Goal: Contribute content: Add original content to the website for others to see

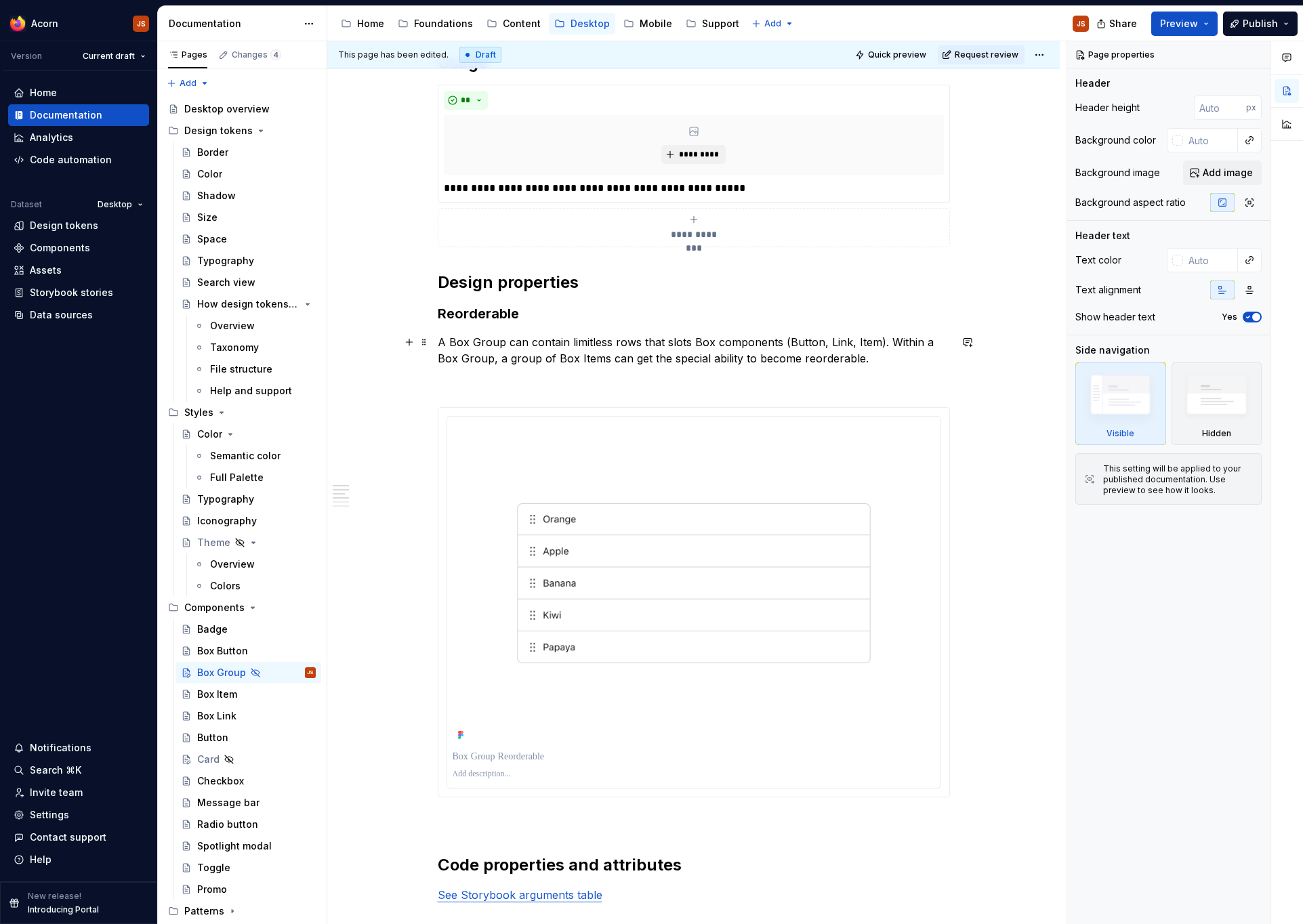
scroll to position [680, 0]
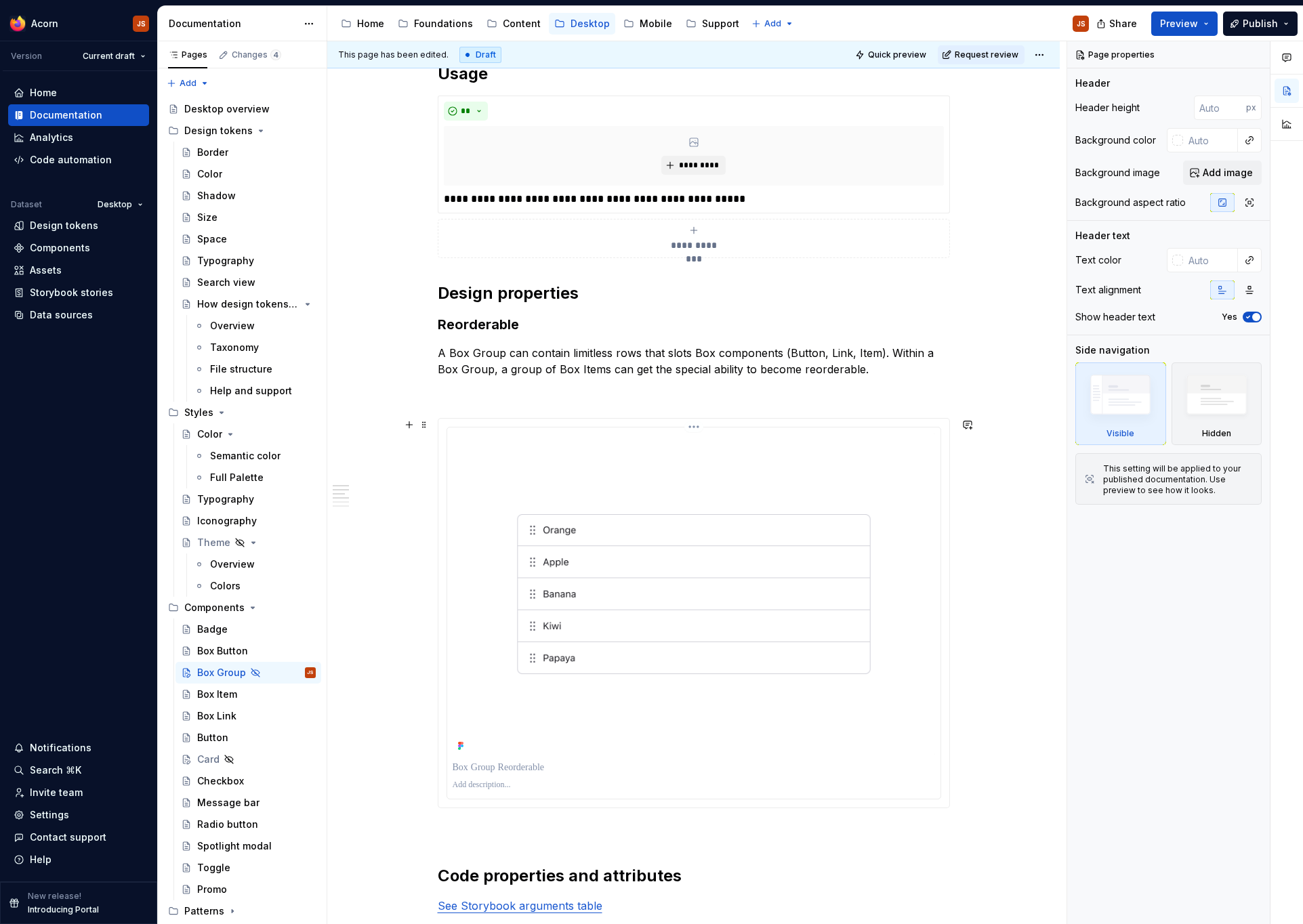
click at [692, 583] on img at bounding box center [694, 594] width 482 height 322
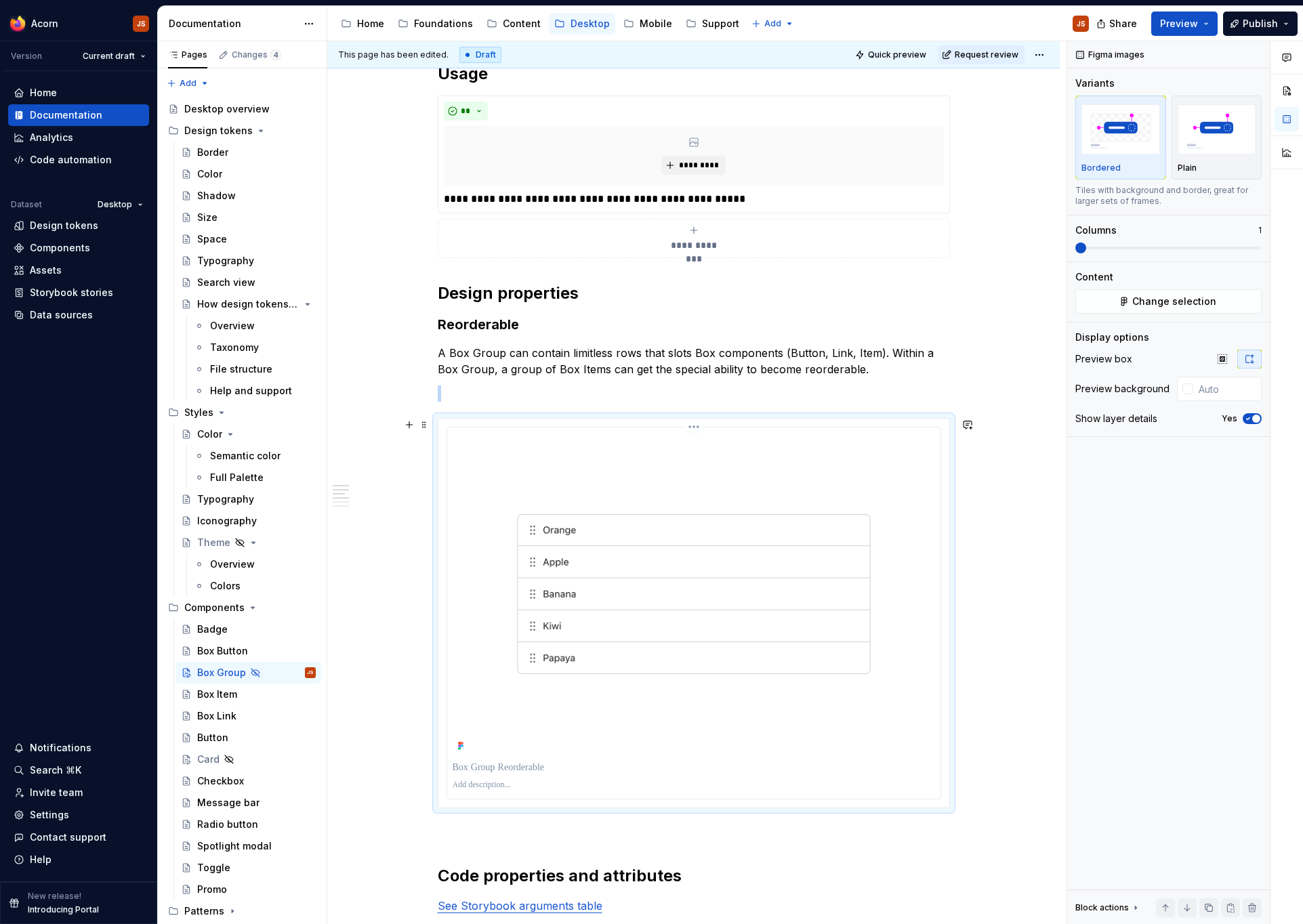
type textarea "*"
click at [1250, 417] on icon "button" at bounding box center [1248, 419] width 11 height 8
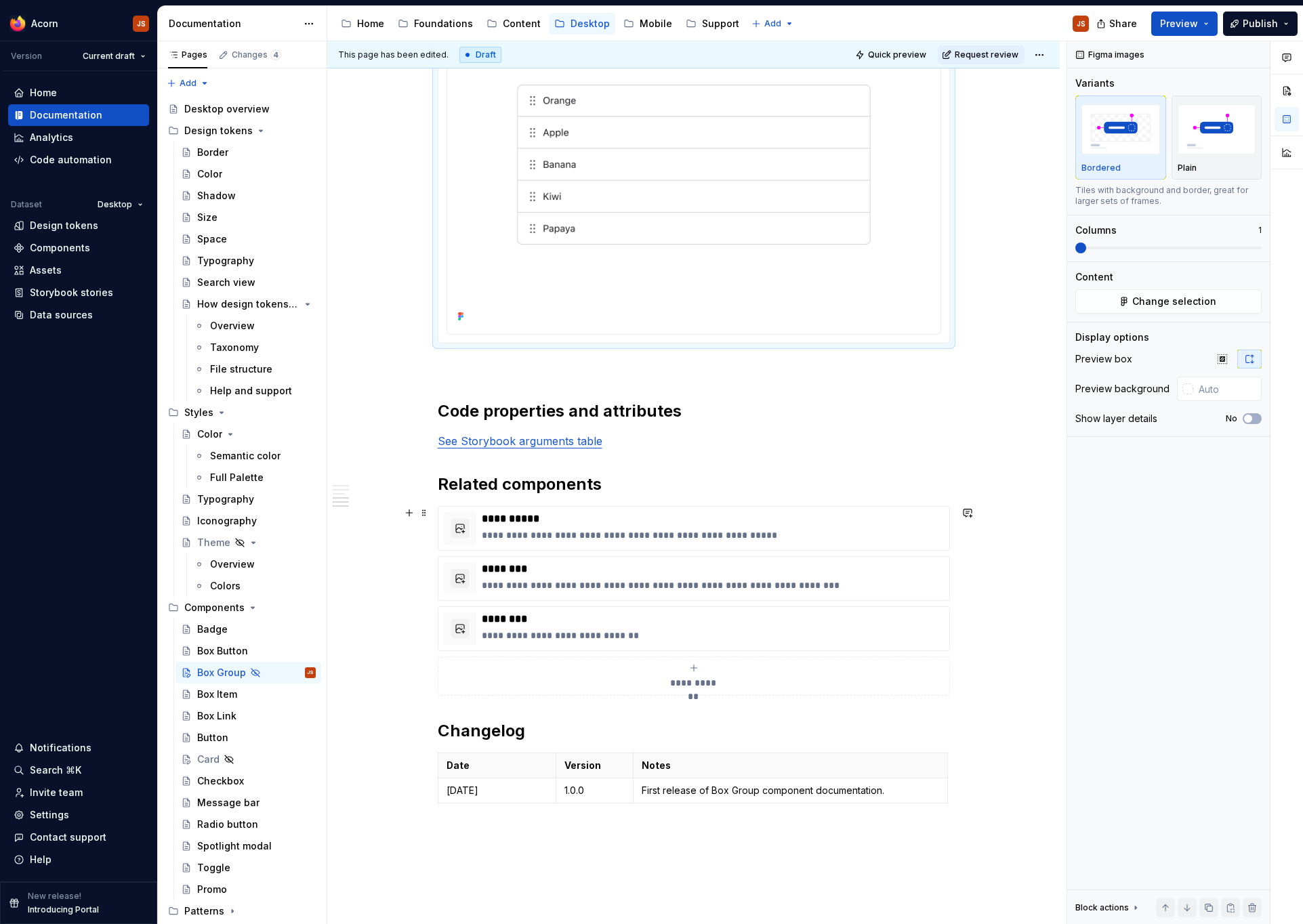
scroll to position [1109, 0]
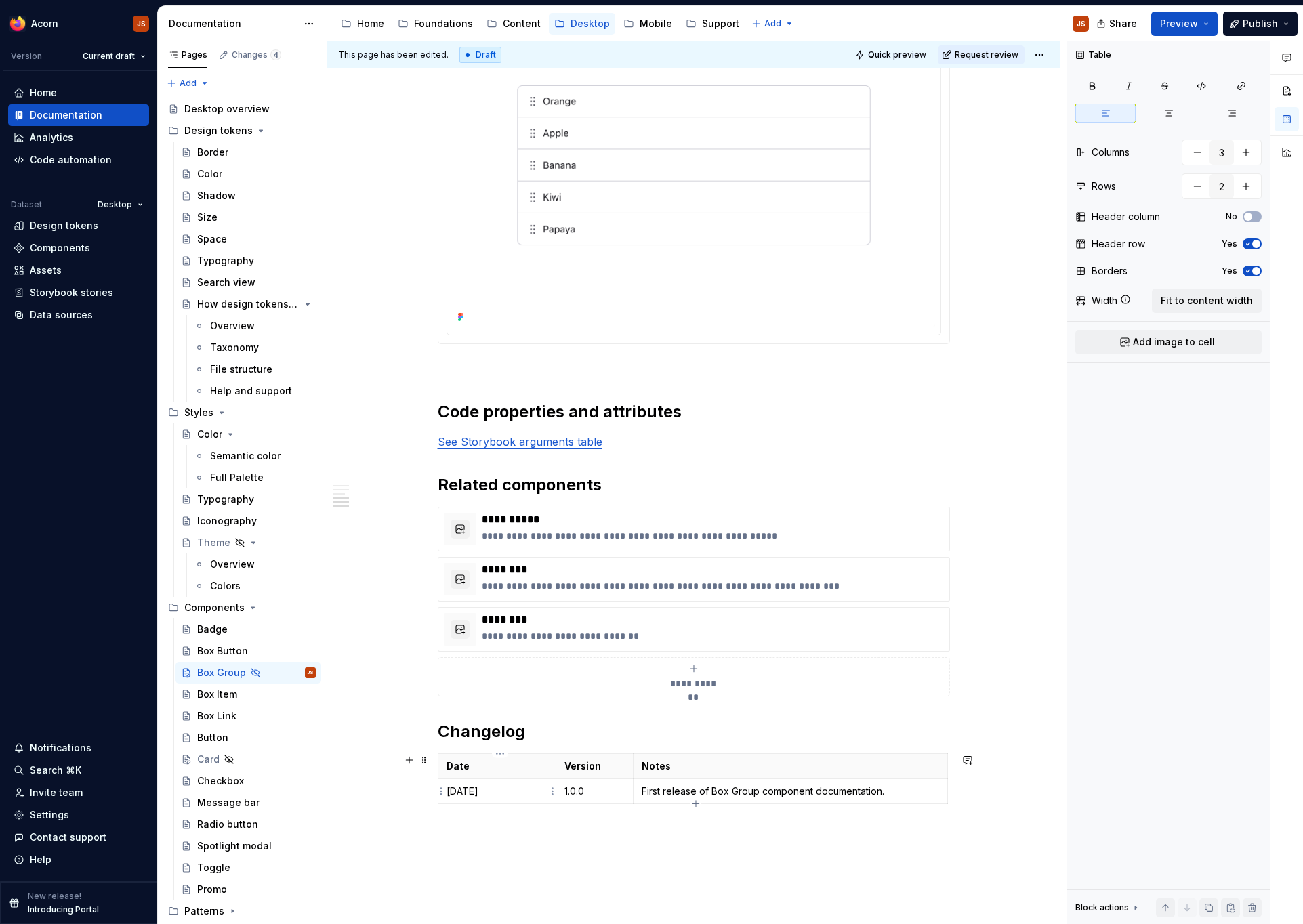
click at [504, 789] on p "[DATE]" at bounding box center [497, 791] width 101 height 13
click at [590, 444] on link "See Storybook arguments table" at bounding box center [520, 442] width 165 height 13
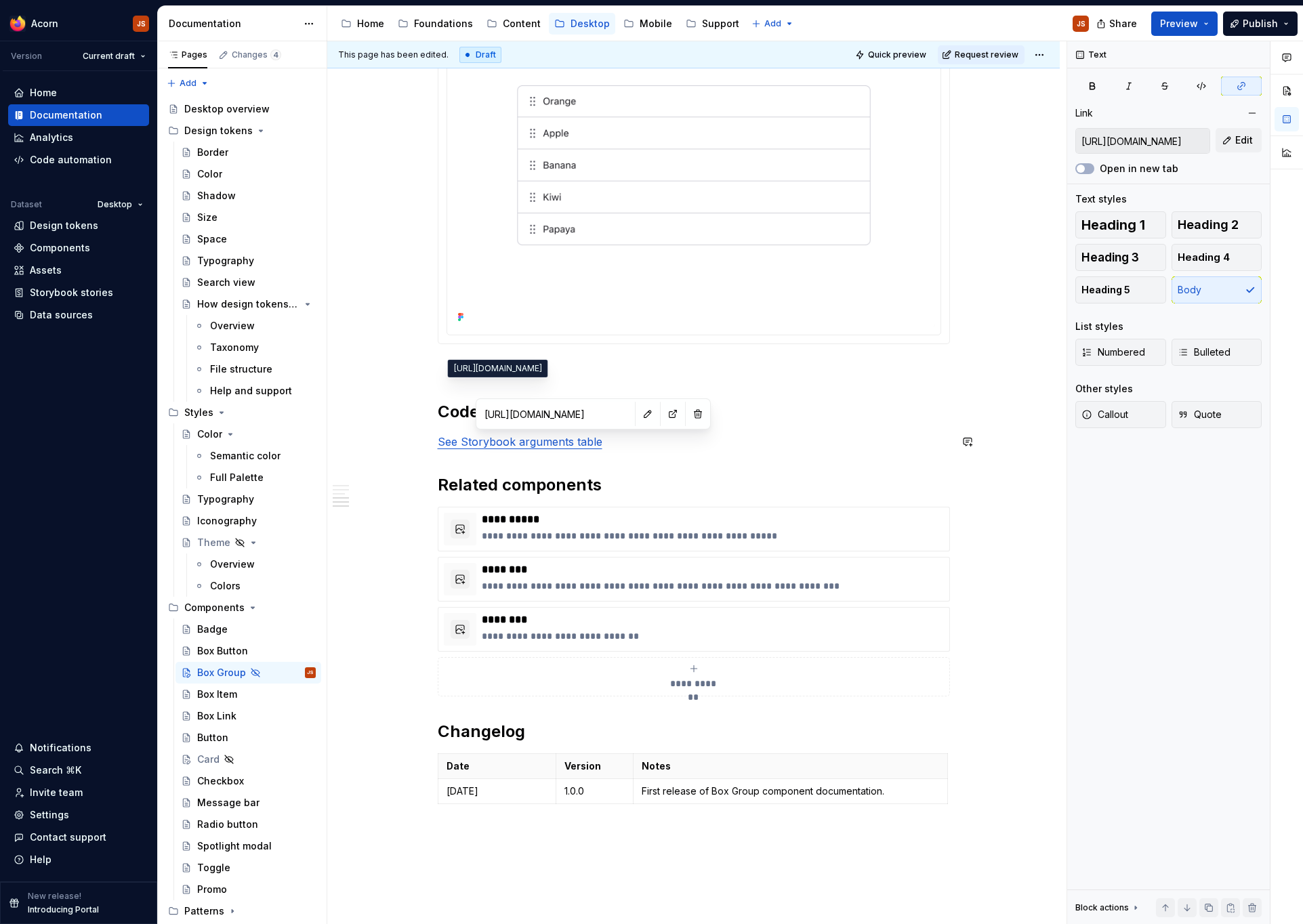
click at [581, 416] on input "[URL][DOMAIN_NAME]" at bounding box center [555, 414] width 153 height 25
click at [572, 444] on link "See Storybook arguments table" at bounding box center [520, 442] width 165 height 13
click at [651, 416] on button "button" at bounding box center [660, 414] width 19 height 19
type textarea "*"
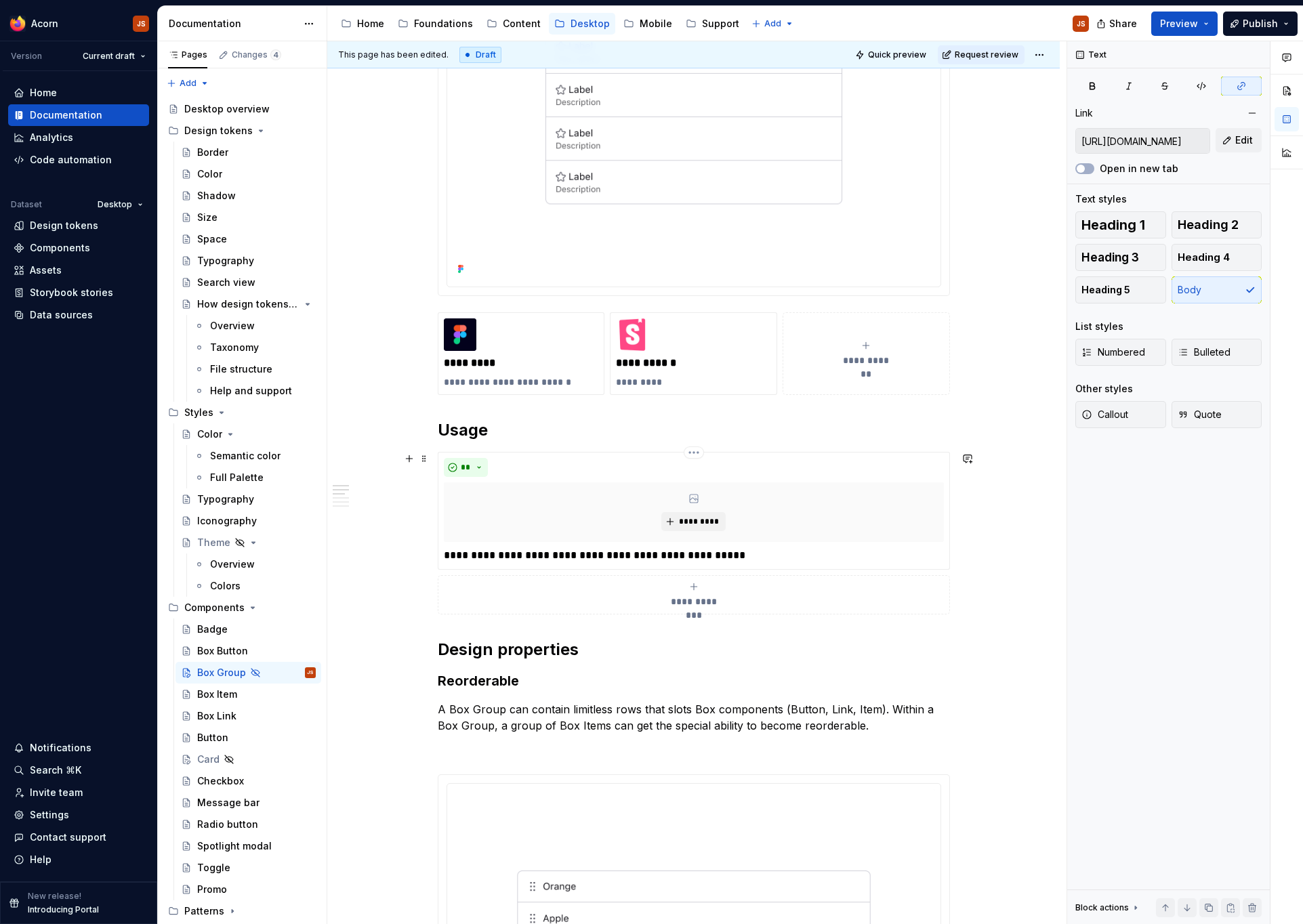
scroll to position [324, 0]
click at [652, 557] on p "**********" at bounding box center [694, 555] width 500 height 16
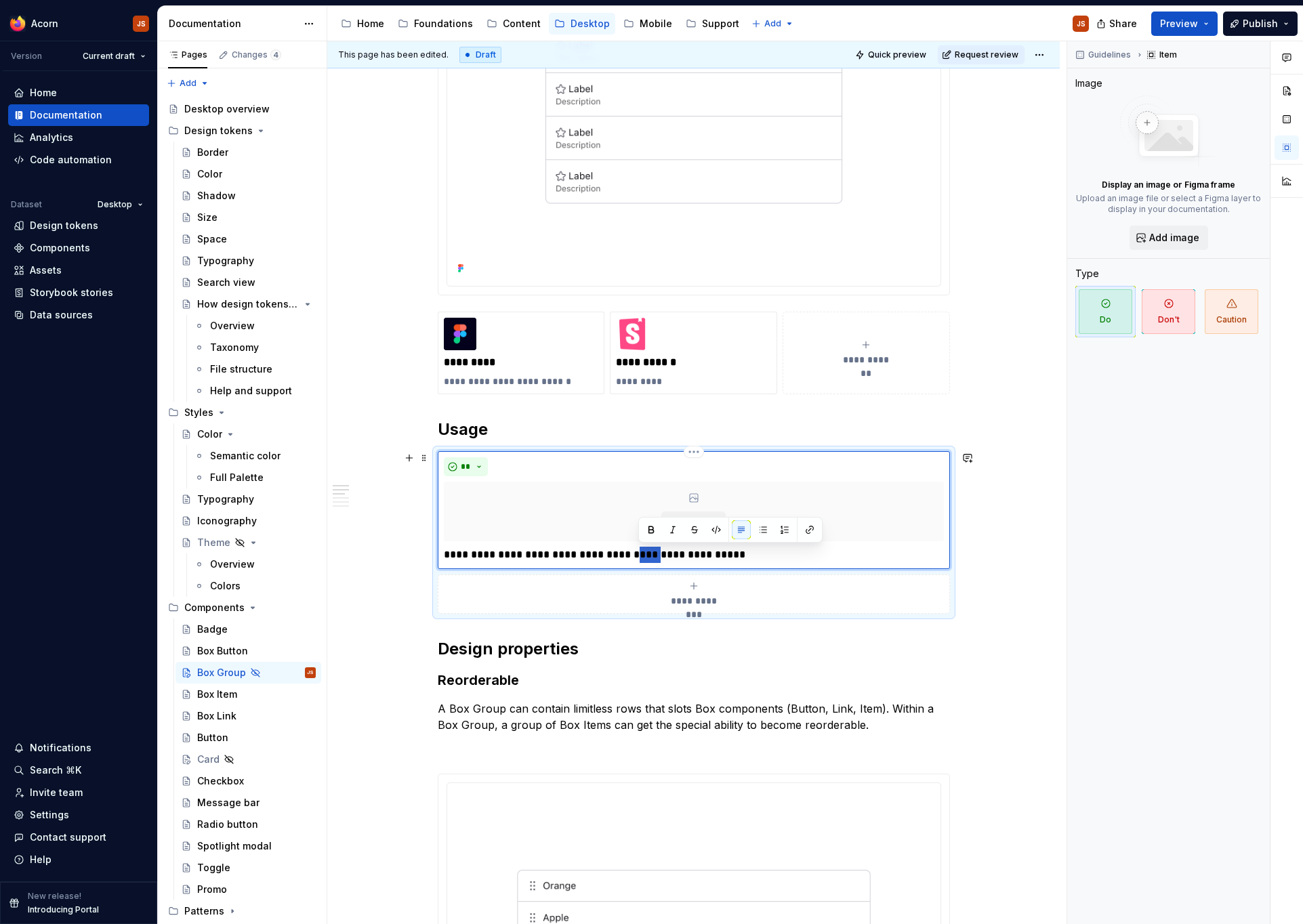
click at [652, 557] on p "**********" at bounding box center [694, 555] width 500 height 16
click at [814, 536] on button "button" at bounding box center [809, 529] width 19 height 19
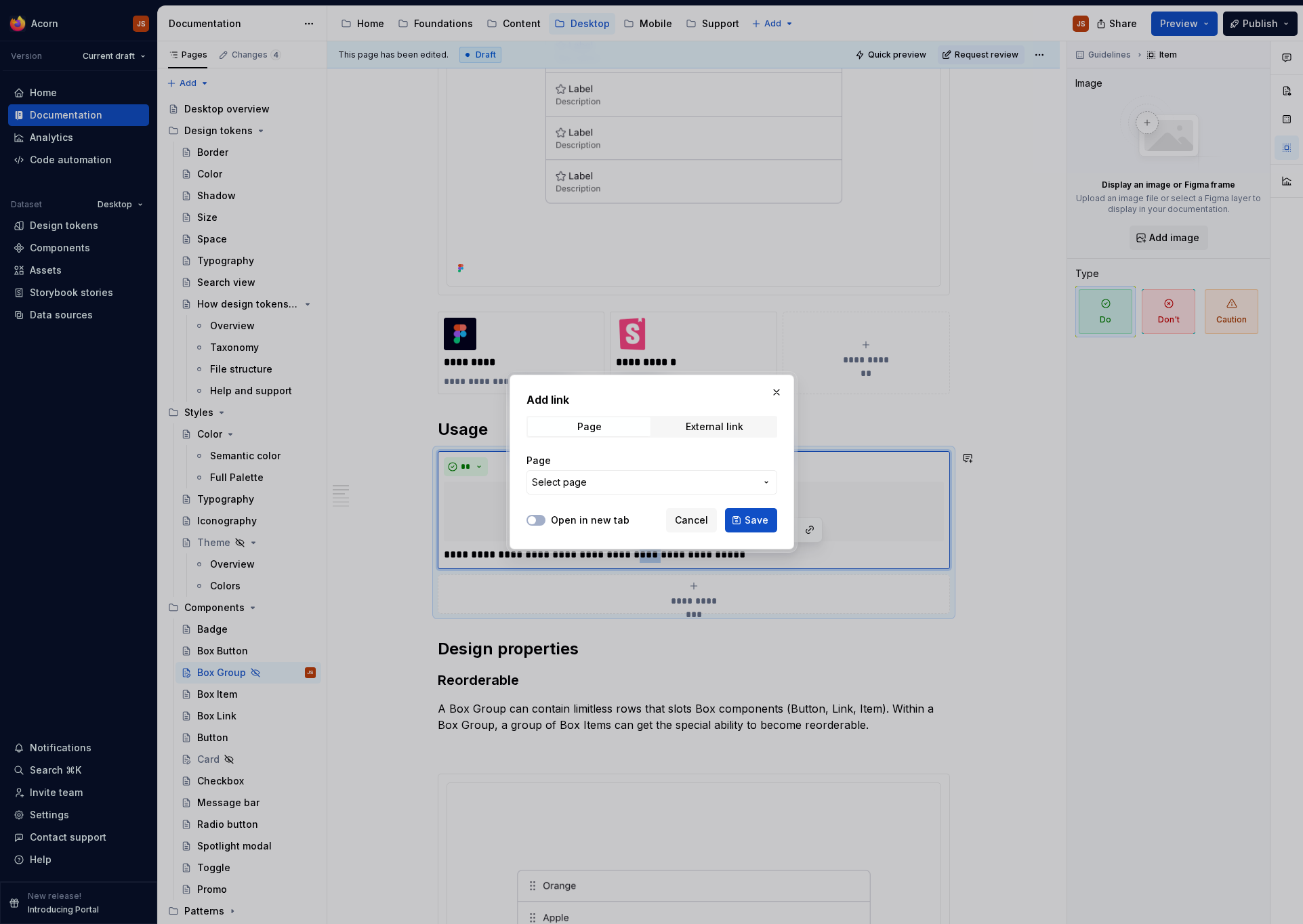
click at [725, 487] on span "Select page" at bounding box center [644, 482] width 224 height 13
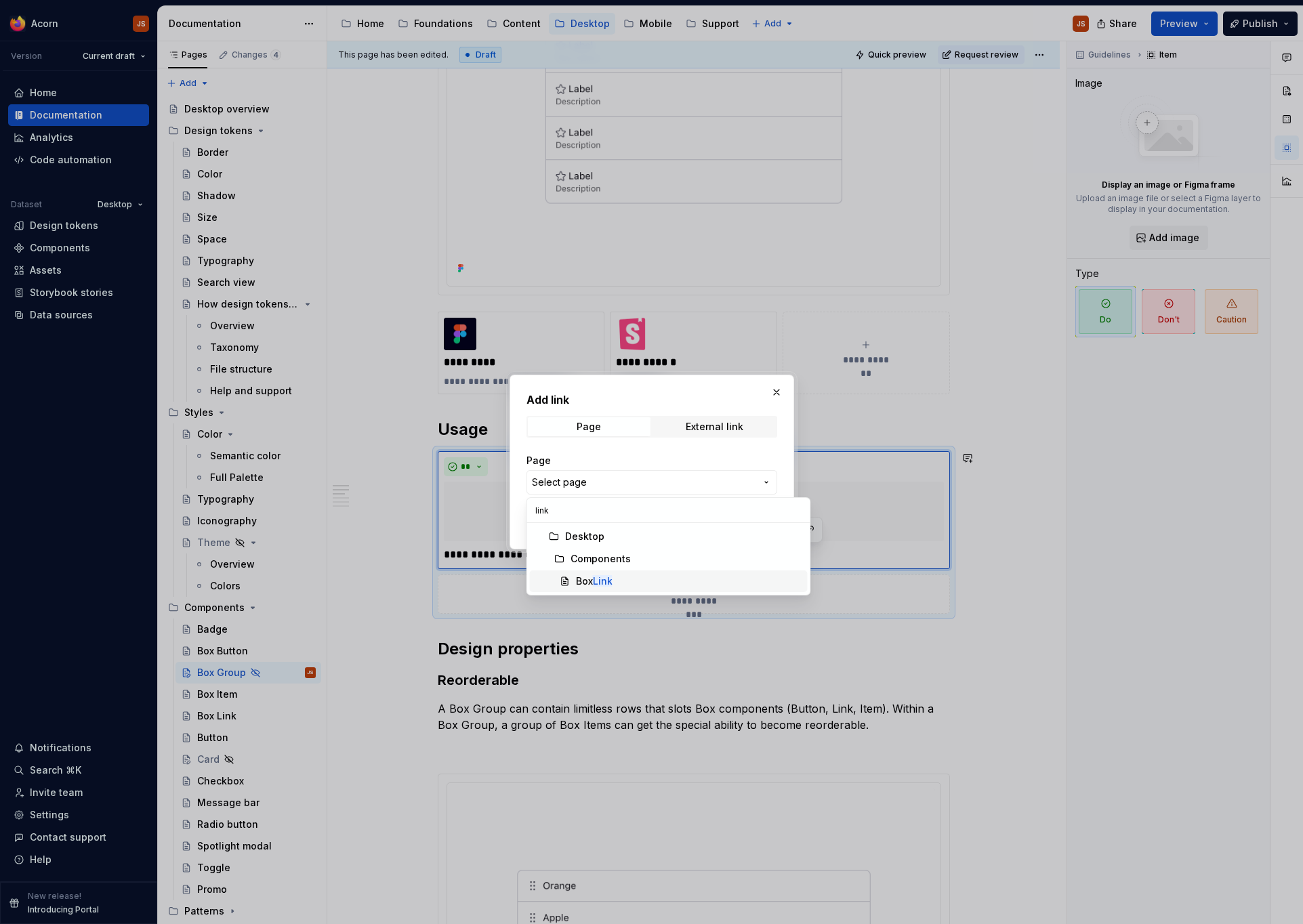
type input "link"
click at [599, 582] on mark "Link" at bounding box center [603, 581] width 20 height 11
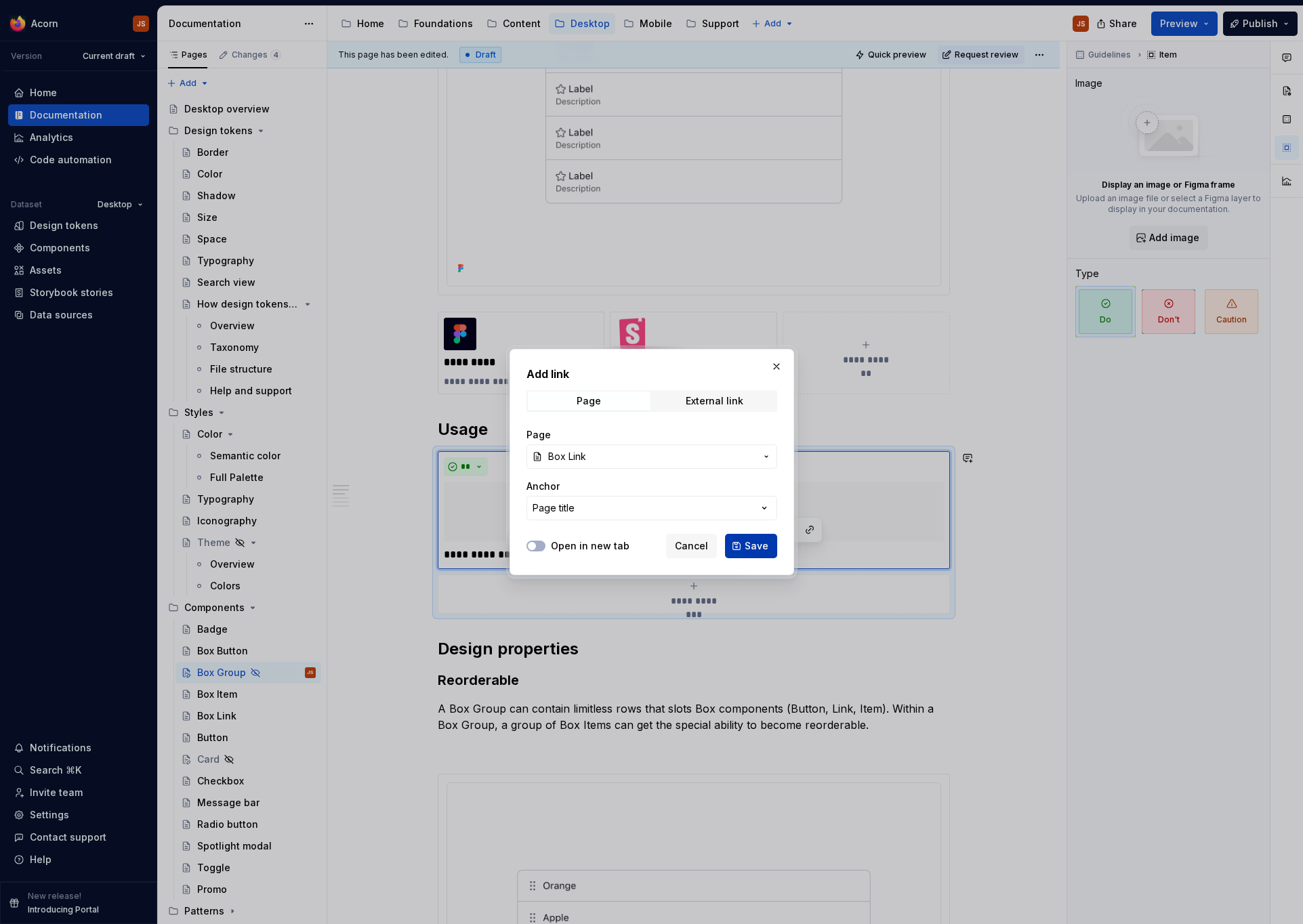
click at [748, 542] on span "Save" at bounding box center [757, 546] width 24 height 13
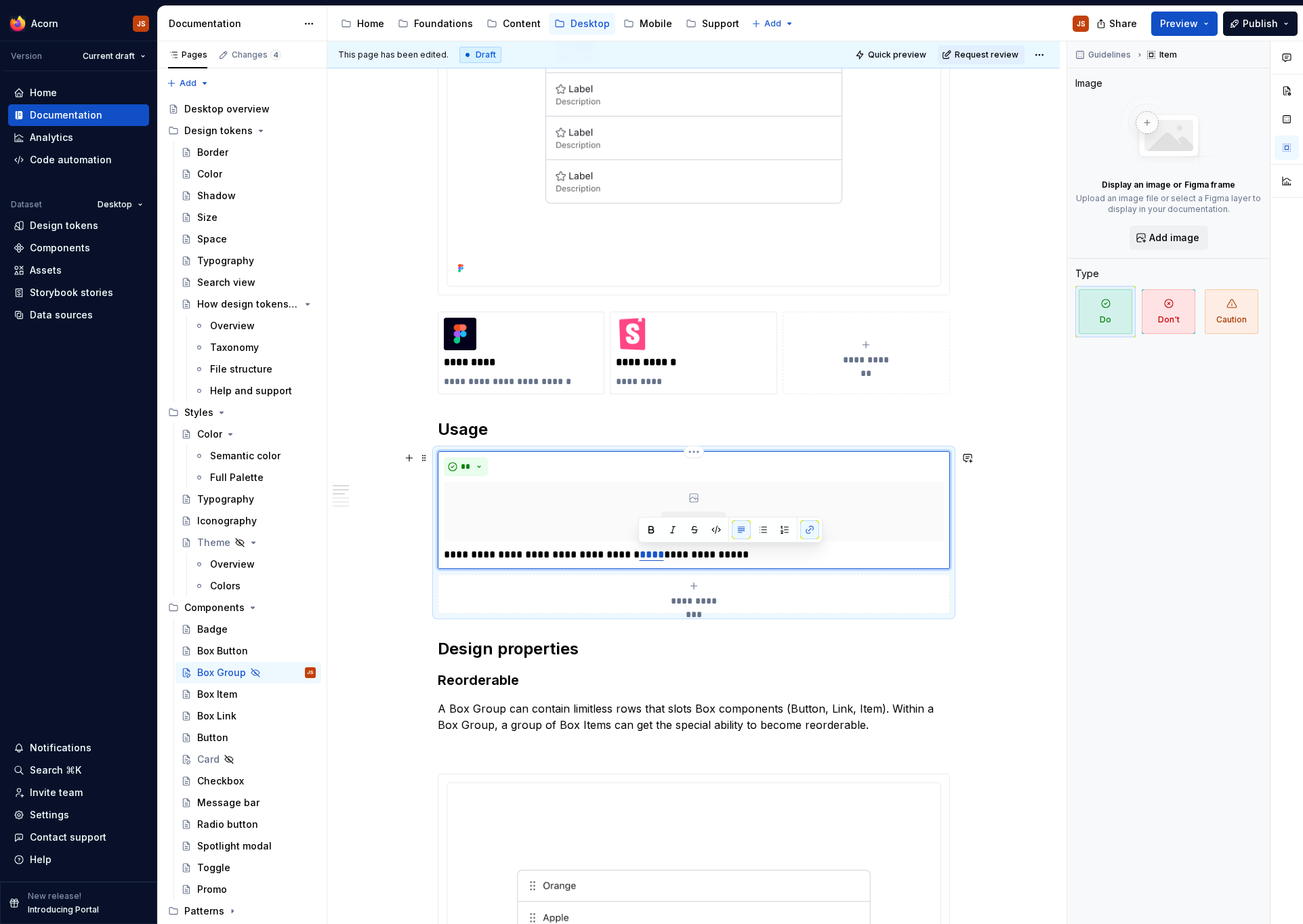
click at [677, 554] on p "**********" at bounding box center [694, 555] width 500 height 16
click at [838, 532] on button "button" at bounding box center [837, 529] width 19 height 19
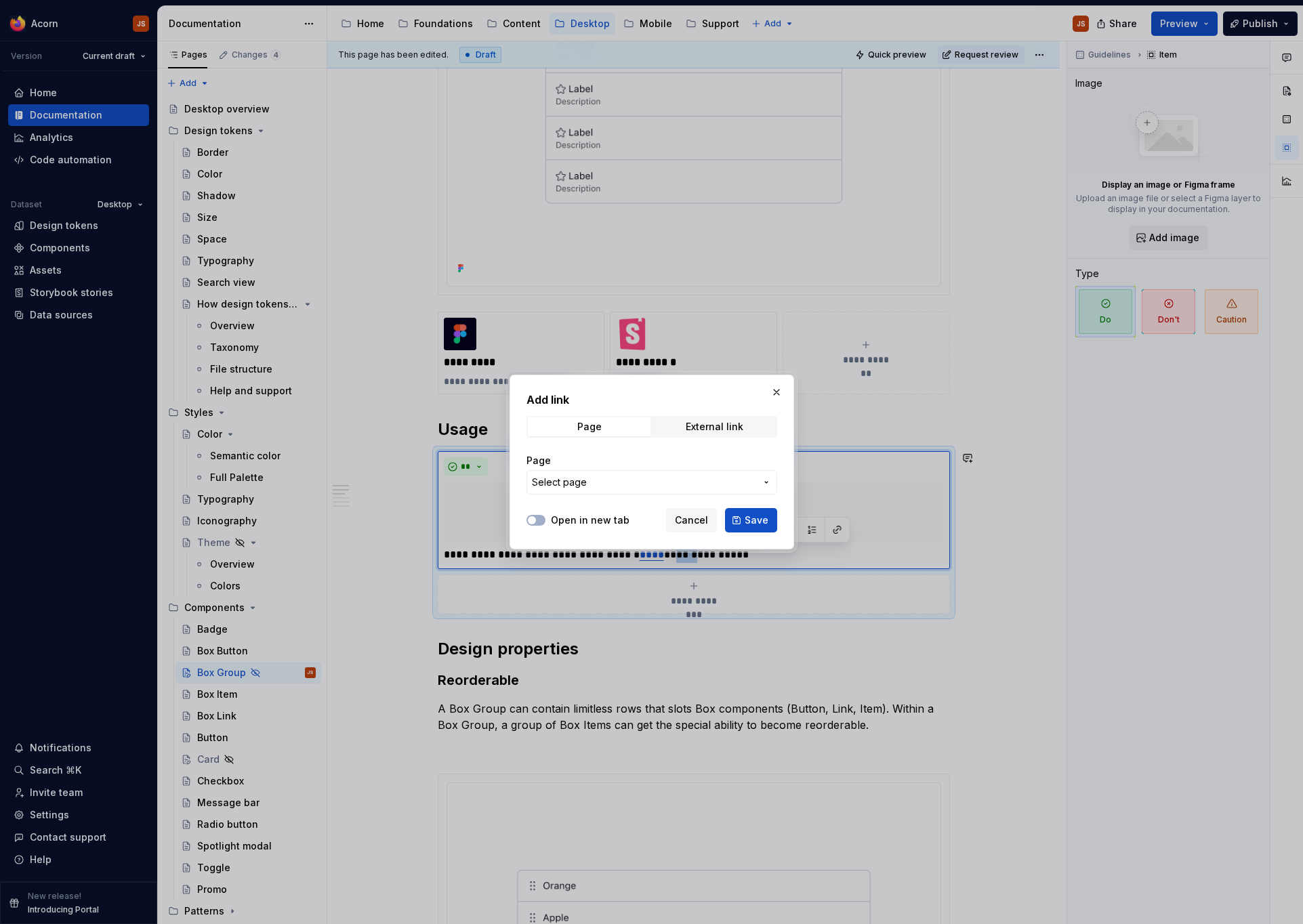
click at [690, 486] on span "Select page" at bounding box center [644, 482] width 224 height 13
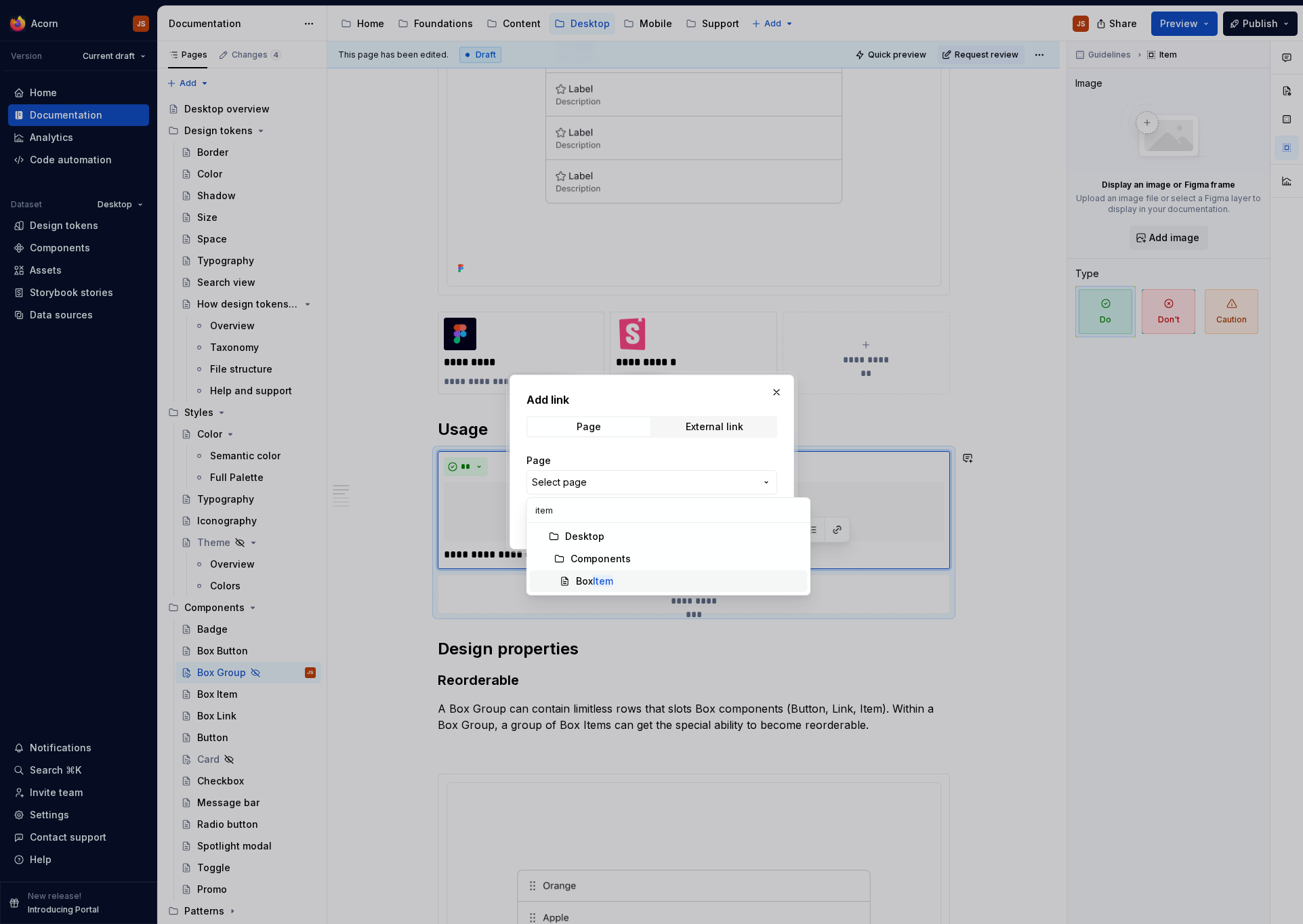
type input "item"
click at [612, 577] on mark "Item" at bounding box center [603, 581] width 20 height 11
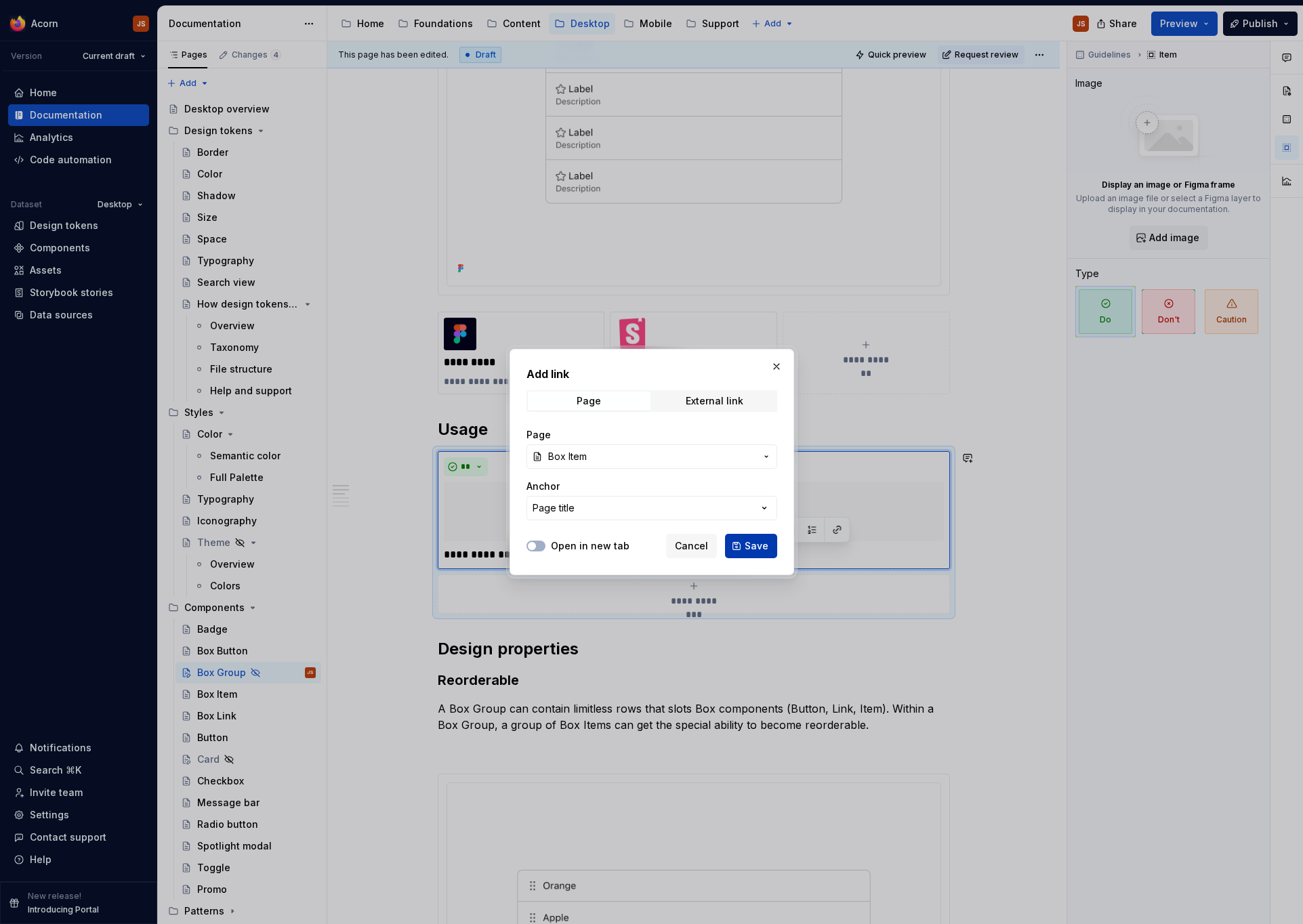
click at [741, 551] on button "Save" at bounding box center [751, 546] width 52 height 25
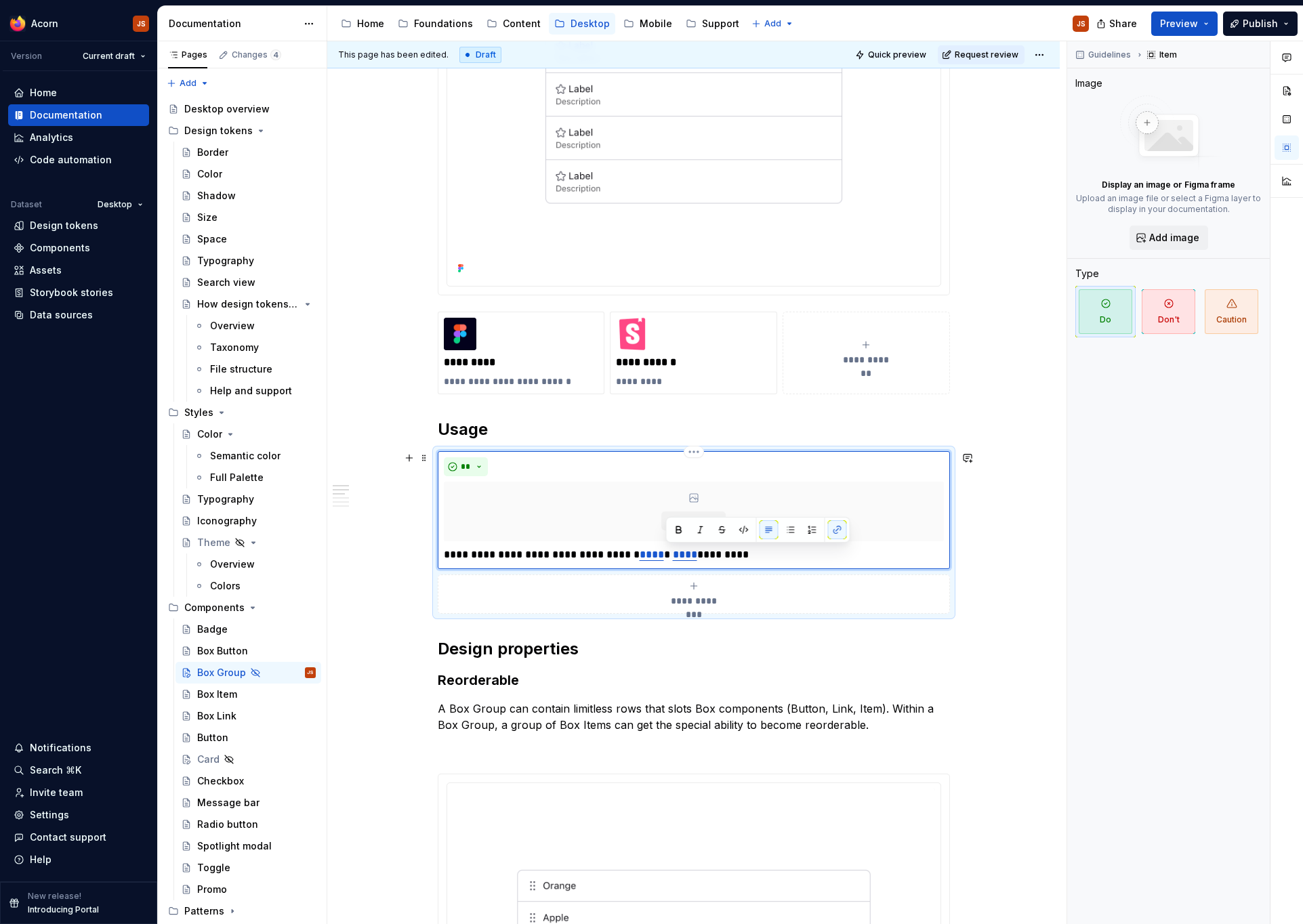
click at [713, 550] on p "**********" at bounding box center [694, 555] width 500 height 16
click at [863, 529] on button "button" at bounding box center [866, 529] width 19 height 19
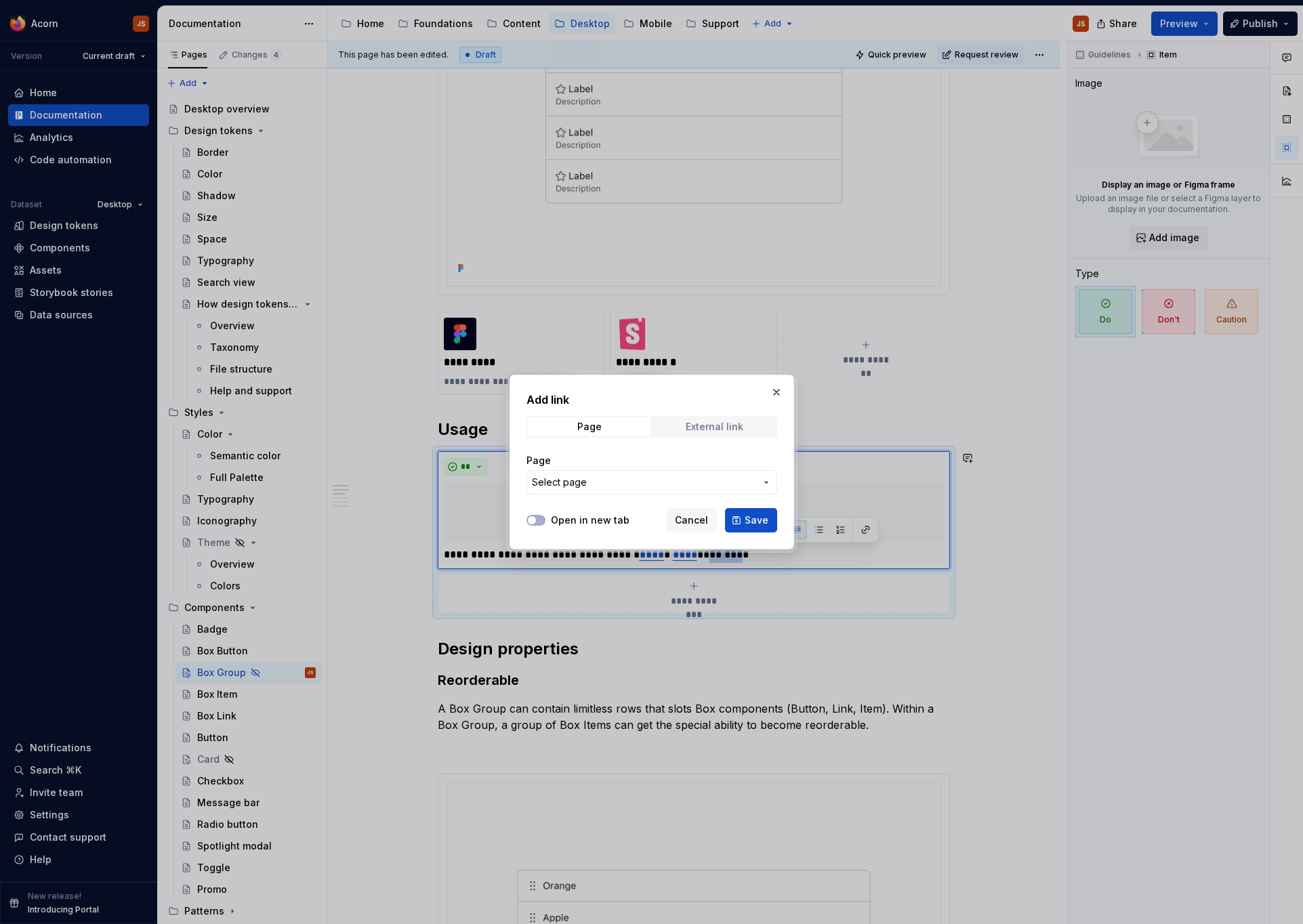
click at [707, 429] on div "External link" at bounding box center [715, 426] width 58 height 11
click at [603, 471] on input "URL" at bounding box center [652, 482] width 251 height 25
click at [583, 433] on div "Page" at bounding box center [588, 426] width 25 height 11
click at [565, 482] on span "Select page" at bounding box center [560, 482] width 55 height 13
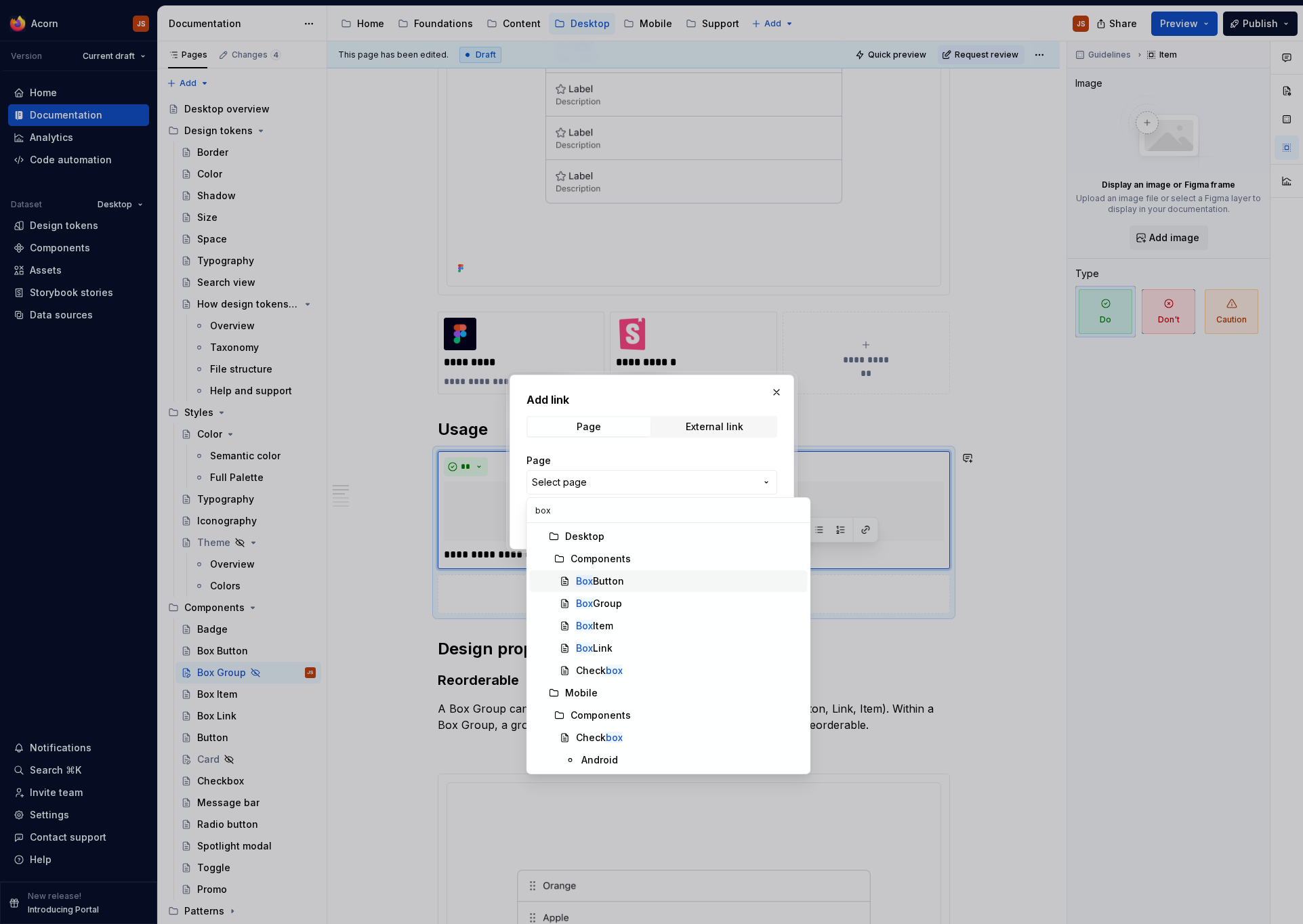
type input "box"
click at [641, 587] on div "Box Button" at bounding box center [689, 581] width 226 height 13
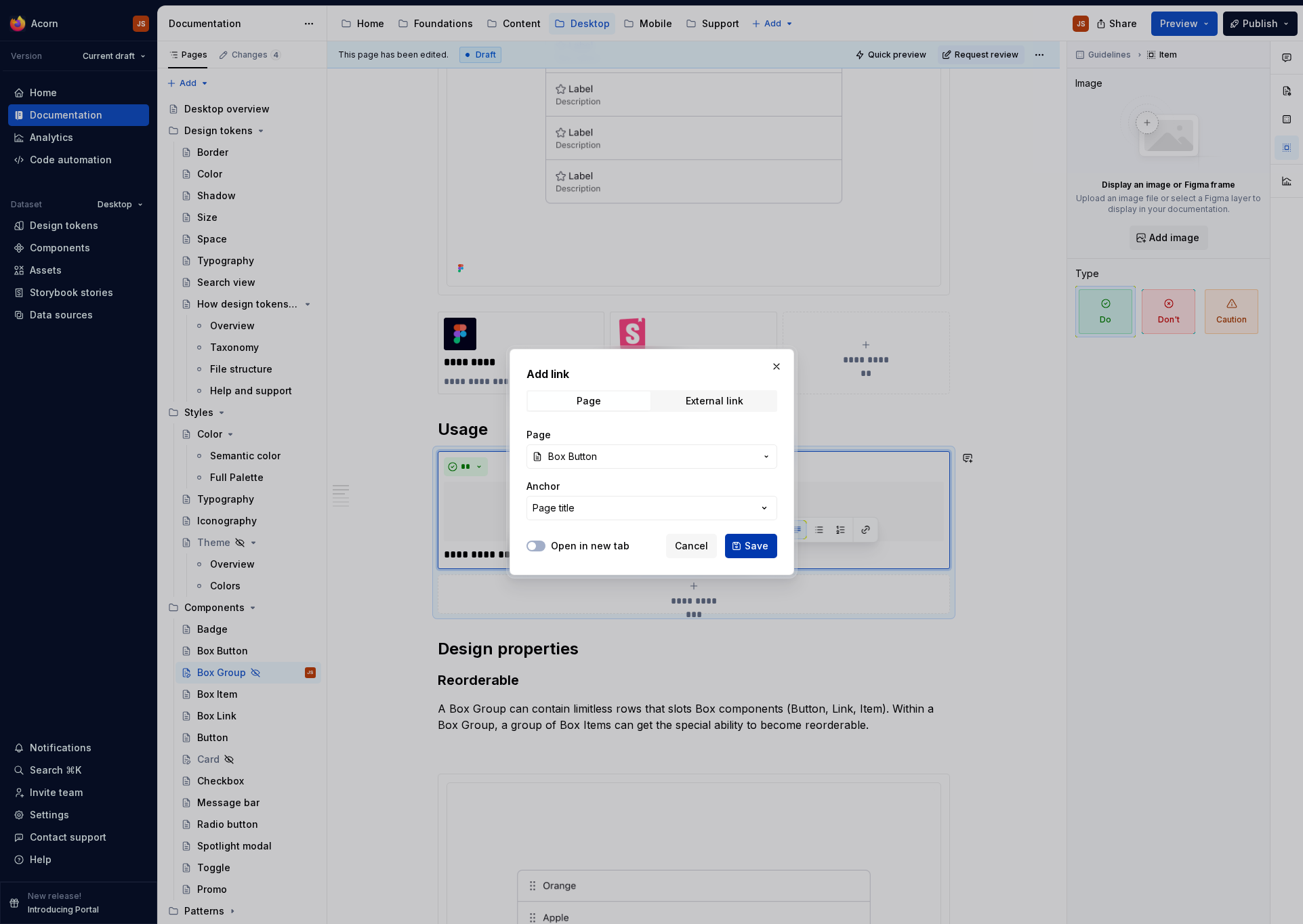
click at [764, 539] on button "Save" at bounding box center [751, 546] width 52 height 25
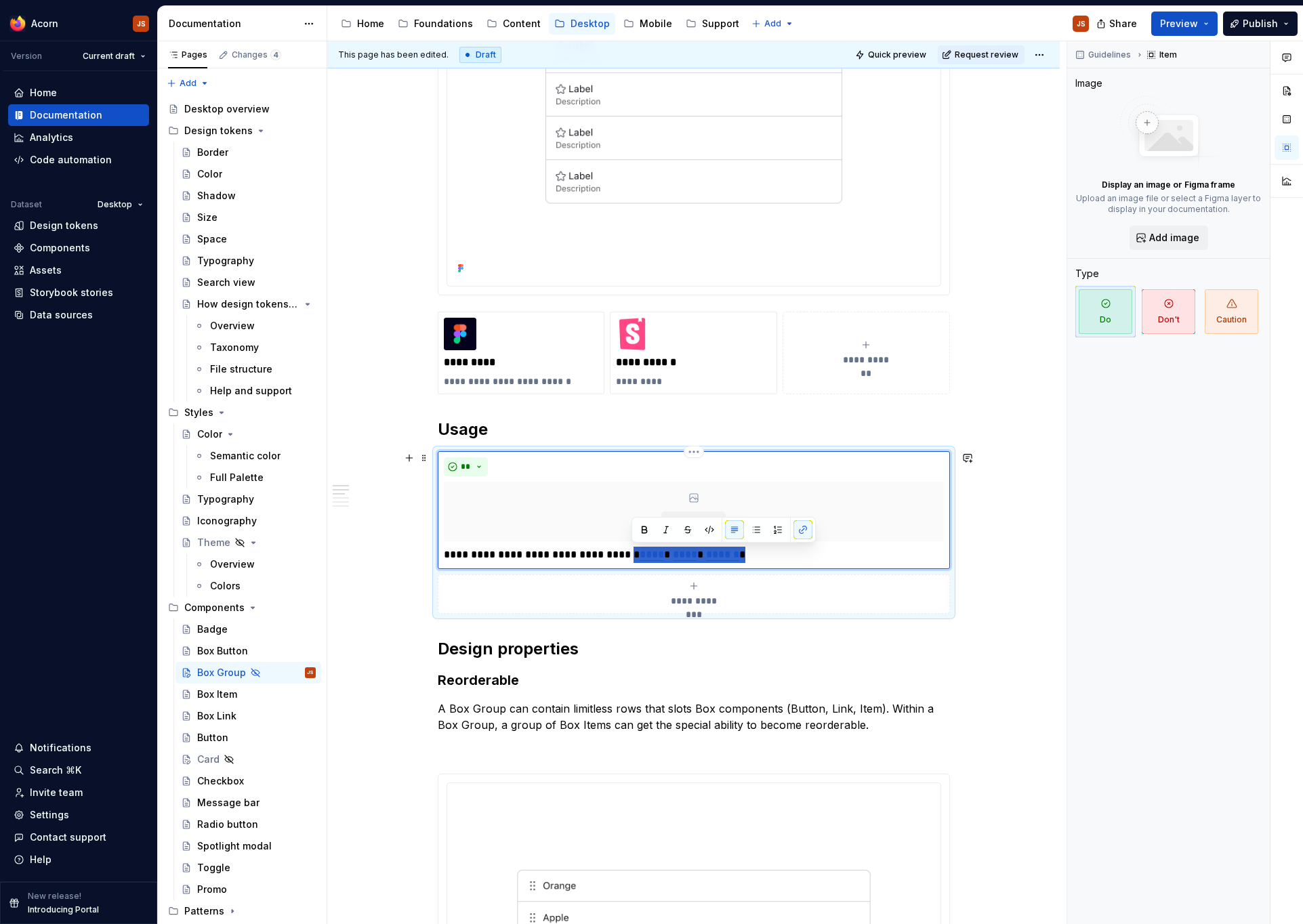
drag, startPoint x: 736, startPoint y: 555, endPoint x: 633, endPoint y: 550, distance: 103.1
click at [633, 550] on p "**********" at bounding box center [694, 555] width 500 height 16
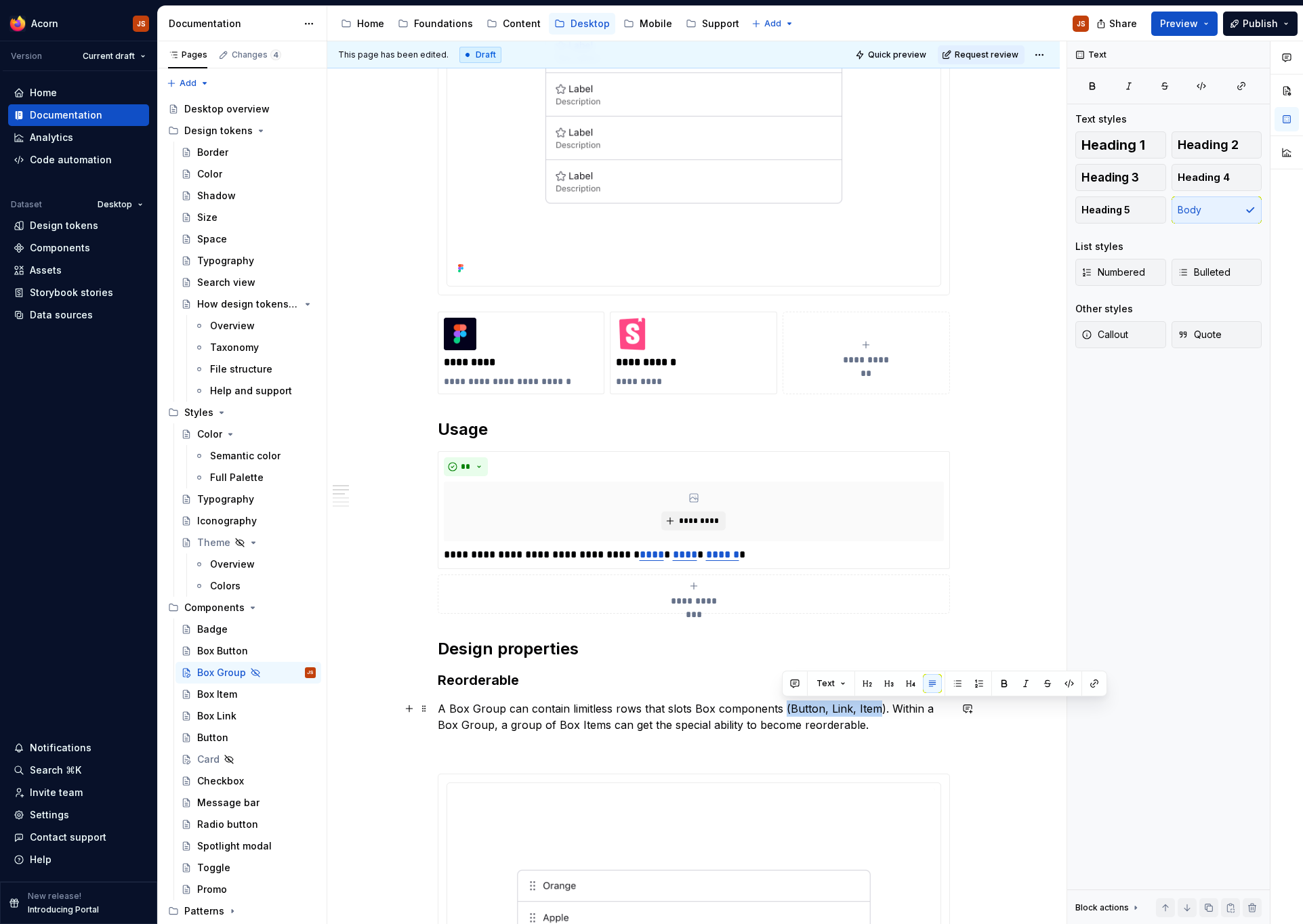
drag, startPoint x: 835, startPoint y: 706, endPoint x: 783, endPoint y: 706, distance: 52.0
click at [783, 706] on p "A Box Group can contain limitless rows that slots Box components (Button, Link,…" at bounding box center [694, 717] width 512 height 32
click at [670, 708] on p "A Box Group can contain limitless rows that slots Box components ( Link , Item …" at bounding box center [694, 717] width 512 height 32
click at [878, 704] on p "A Box Group can contain limitless rows that slots Box components ( Link , Item …" at bounding box center [694, 717] width 512 height 32
type textarea "*"
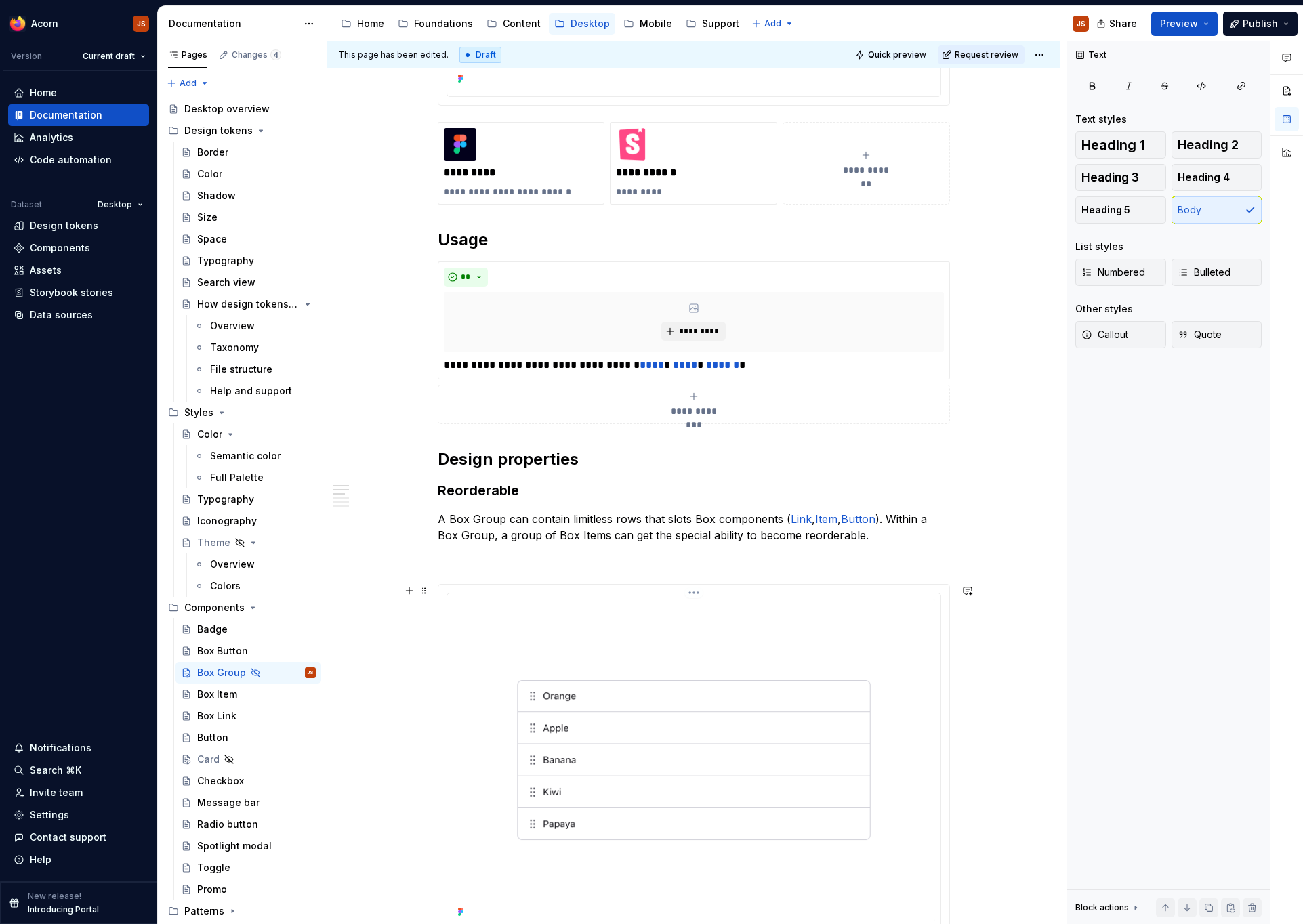
scroll to position [515, 0]
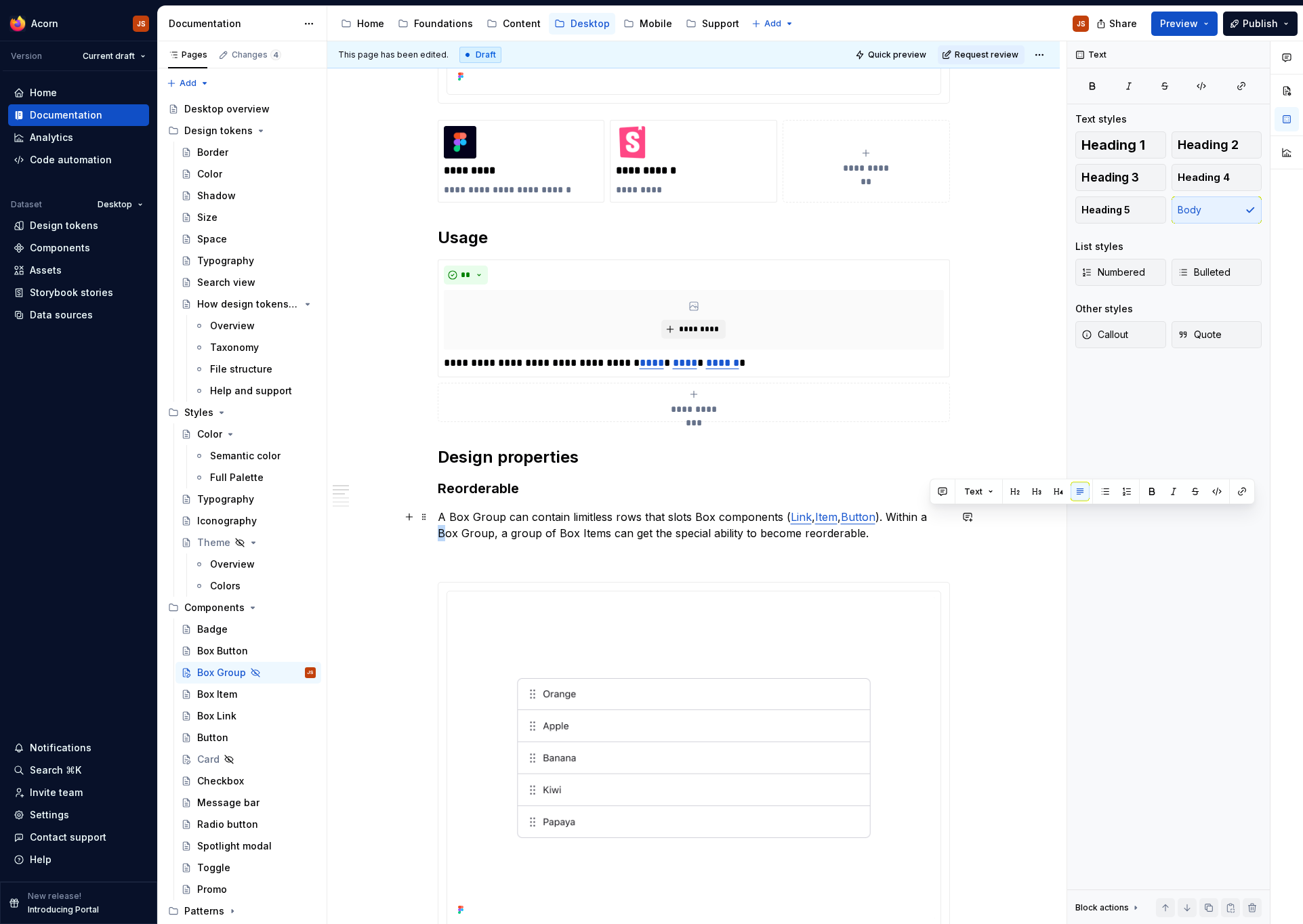
drag, startPoint x: 930, startPoint y: 515, endPoint x: 937, endPoint y: 524, distance: 11.4
click at [937, 524] on p "A Box Group can contain limitless rows that slots Box components ( Link , Item …" at bounding box center [694, 525] width 512 height 32
drag, startPoint x: 536, startPoint y: 532, endPoint x: 582, endPoint y: 531, distance: 46.0
click at [582, 531] on p "A Box Group can contain limitless rows that slots Box components ( Link , Item …" at bounding box center [694, 525] width 512 height 32
drag, startPoint x: 585, startPoint y: 532, endPoint x: 536, endPoint y: 534, distance: 49.0
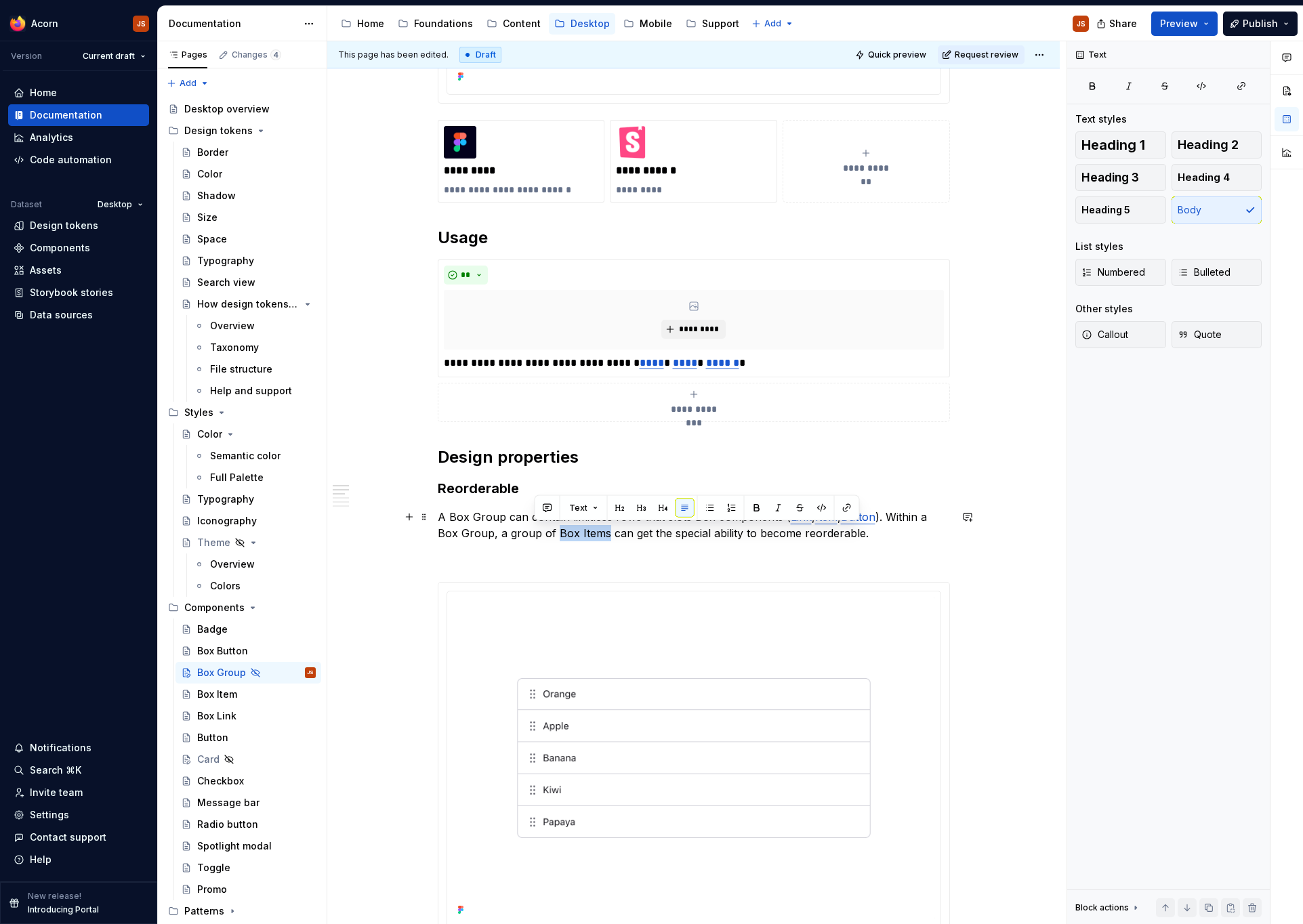
click at [536, 534] on p "A Box Group can contain limitless rows that slots Box components ( Link , Item …" at bounding box center [694, 525] width 512 height 32
click at [847, 512] on button "button" at bounding box center [847, 508] width 19 height 19
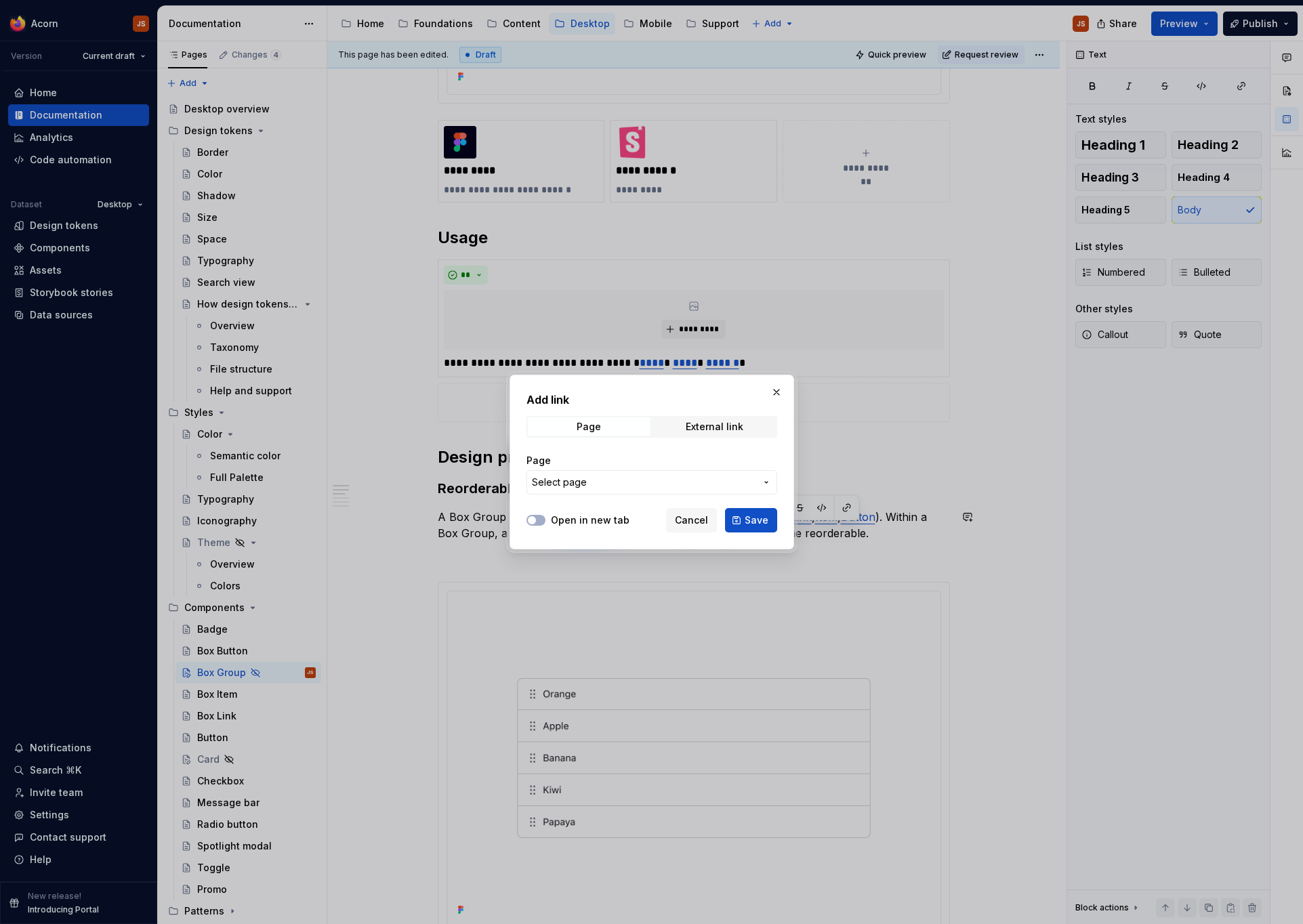
click at [710, 475] on button "Select page" at bounding box center [652, 482] width 251 height 25
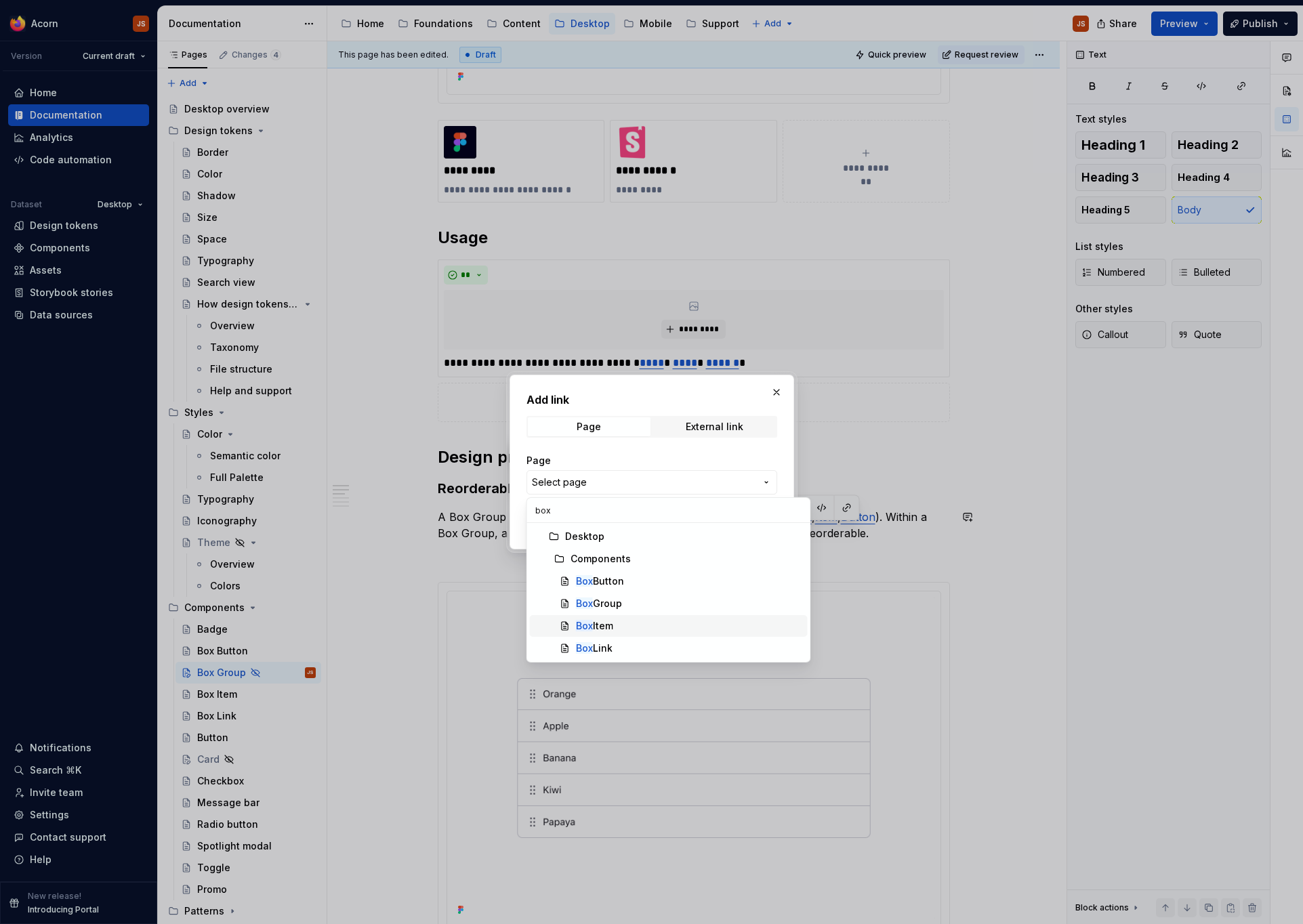
type input "box"
click at [623, 627] on div "Box Item" at bounding box center [689, 626] width 226 height 13
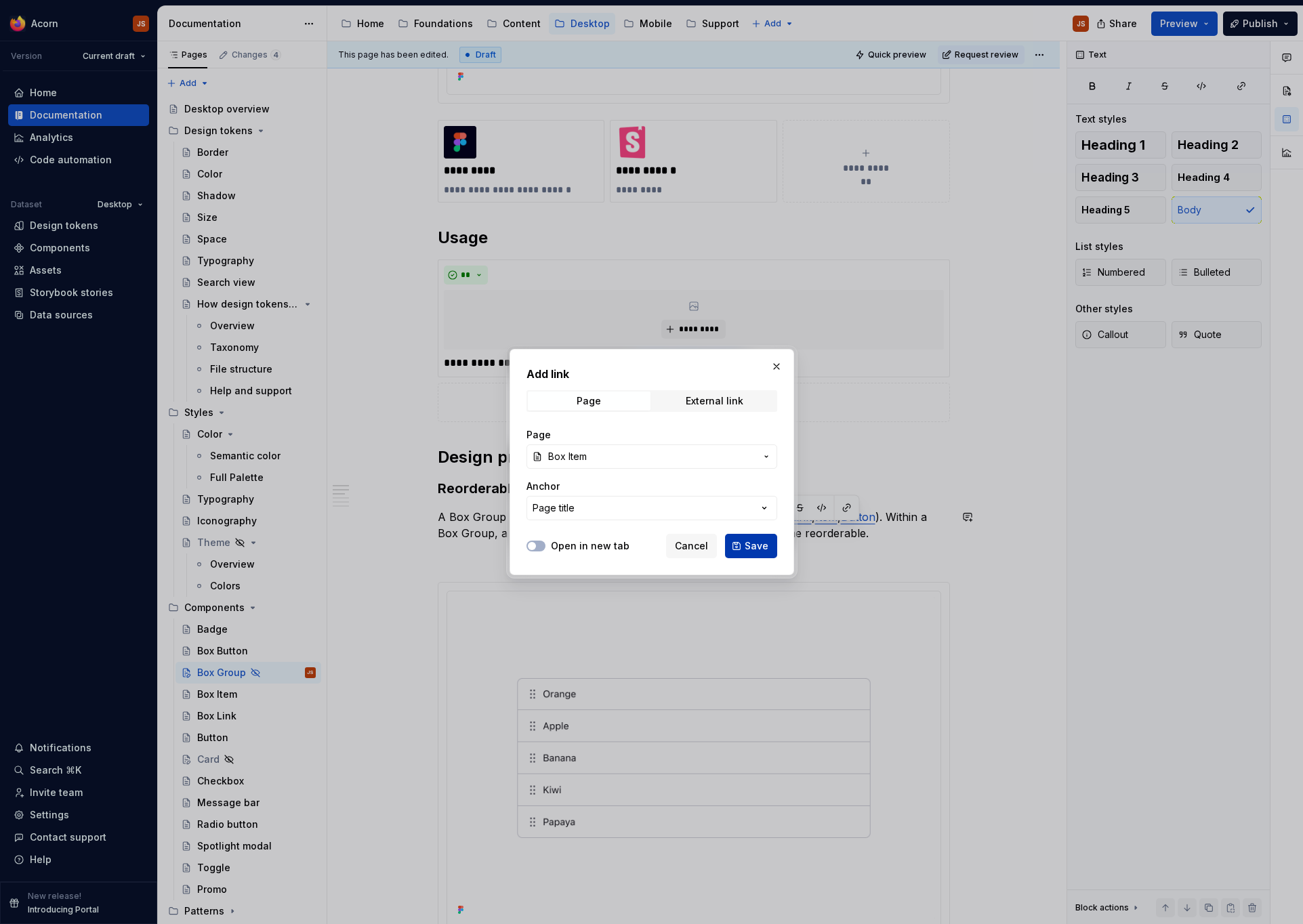
click at [754, 552] on span "Save" at bounding box center [757, 546] width 24 height 13
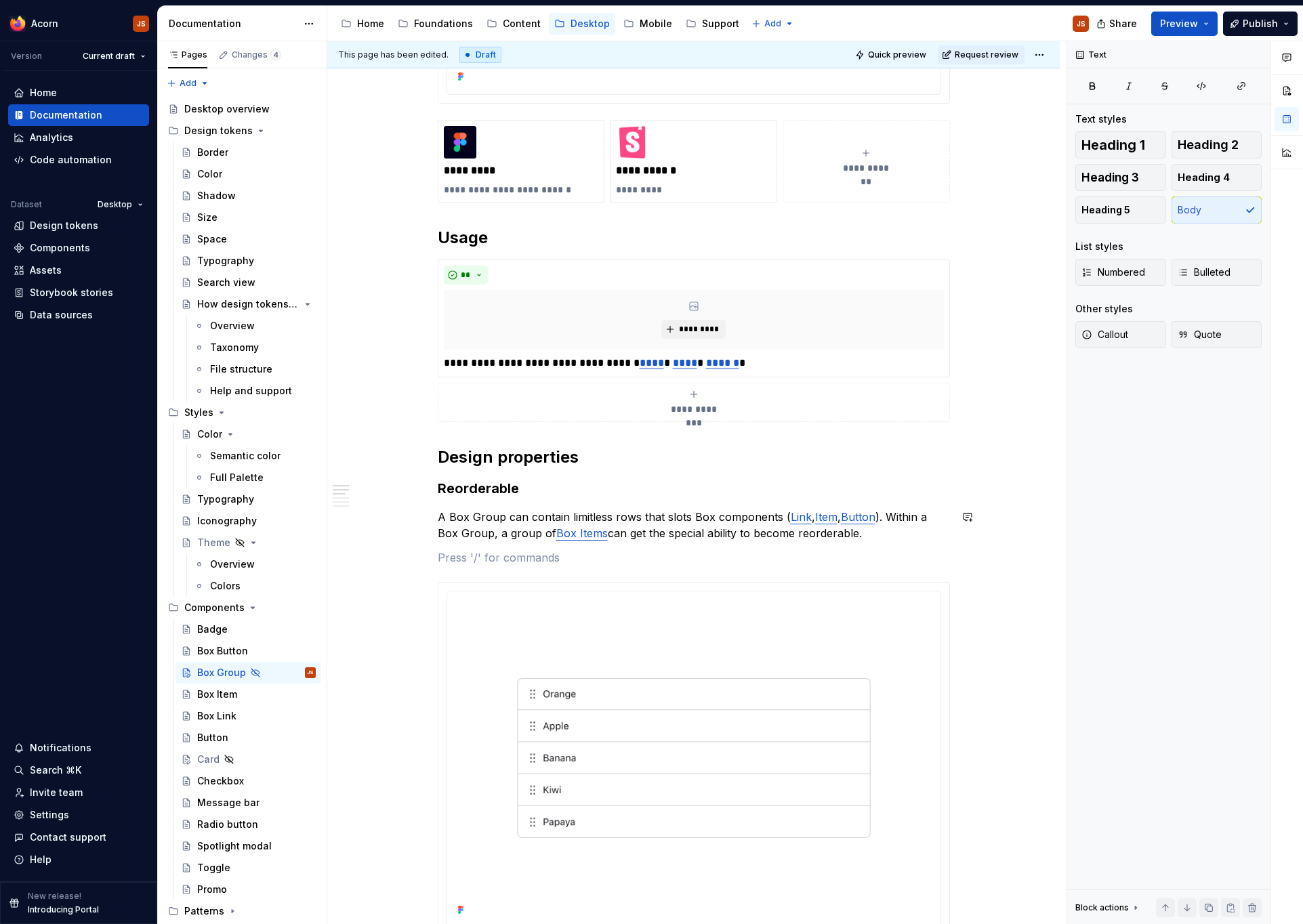
click at [774, 546] on div "**********" at bounding box center [694, 576] width 512 height 1654
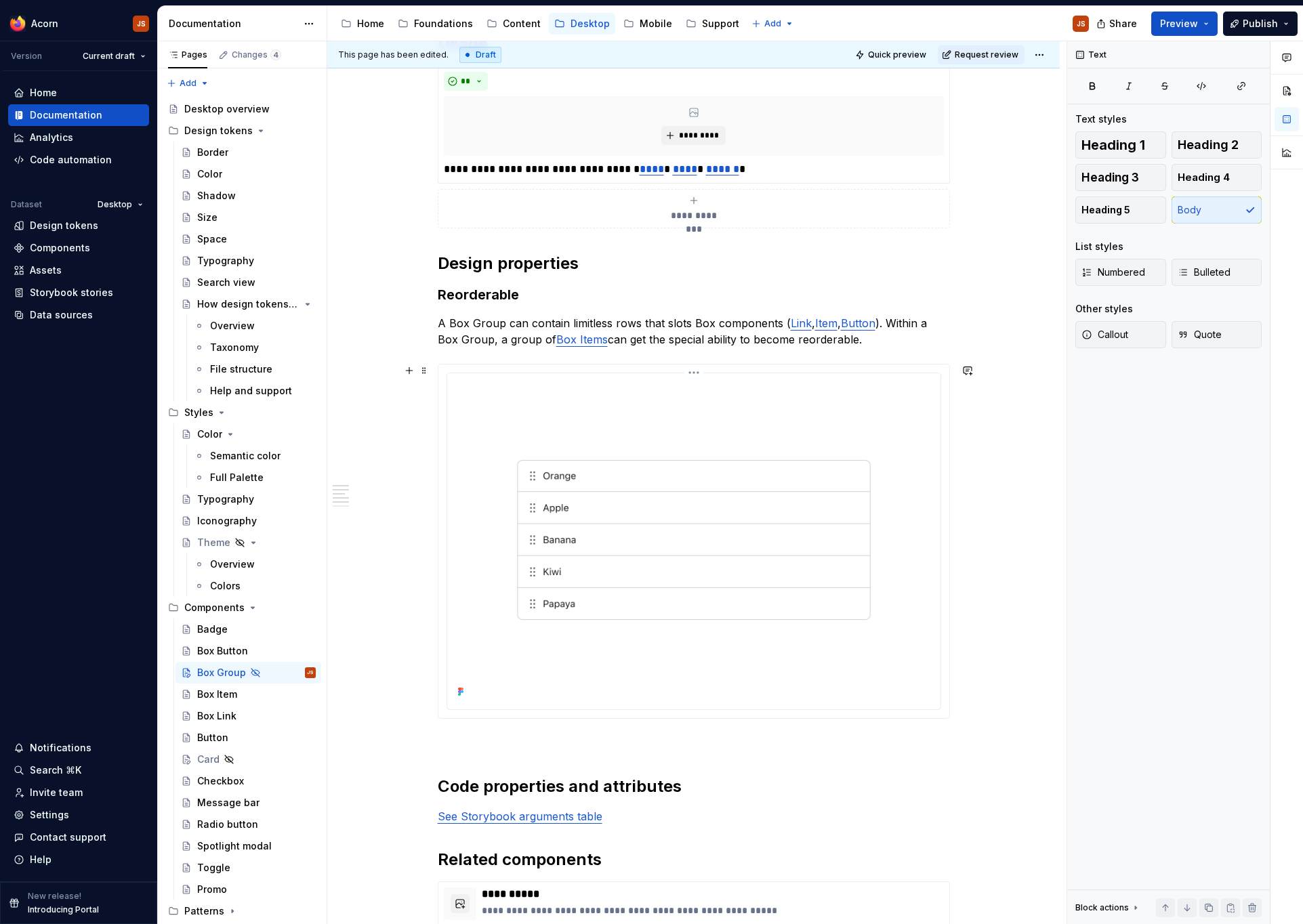
scroll to position [724, 0]
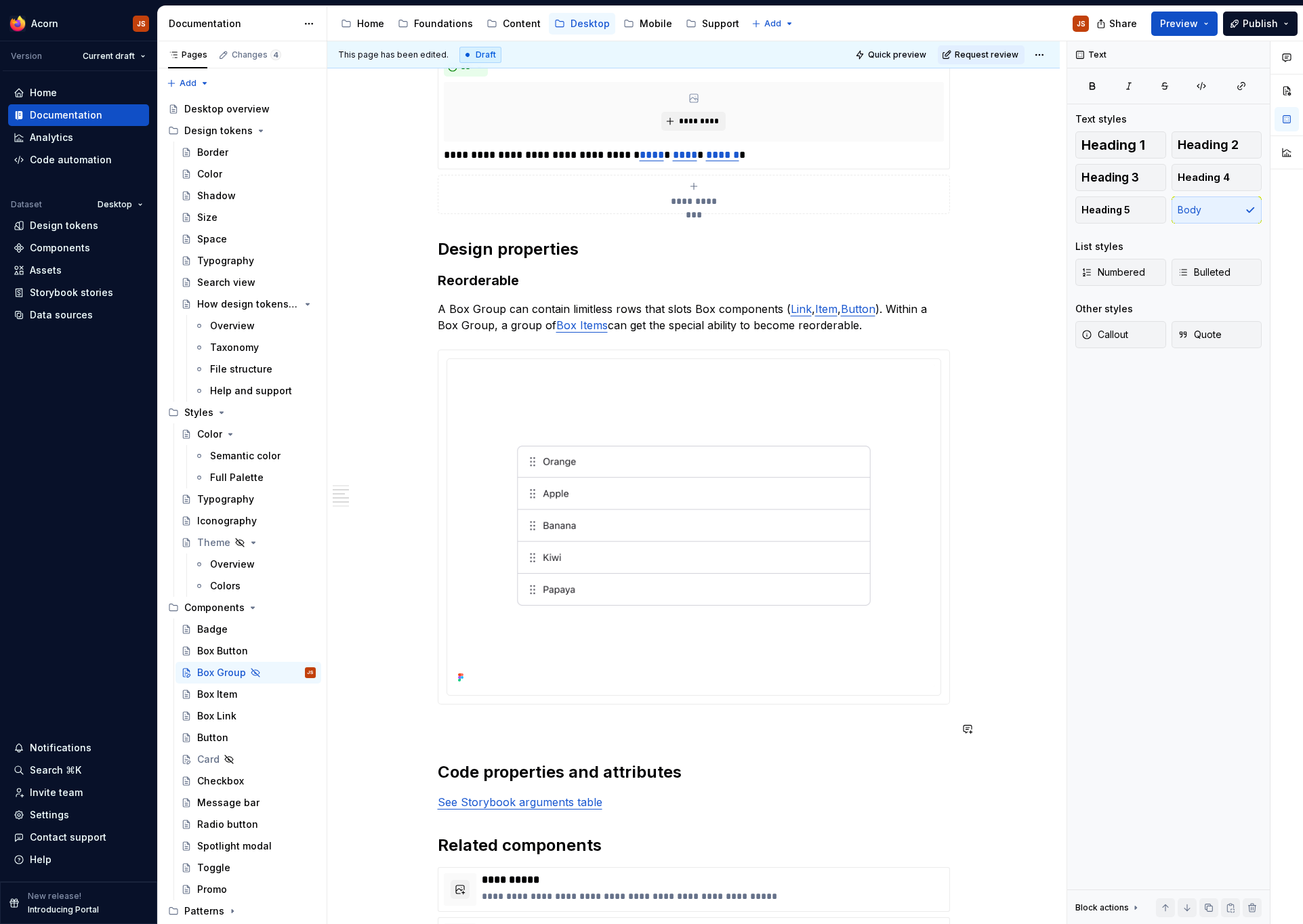
click at [492, 753] on div "**********" at bounding box center [694, 355] width 512 height 1630
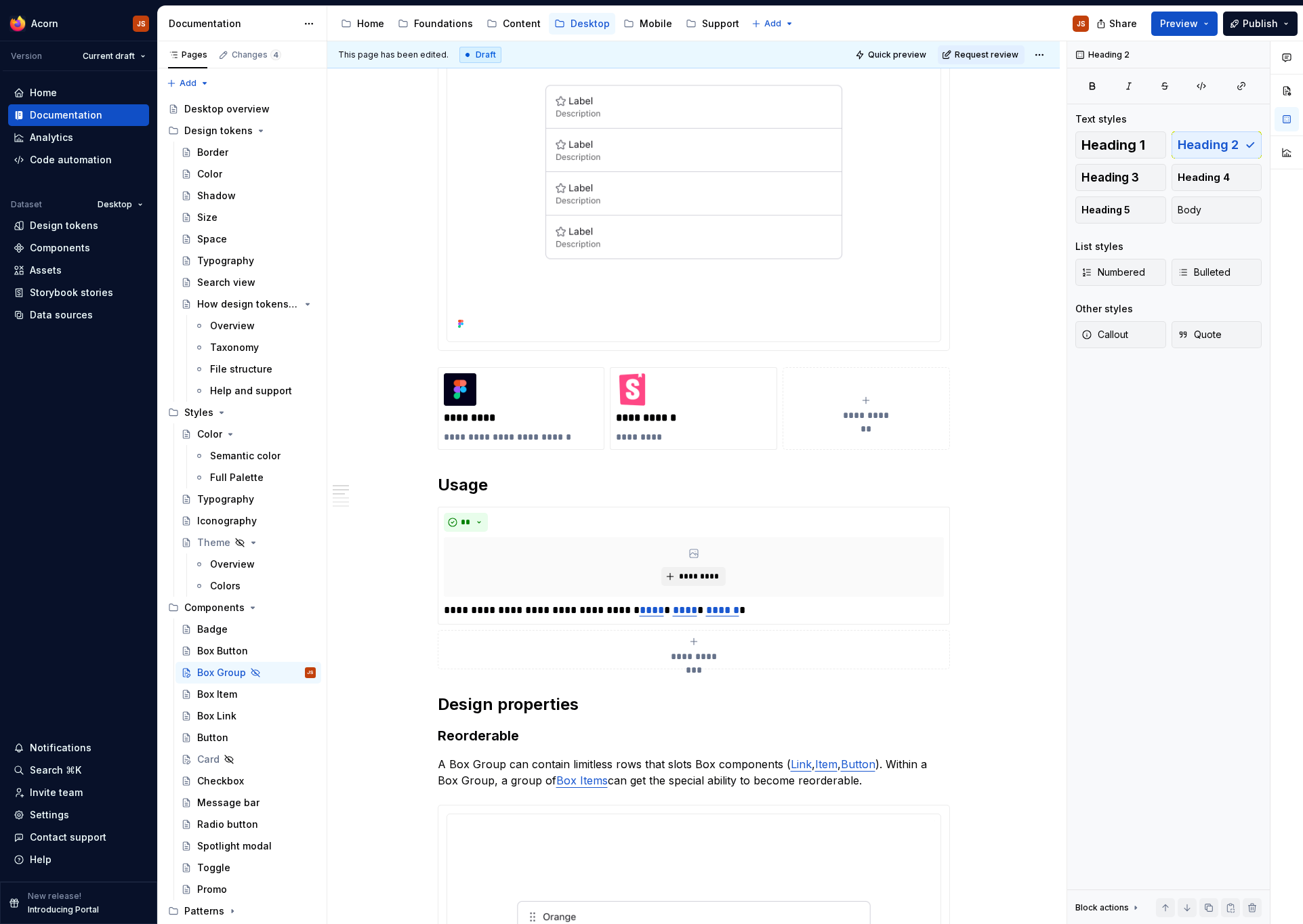
scroll to position [269, 0]
click at [1245, 25] on span "Publish" at bounding box center [1260, 23] width 35 height 13
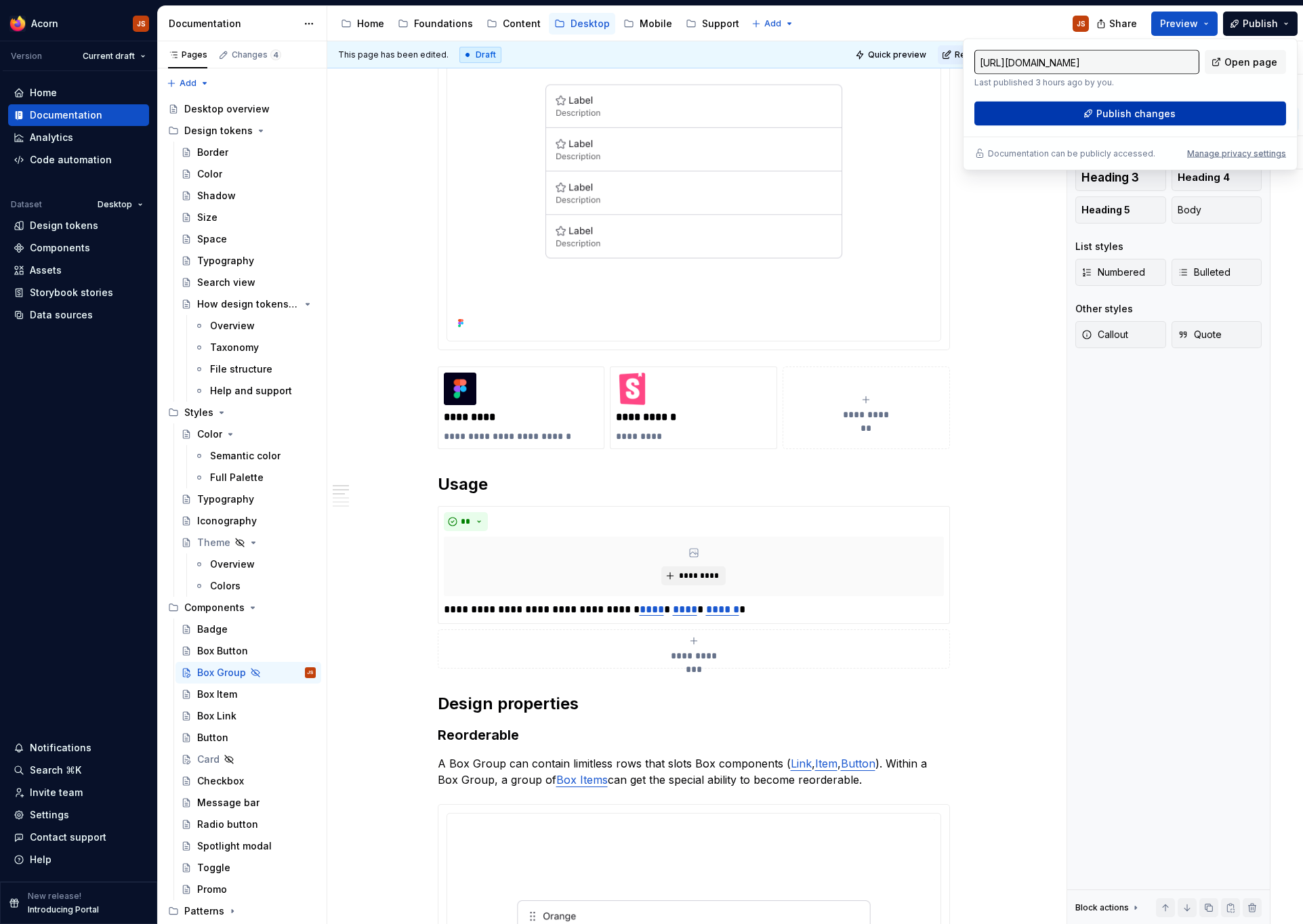
click at [1186, 121] on button "Publish changes" at bounding box center [1130, 114] width 312 height 25
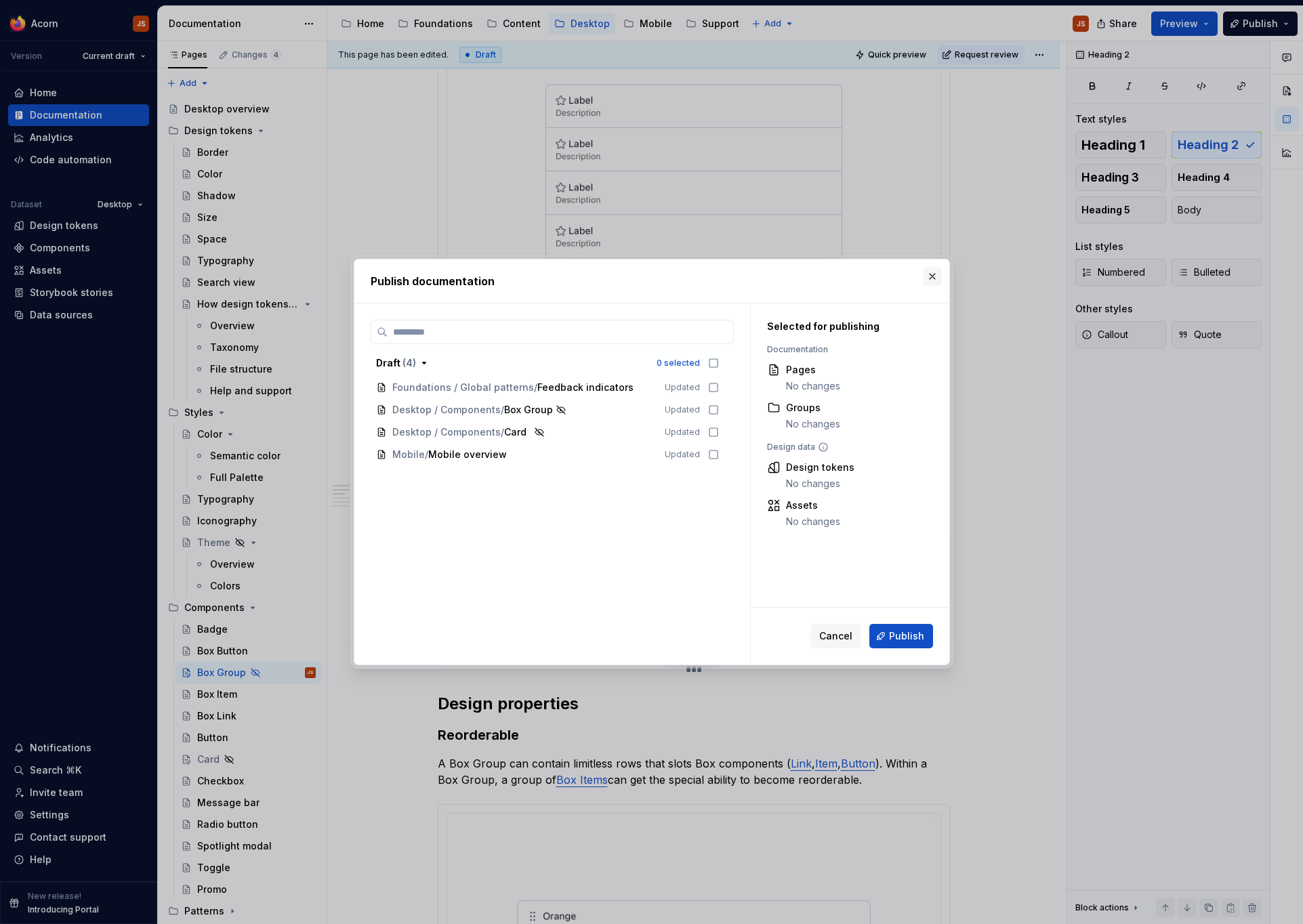
click at [934, 276] on button "button" at bounding box center [932, 276] width 19 height 19
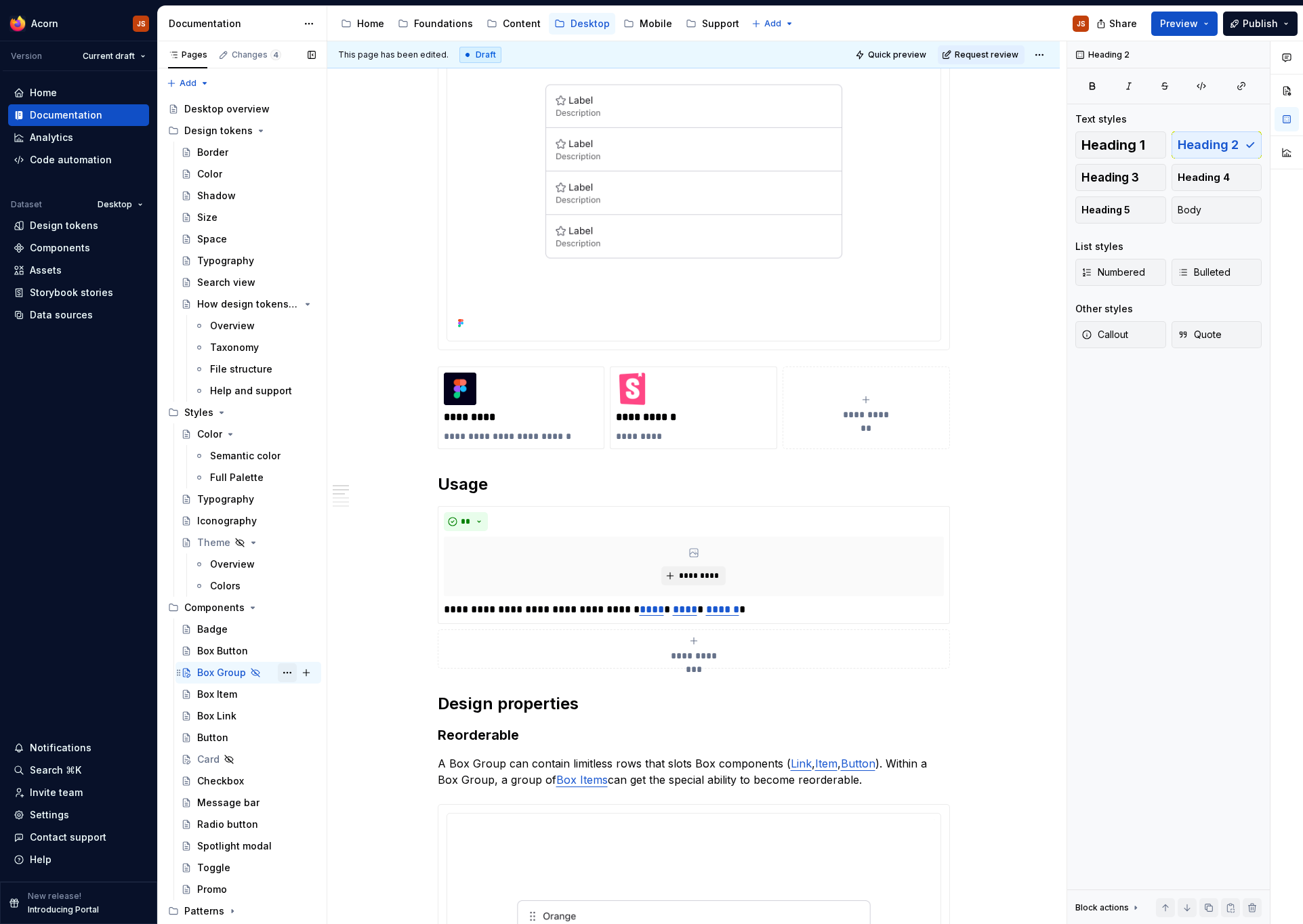
click at [281, 673] on button "Page tree" at bounding box center [287, 673] width 19 height 19
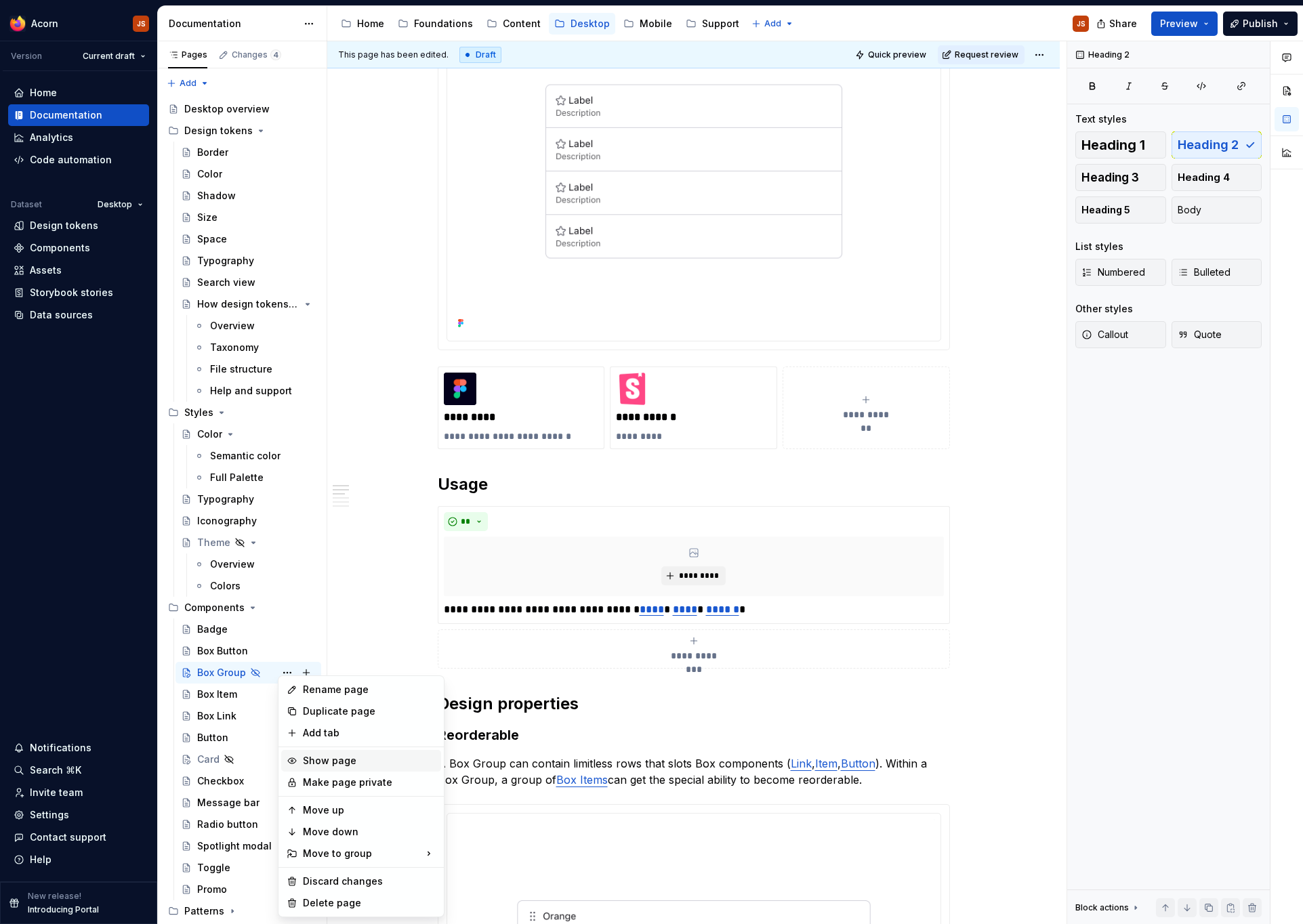
click at [326, 760] on div "Show page" at bounding box center [369, 760] width 133 height 13
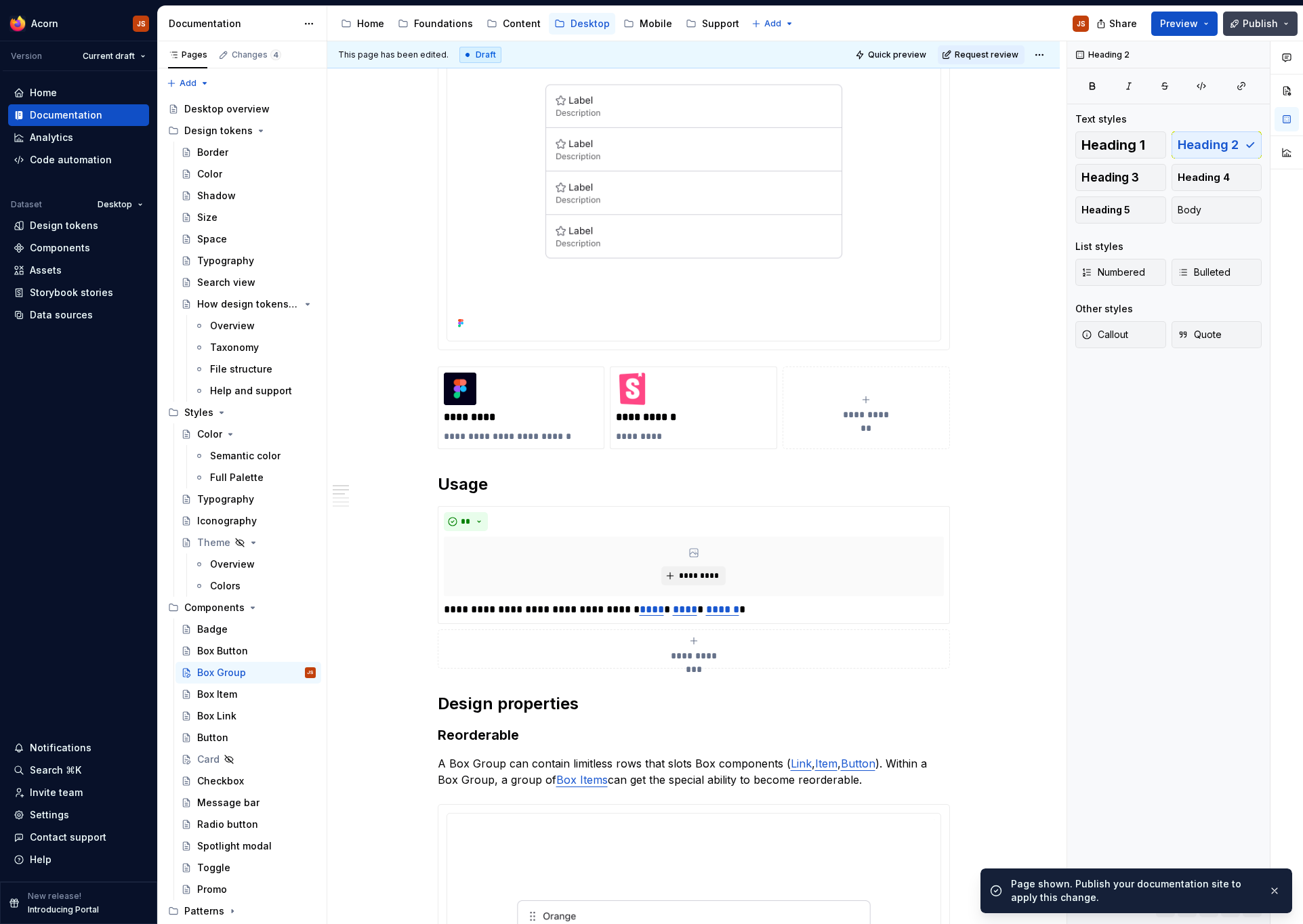
click at [1240, 35] on button "Publish" at bounding box center [1260, 23] width 74 height 25
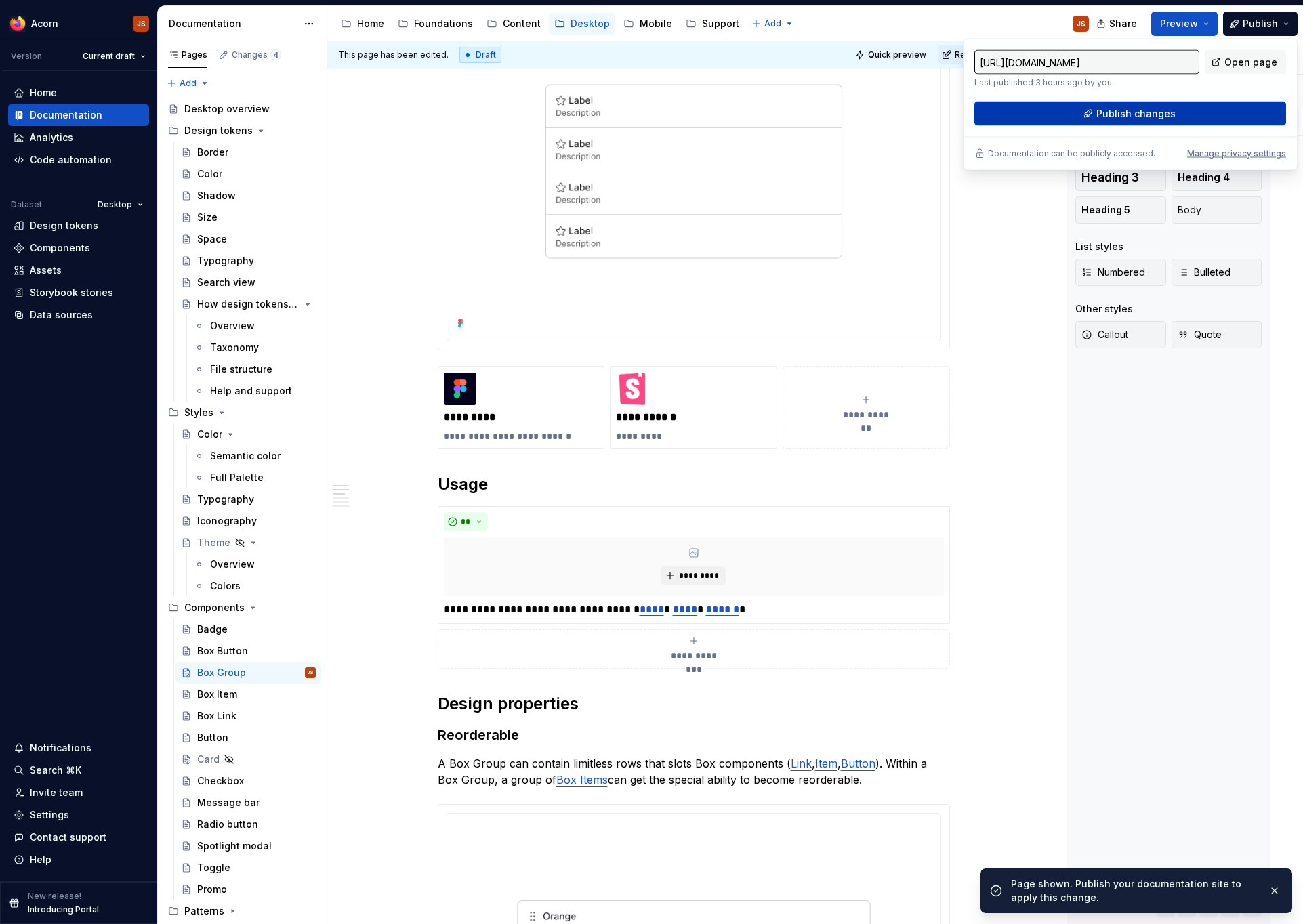
click at [1138, 117] on span "Publish changes" at bounding box center [1136, 113] width 79 height 13
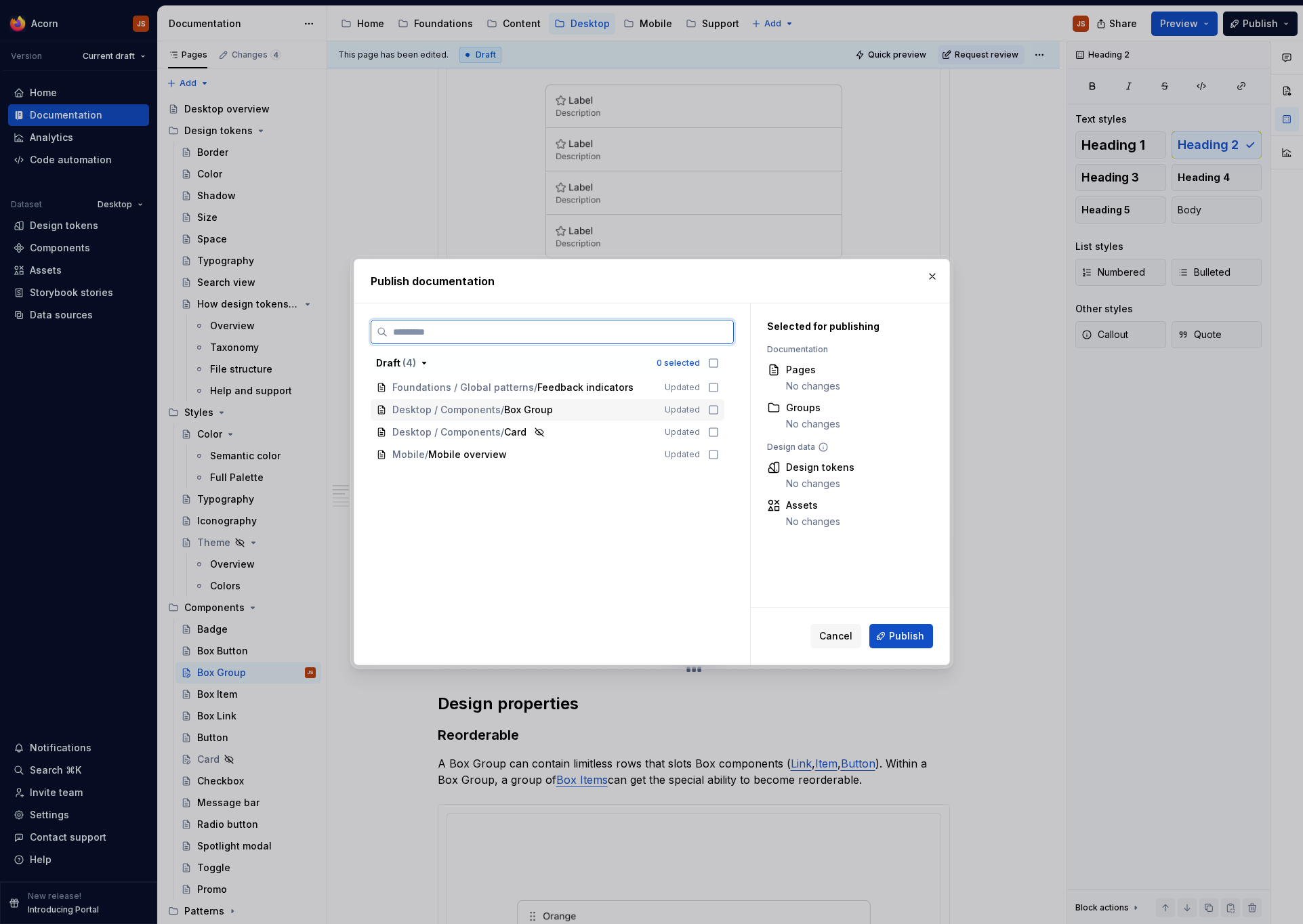
click at [612, 409] on div "Desktop / Components / Box Group" at bounding box center [520, 409] width 256 height 13
click at [886, 630] on button "Publish" at bounding box center [901, 636] width 64 height 25
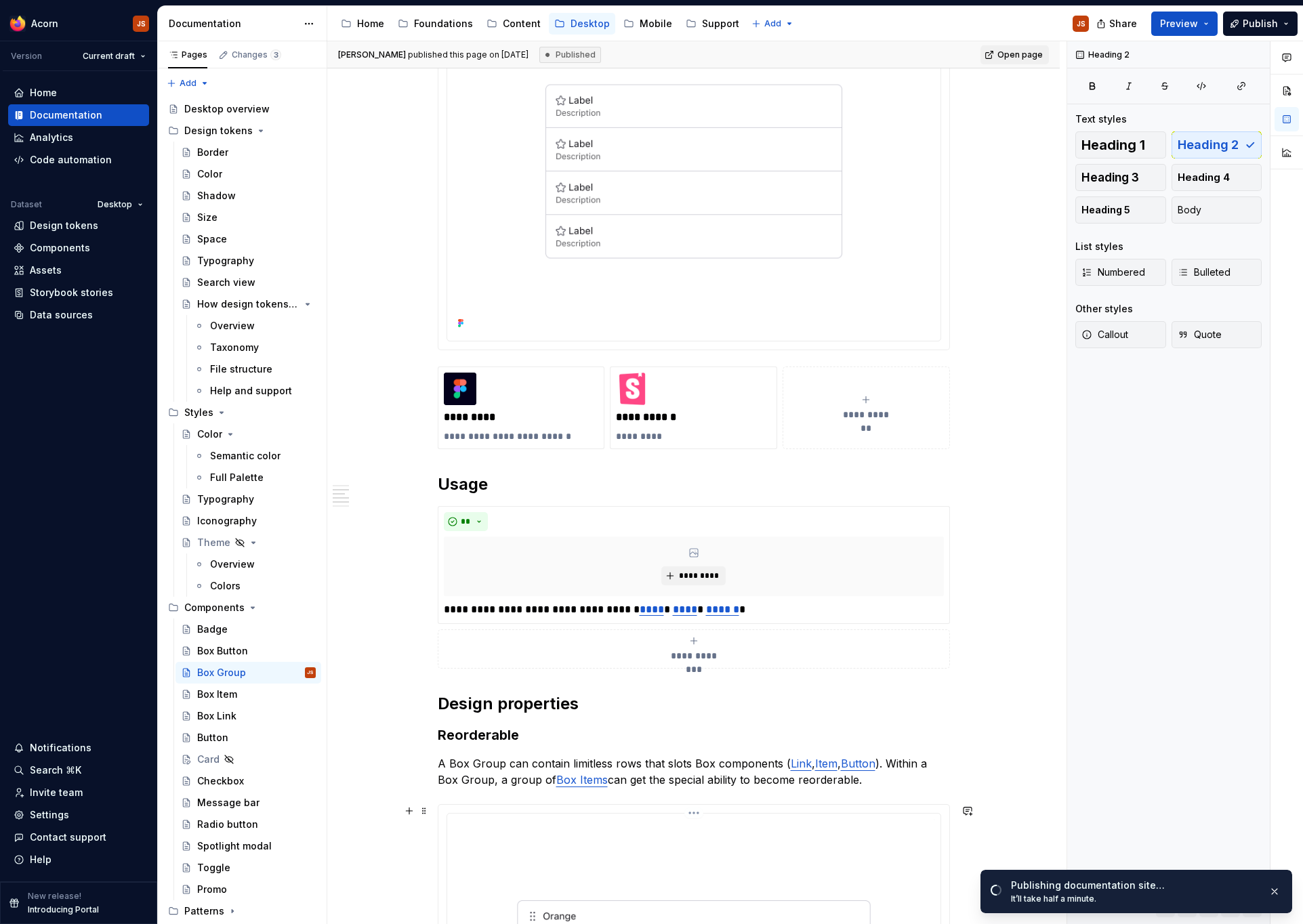
scroll to position [767, 0]
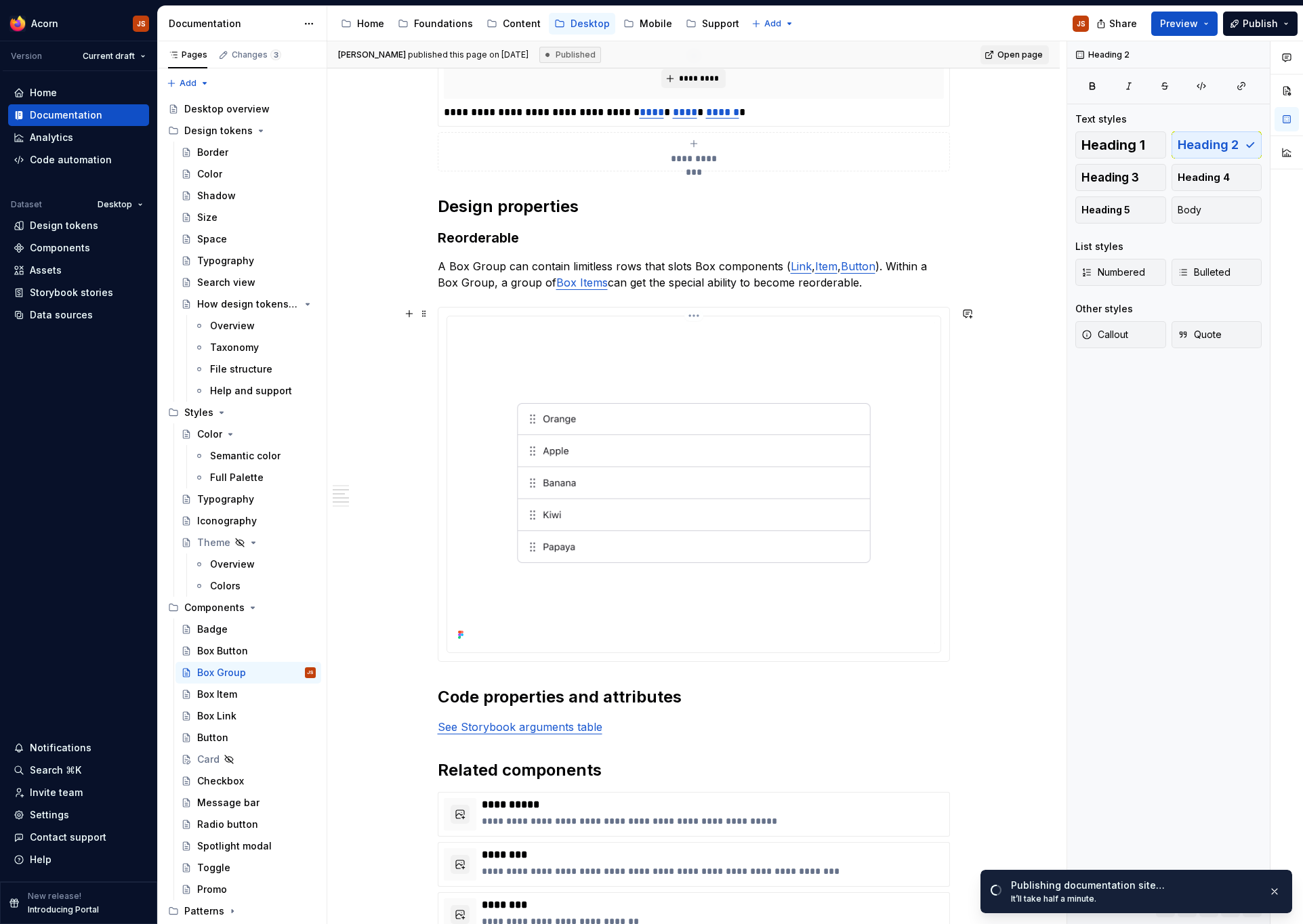
click at [486, 464] on img at bounding box center [694, 482] width 482 height 322
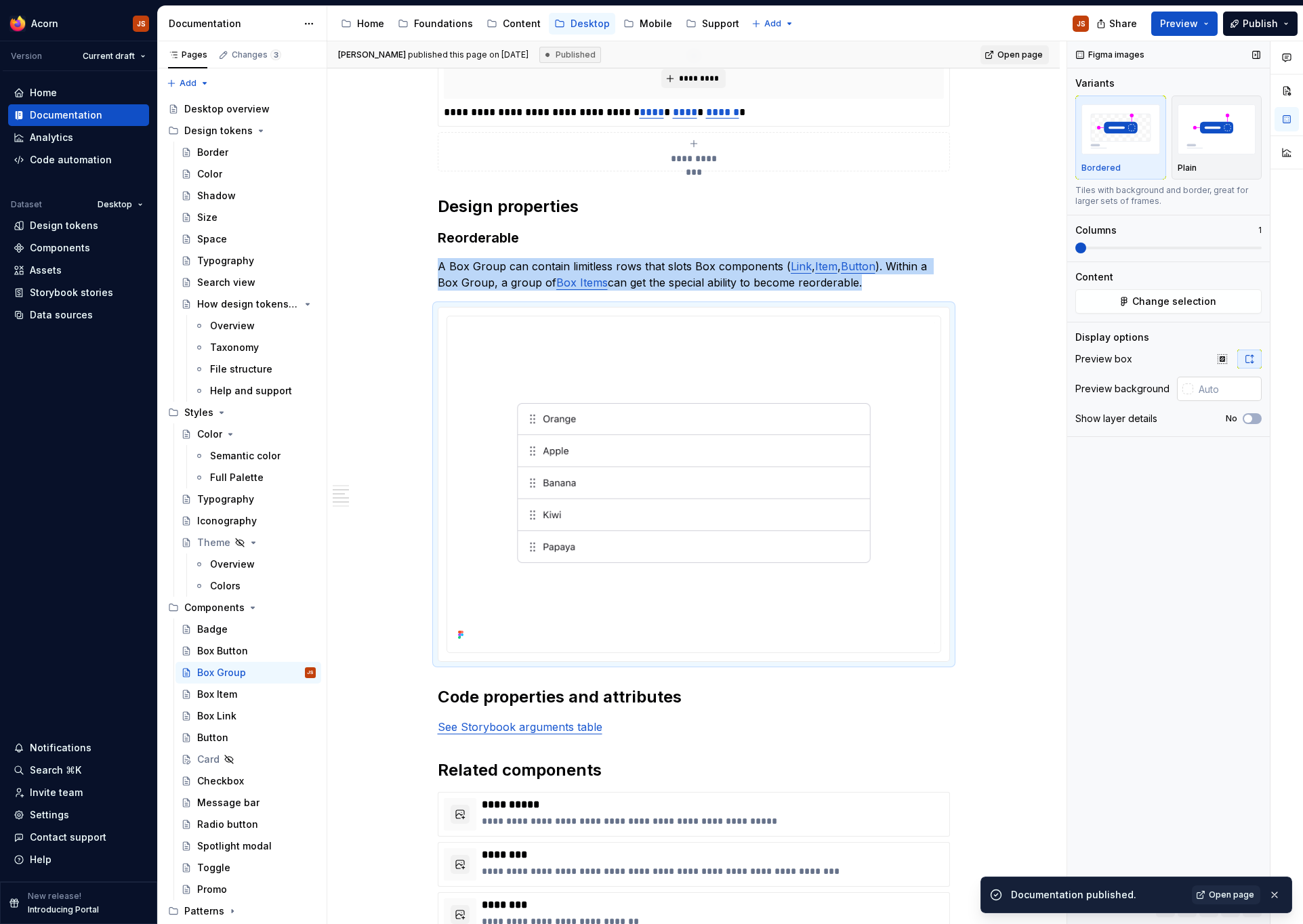
type textarea "*"
click at [1215, 389] on input "text" at bounding box center [1227, 389] width 68 height 25
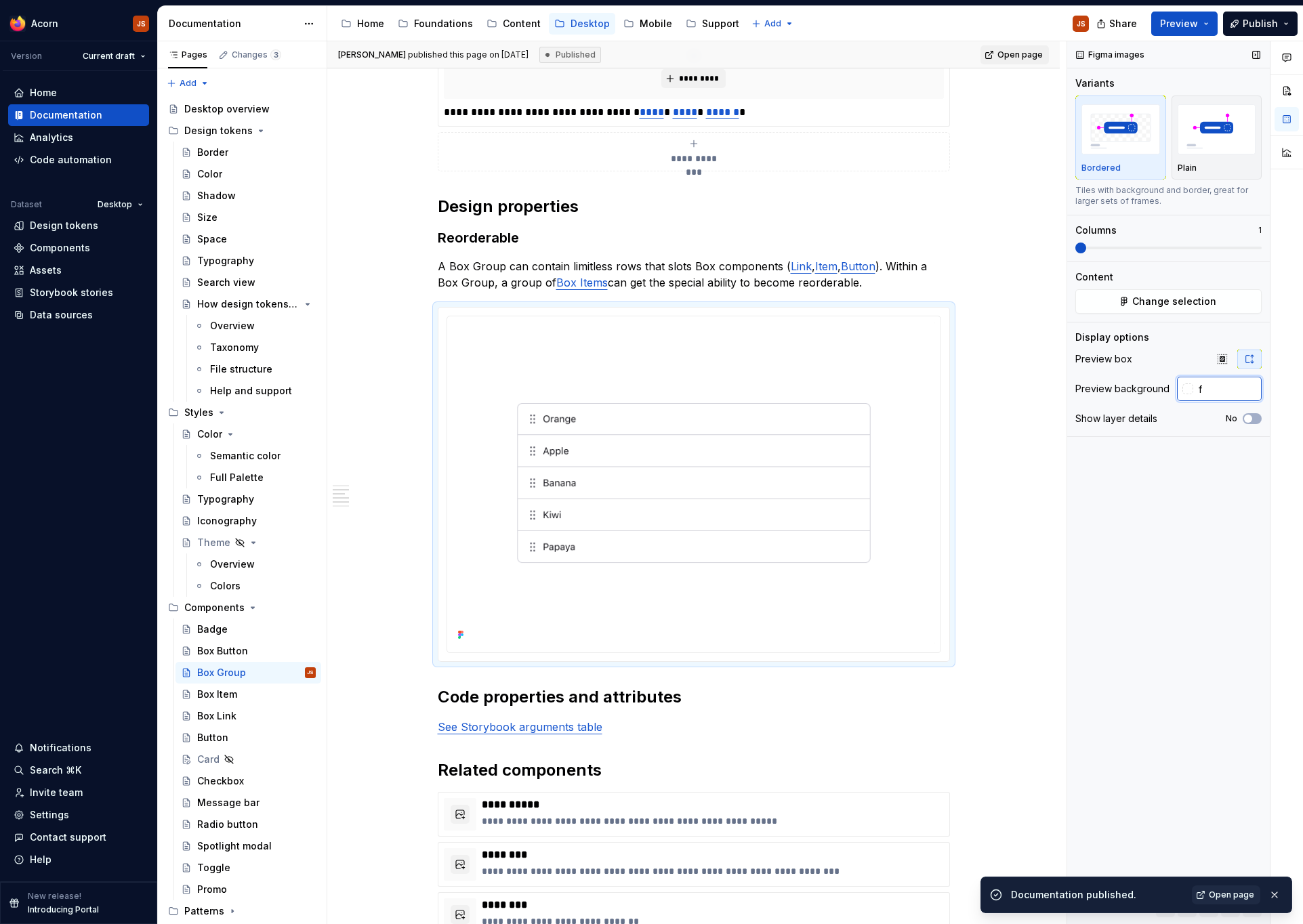
type input "ff"
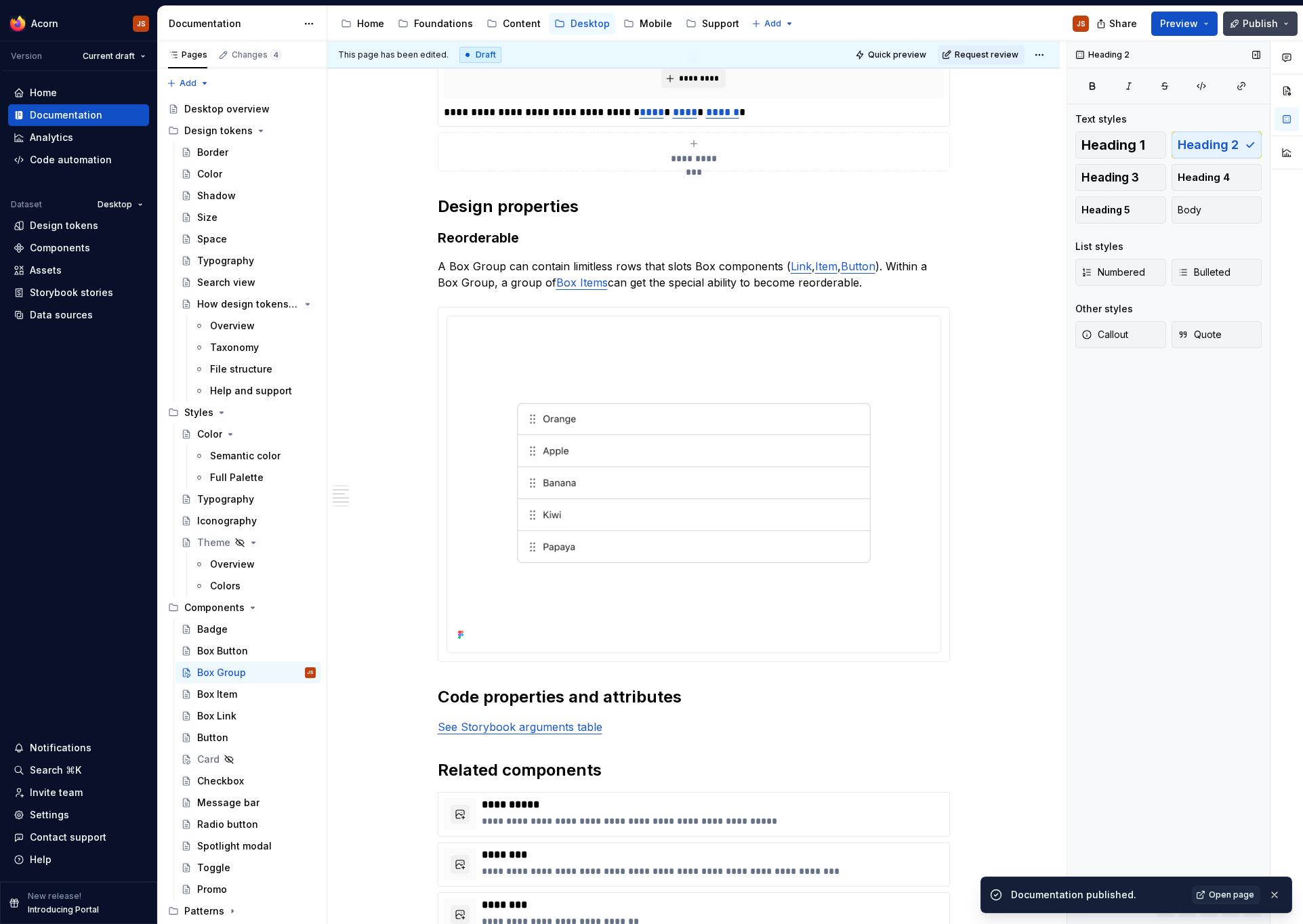
click at [1260, 25] on span "Publish" at bounding box center [1260, 23] width 35 height 13
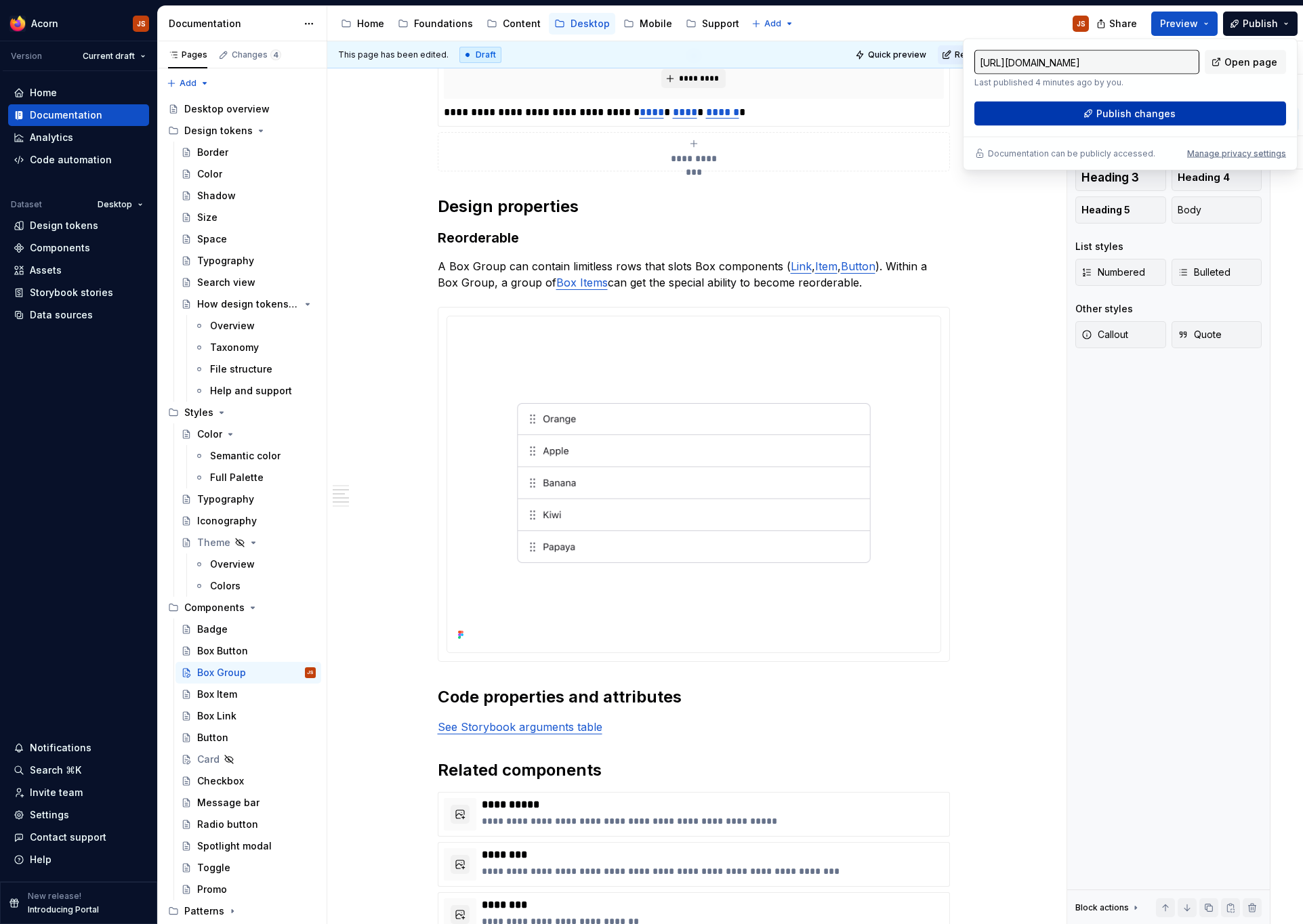
click at [1177, 114] on button "Publish changes" at bounding box center [1130, 114] width 312 height 25
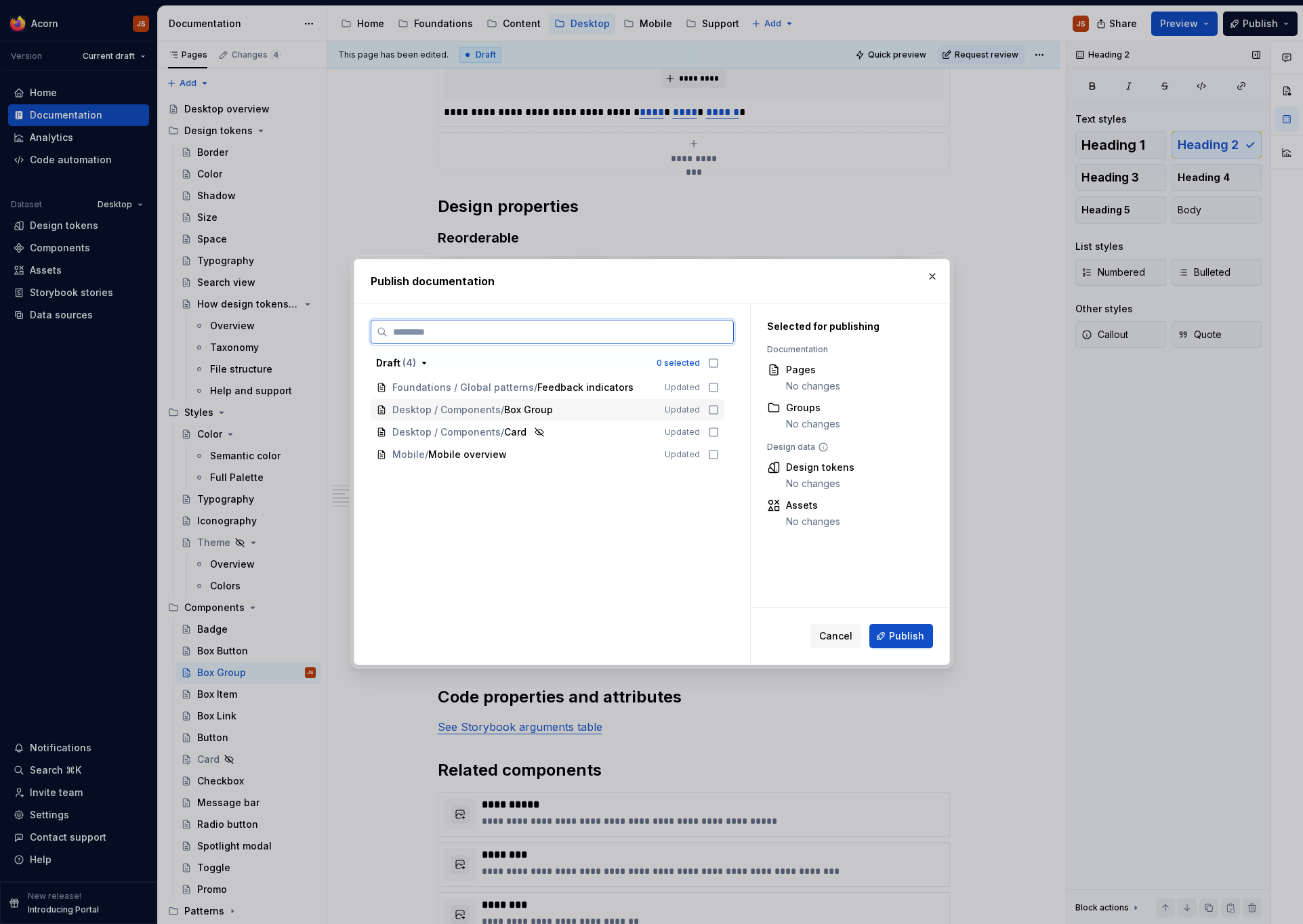
click at [715, 405] on icon at bounding box center [713, 409] width 11 height 11
click at [902, 632] on span "Publish" at bounding box center [906, 636] width 35 height 13
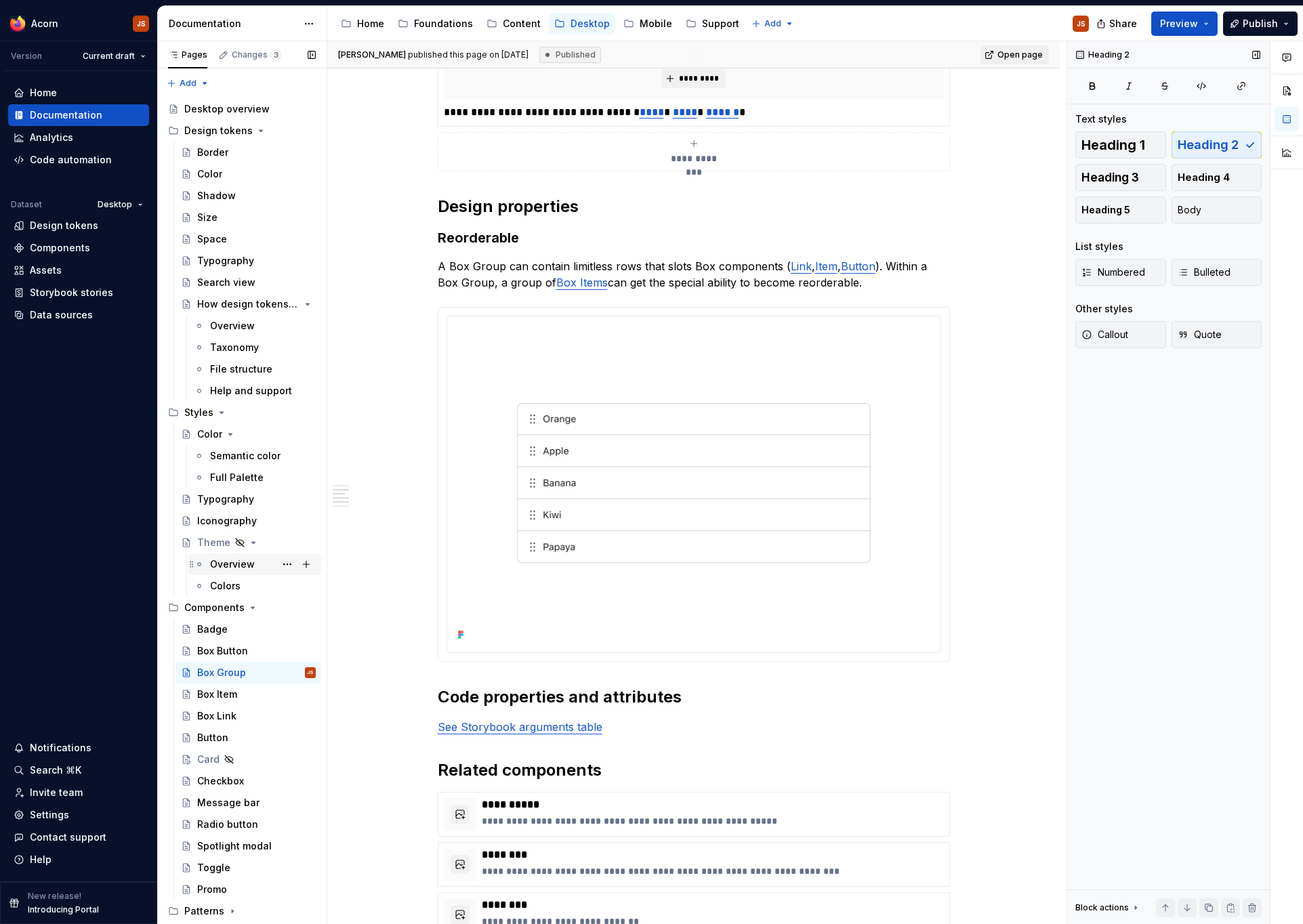
click at [243, 570] on div "Overview" at bounding box center [232, 564] width 45 height 13
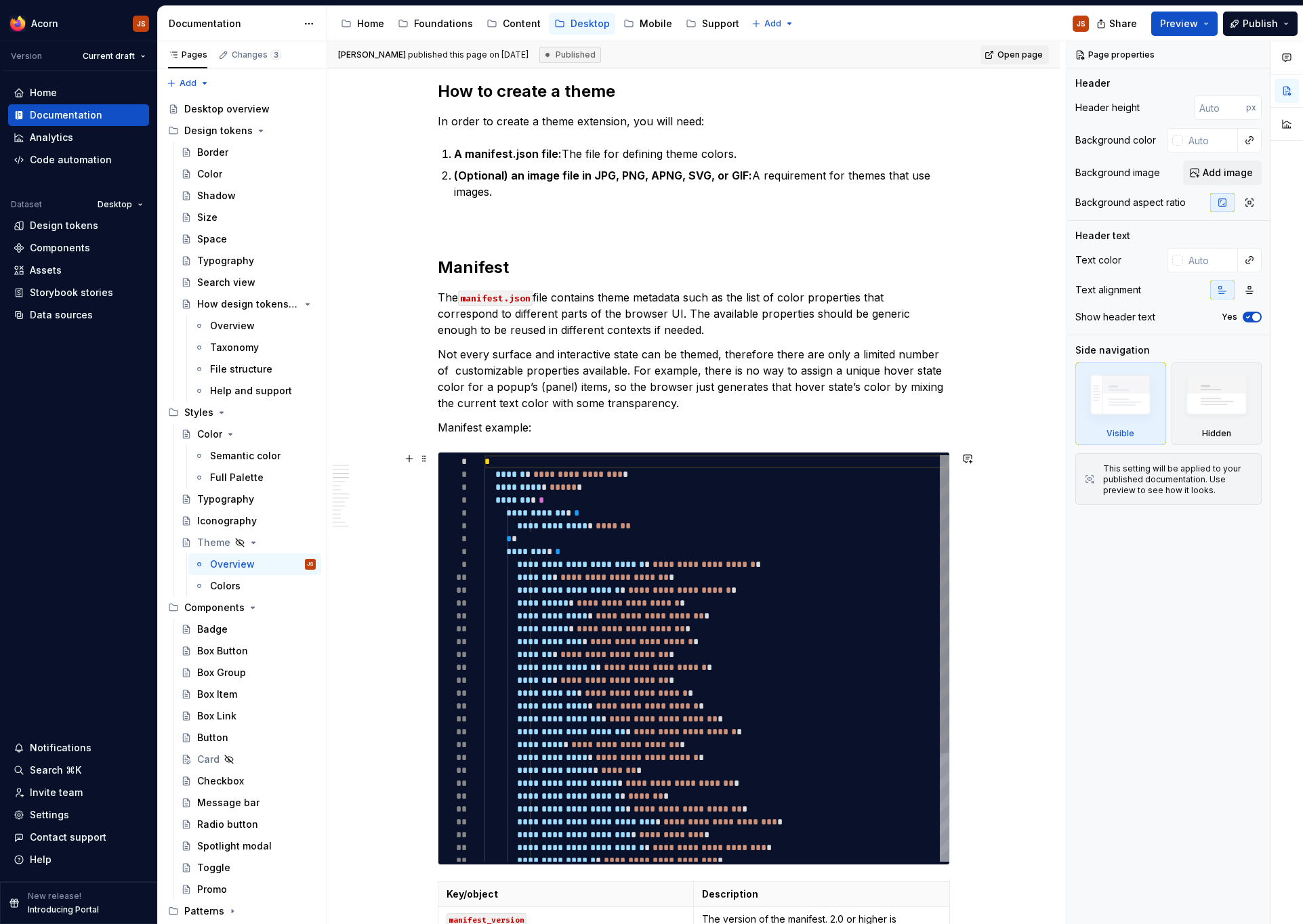
scroll to position [689, 0]
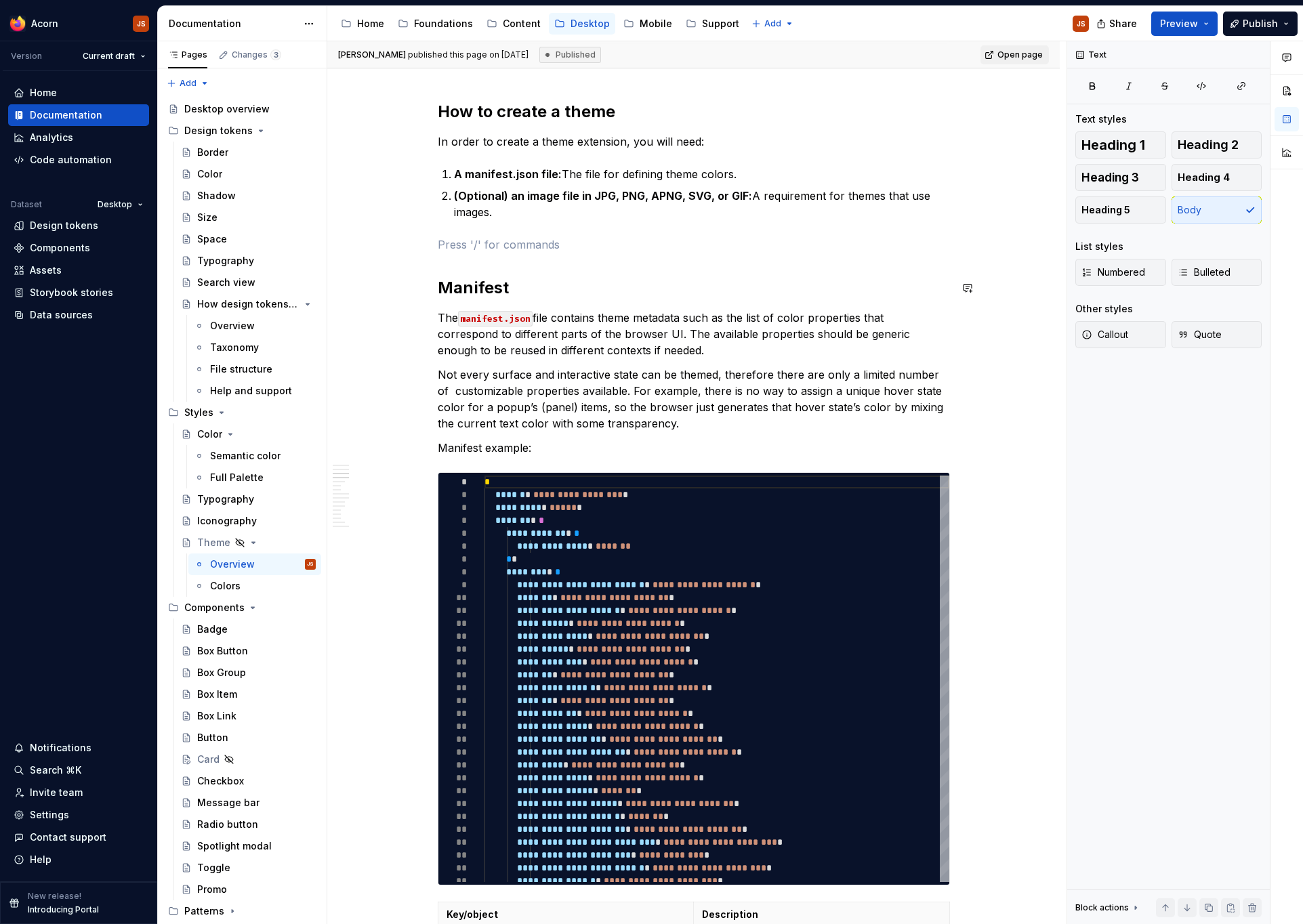
type textarea "*"
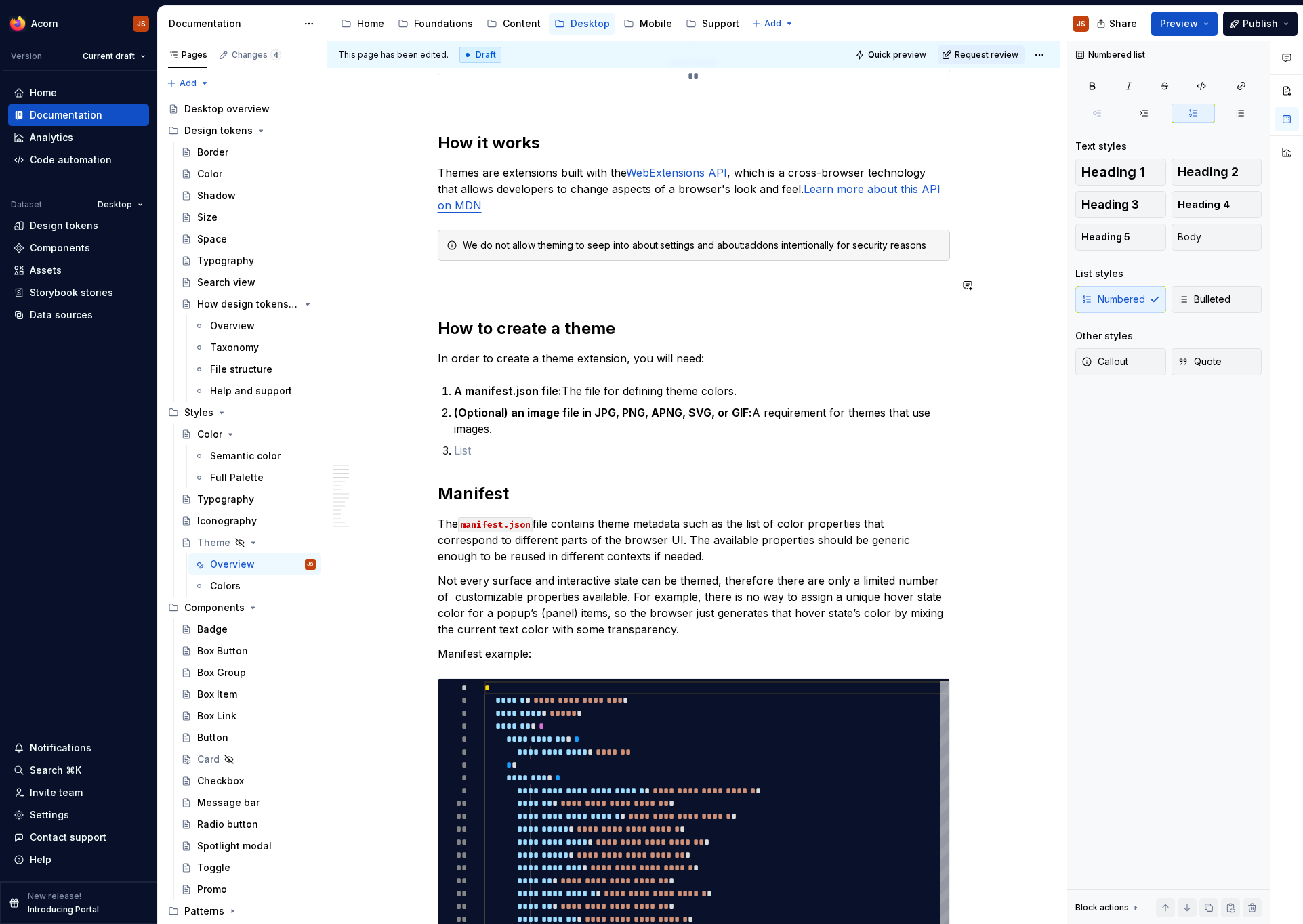
scroll to position [468, 0]
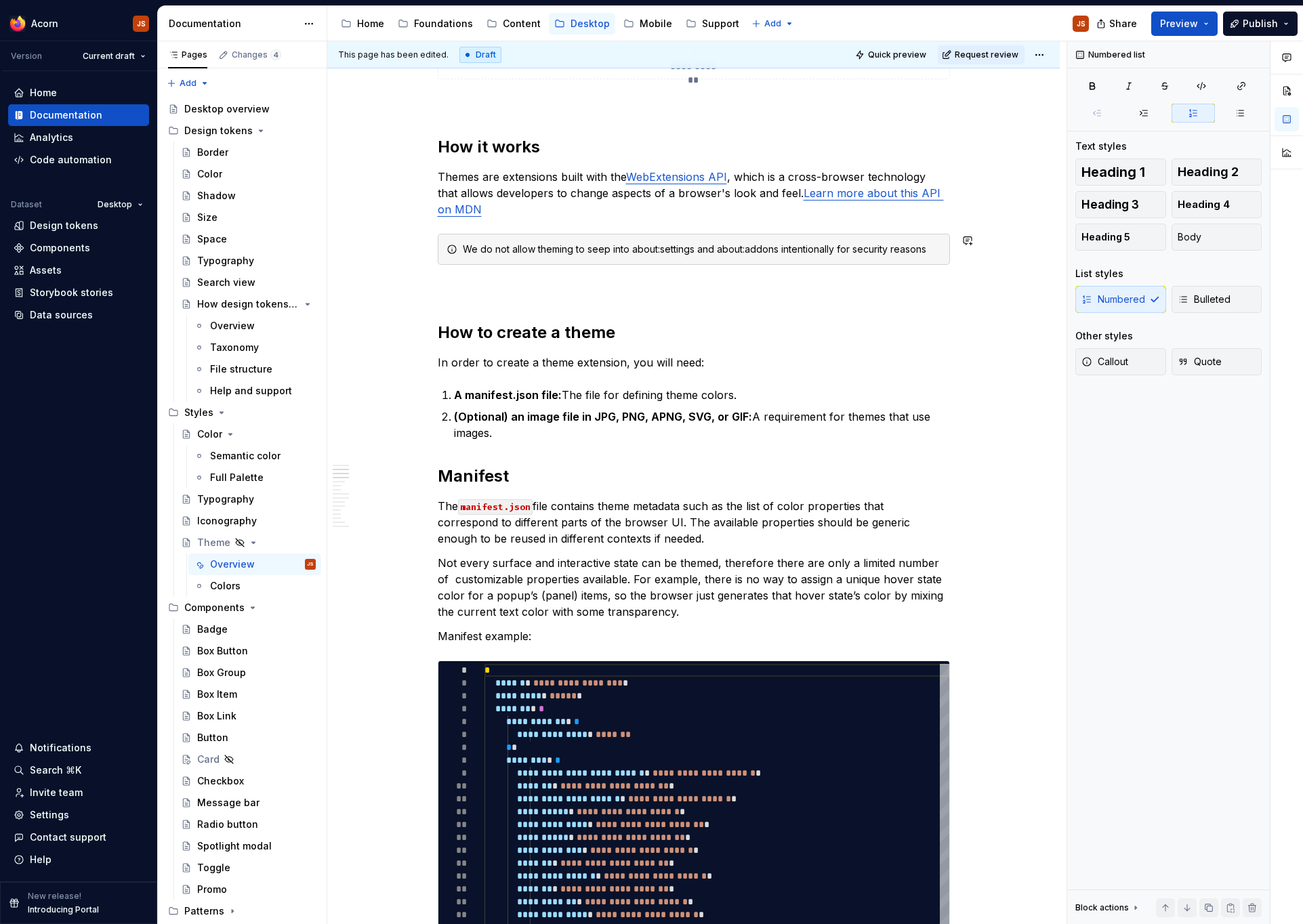
click at [468, 286] on p at bounding box center [694, 289] width 512 height 16
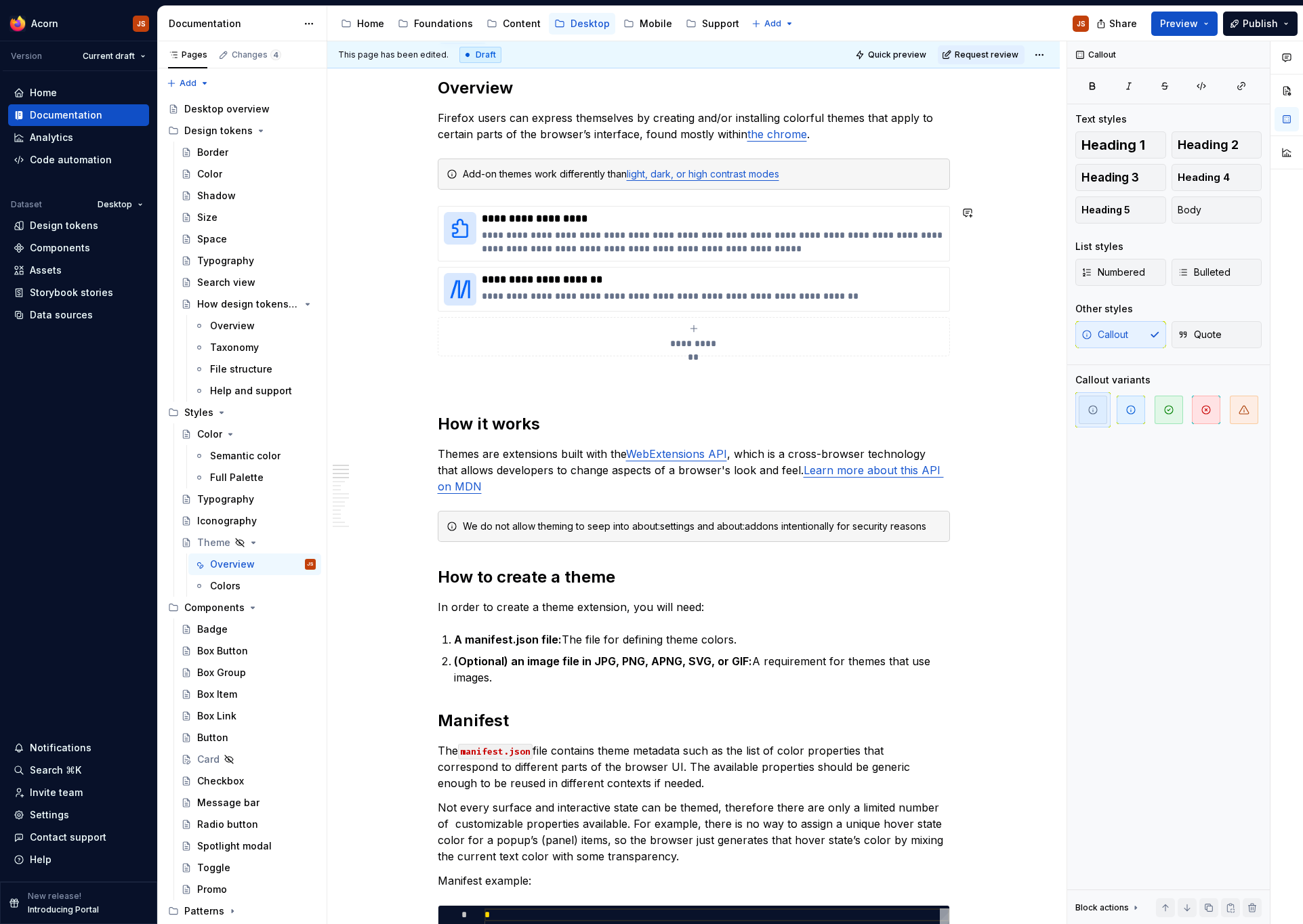
scroll to position [183, 0]
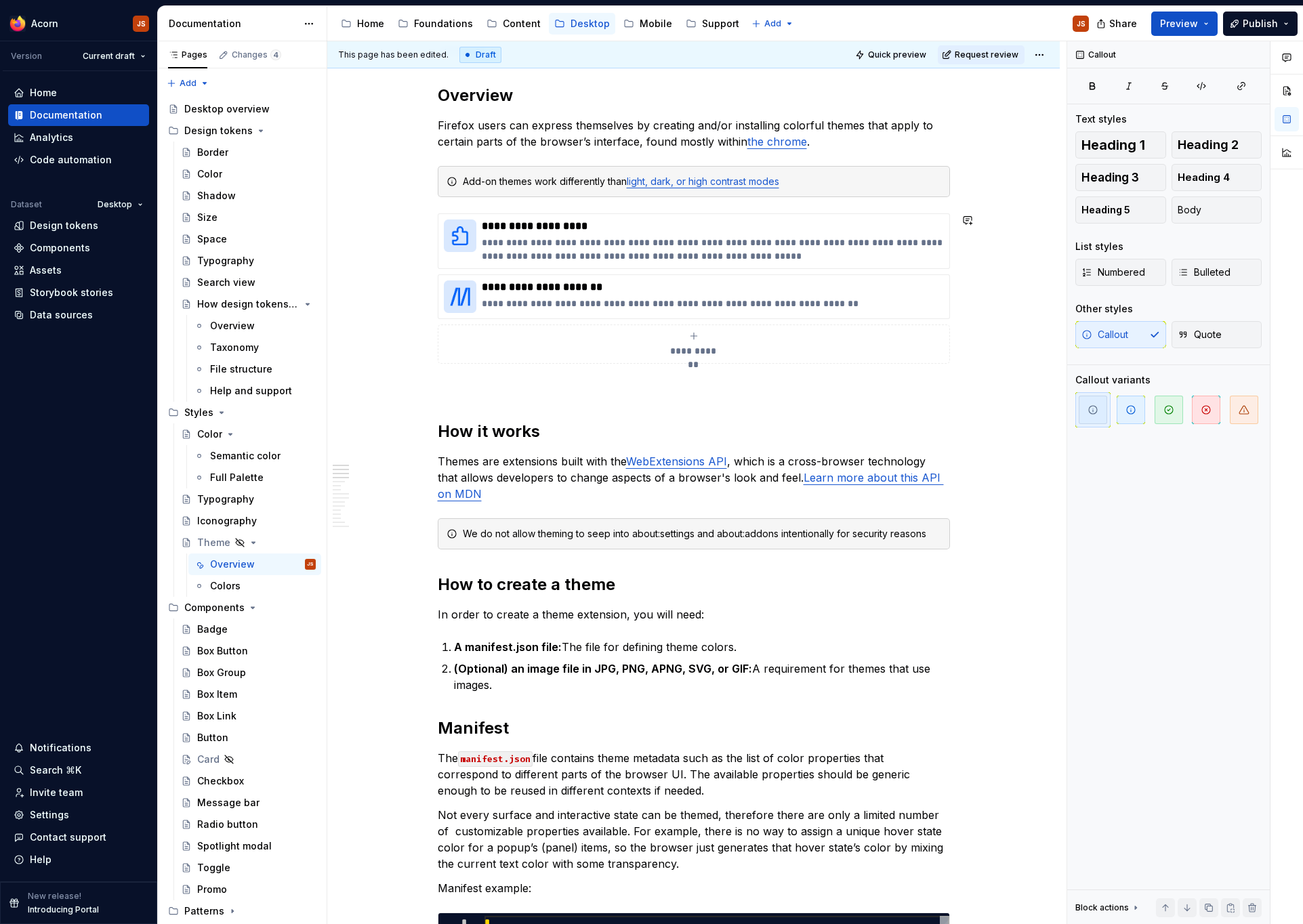
click at [445, 364] on div "**********" at bounding box center [694, 289] width 512 height 150
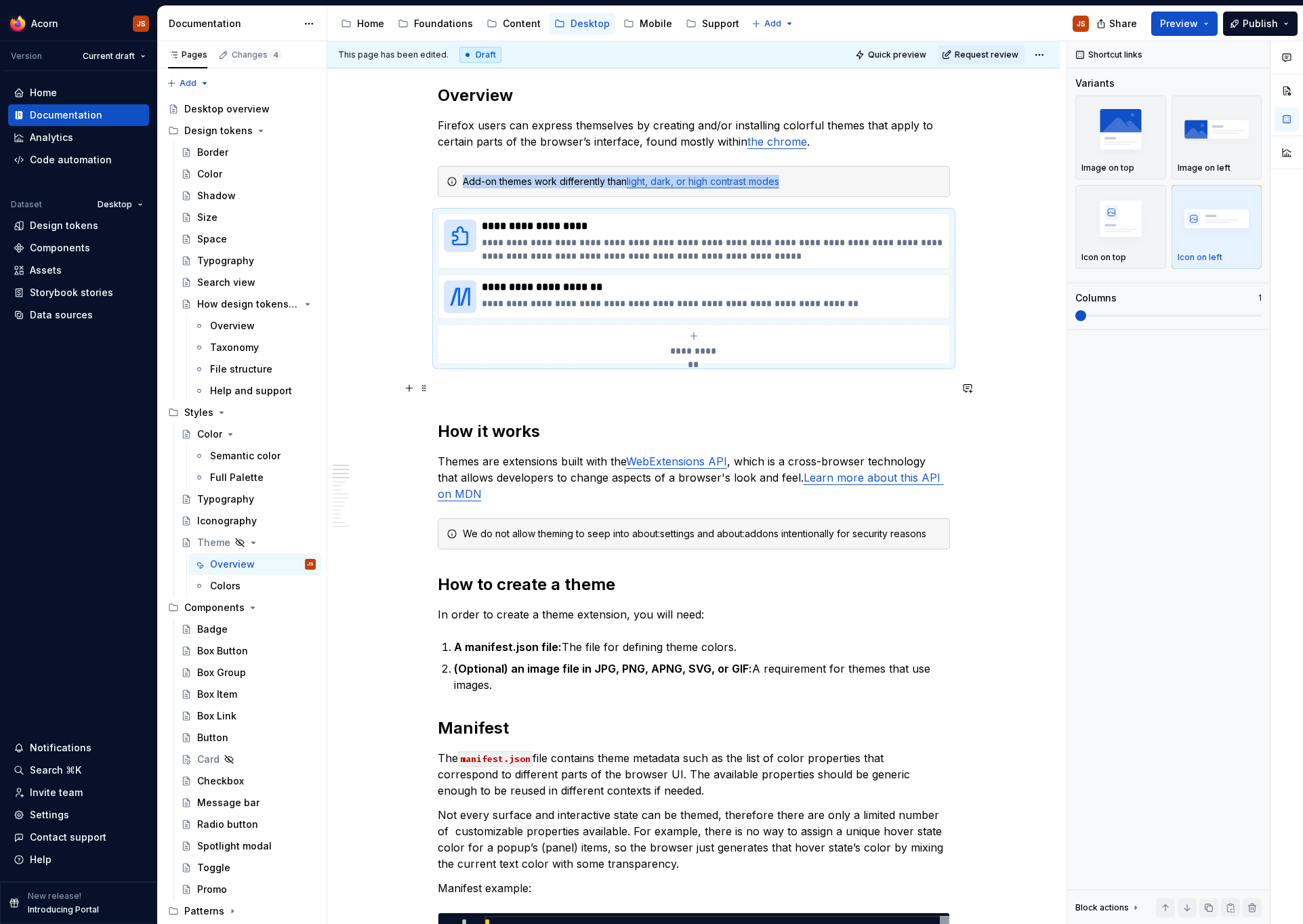
click at [454, 390] on p at bounding box center [694, 388] width 512 height 16
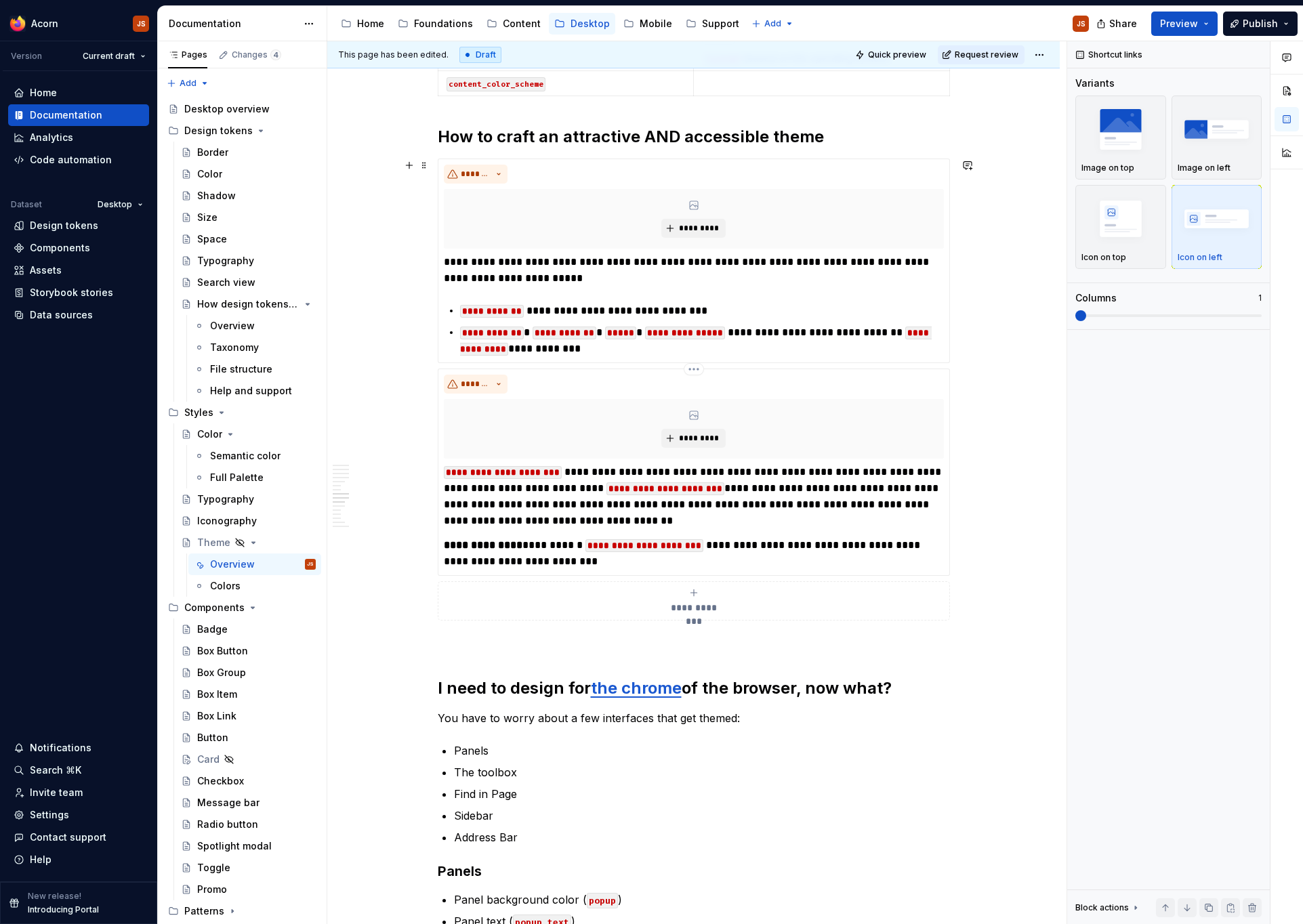
scroll to position [2117, 0]
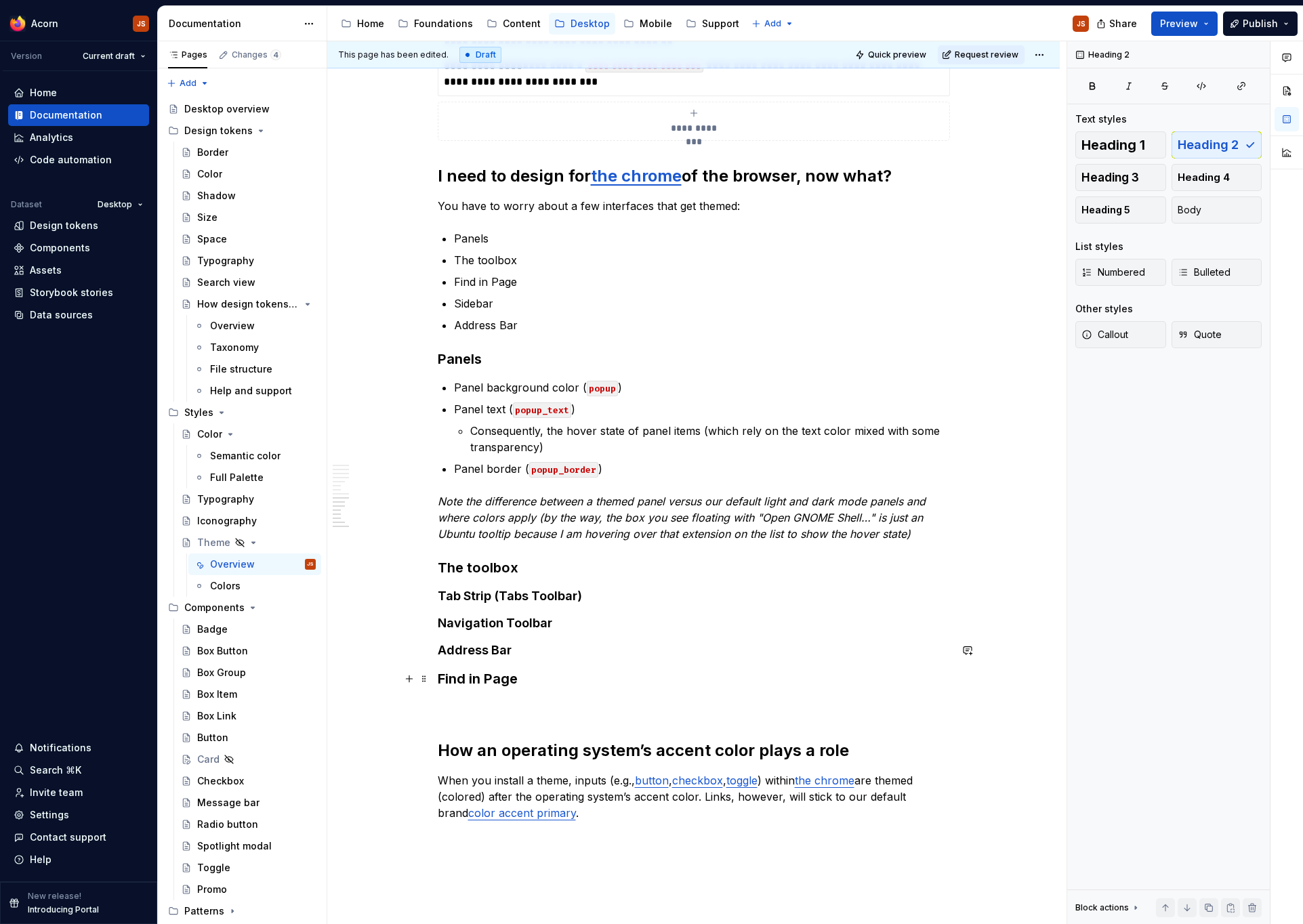
scroll to position [2594, 0]
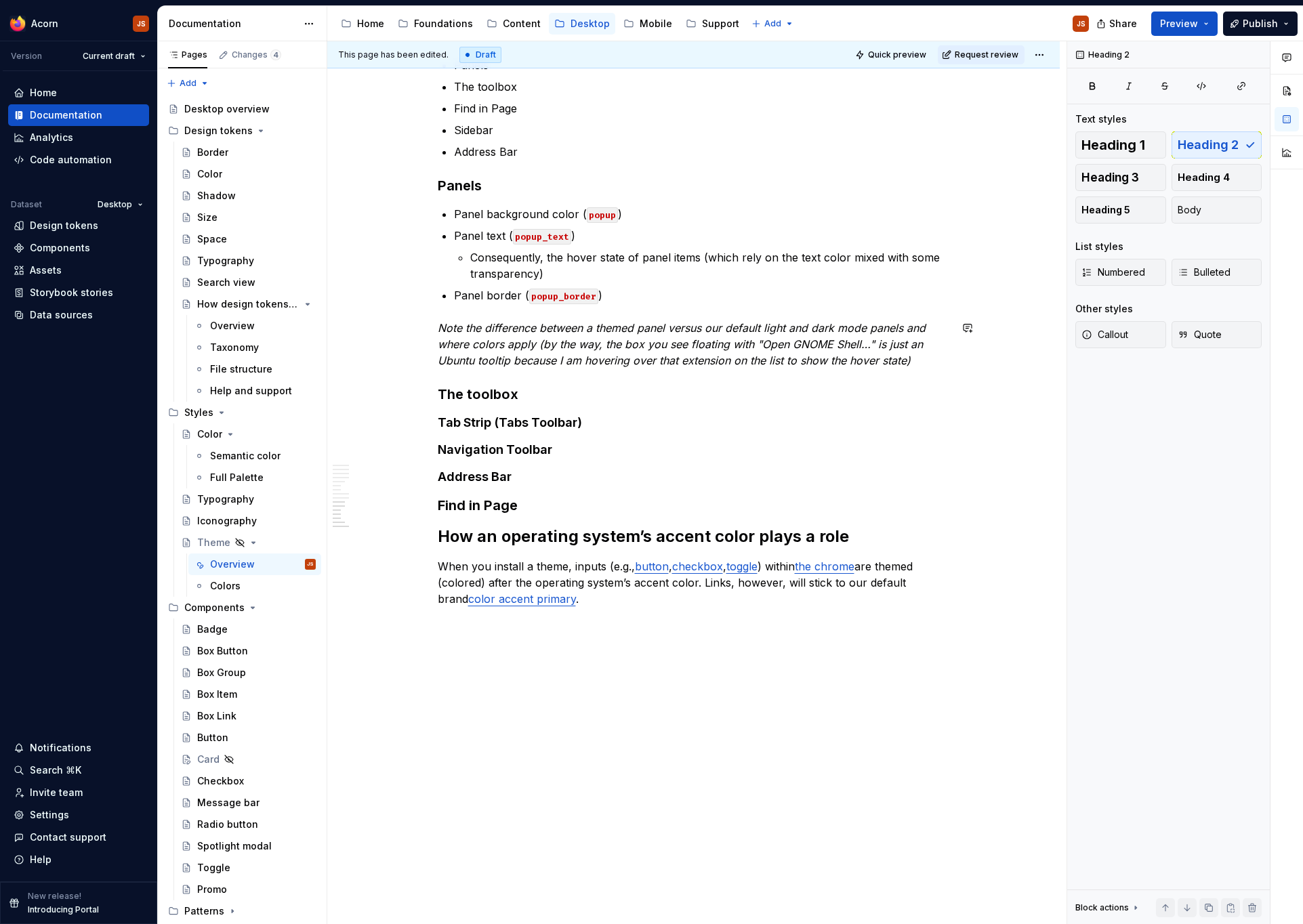
scroll to position [2547, 0]
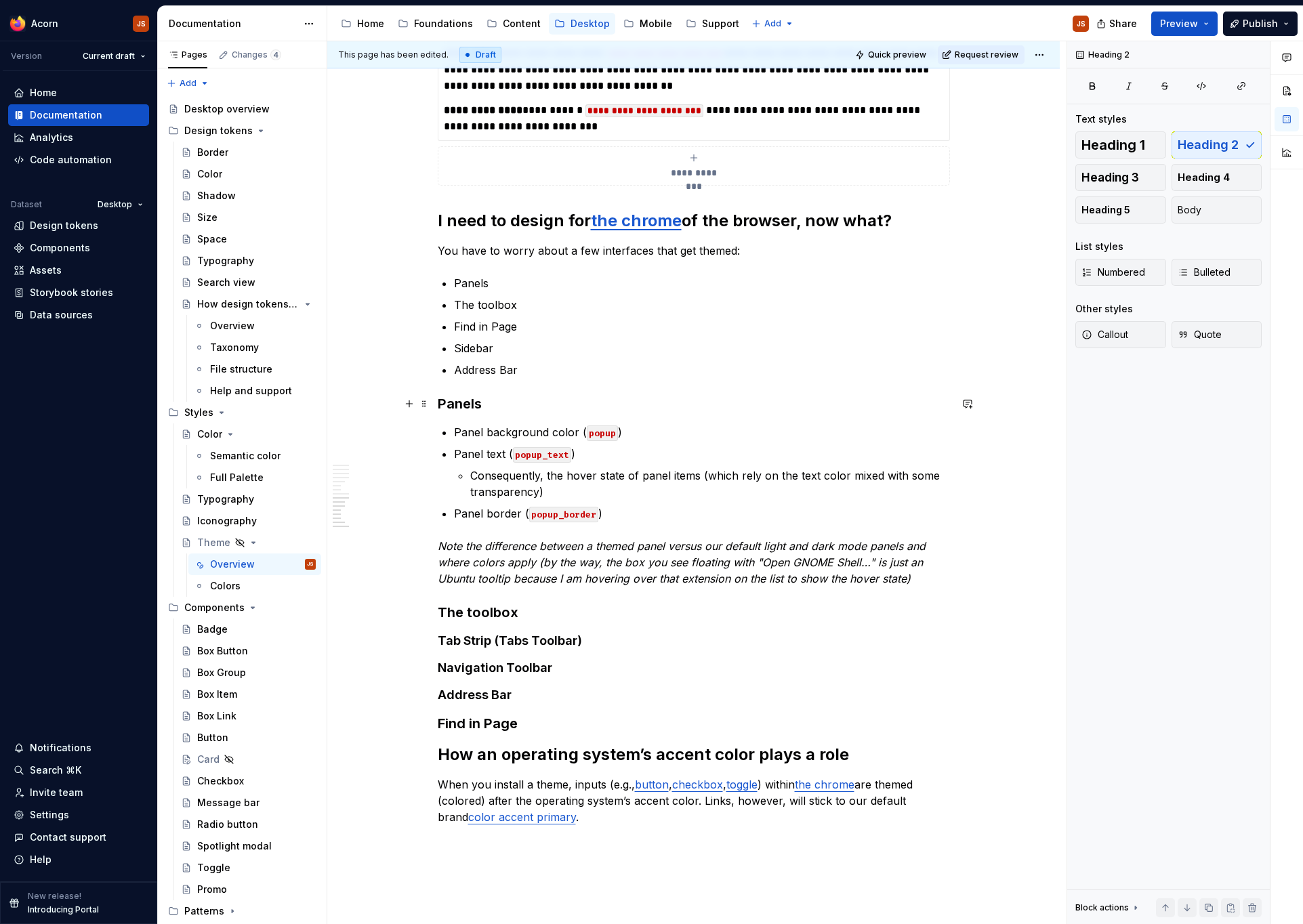
click at [472, 400] on h3 "Panels" at bounding box center [694, 404] width 512 height 19
copy h3 "Panels"
click at [531, 717] on h3 "Find in Page" at bounding box center [694, 723] width 512 height 19
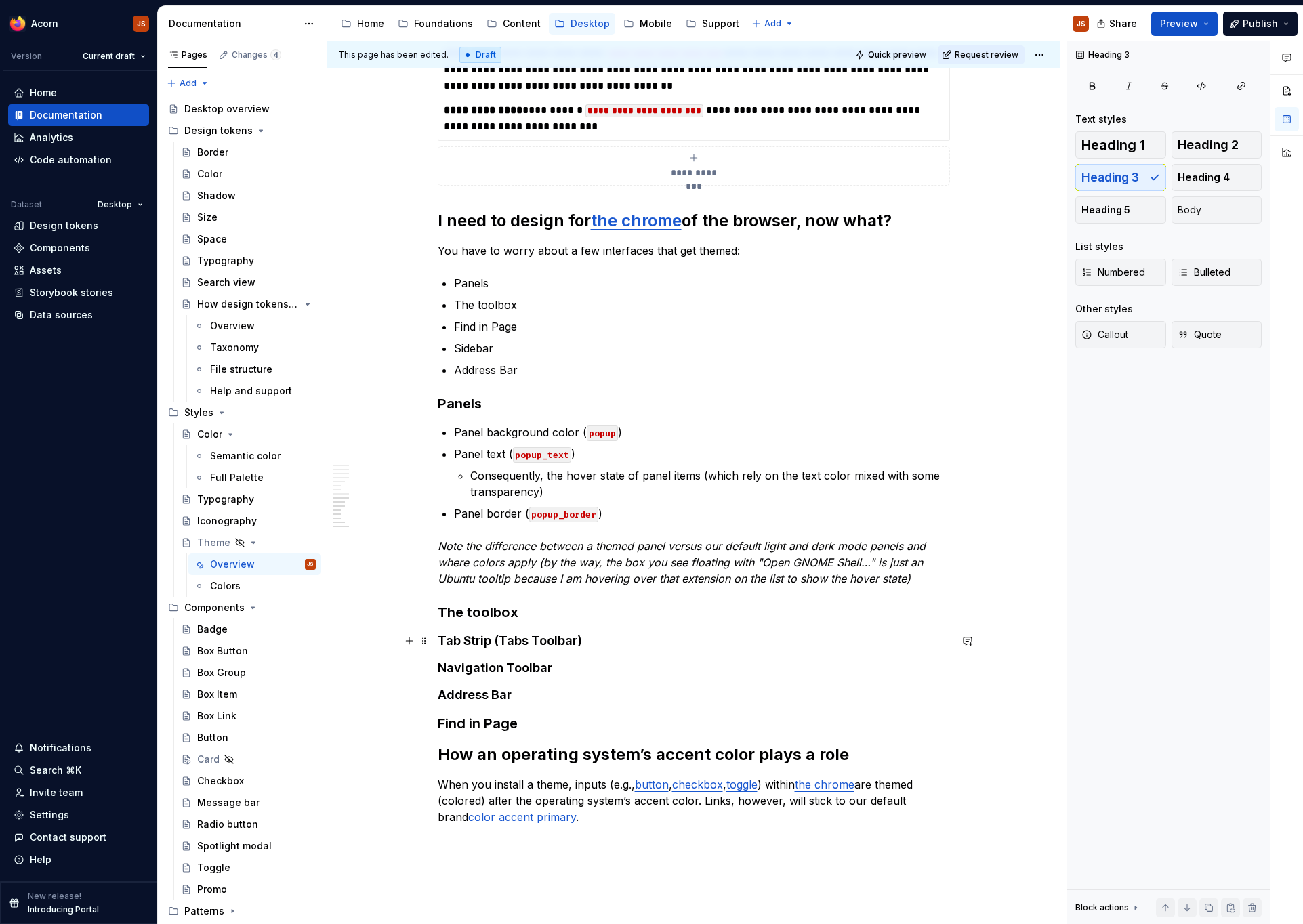
click at [516, 639] on h4 "Tab Strip (Tabs Toolbar)" at bounding box center [694, 640] width 512 height 16
click at [534, 309] on p "The toolbox" at bounding box center [702, 305] width 496 height 16
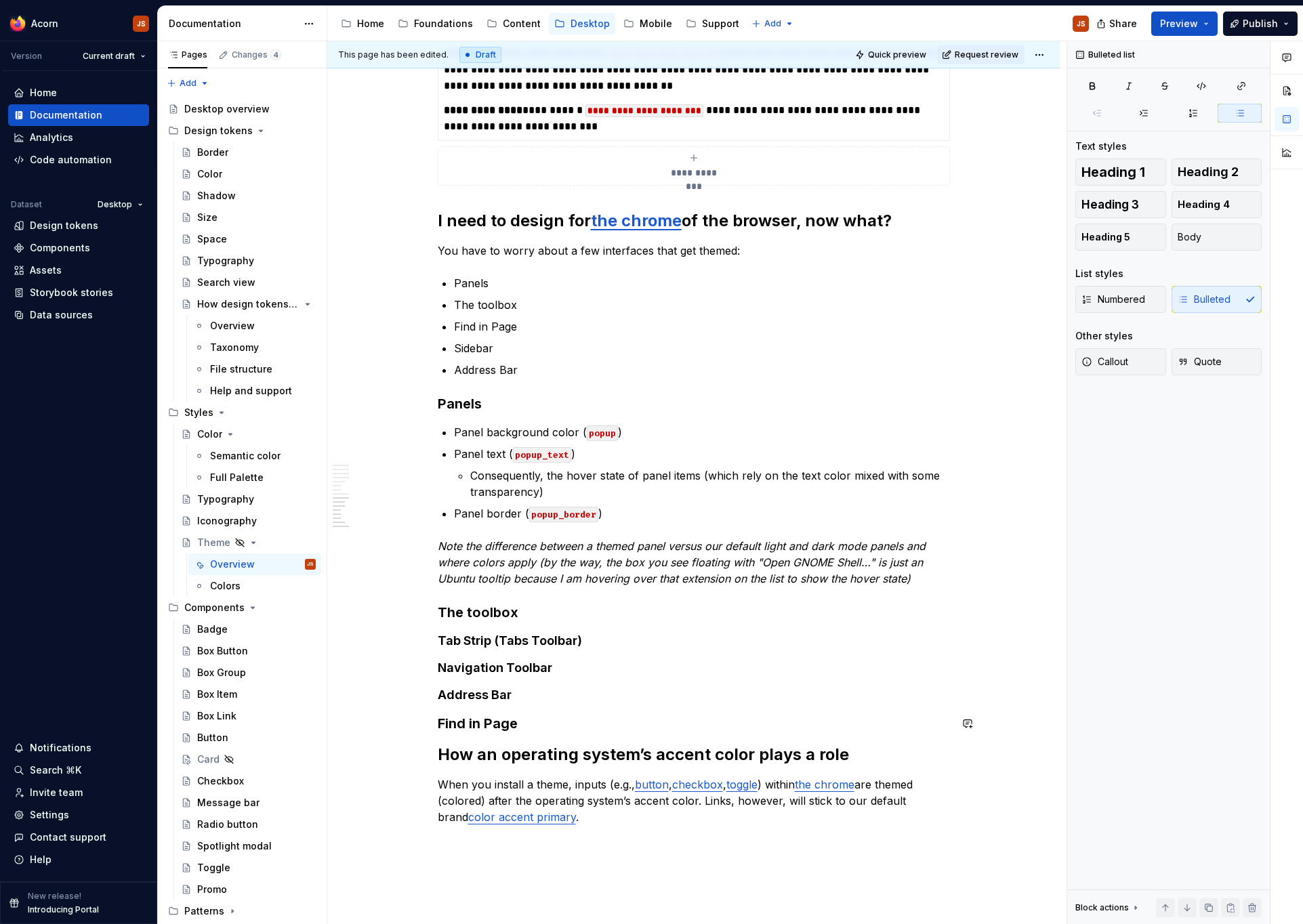
click at [569, 731] on h3 "Find in Page" at bounding box center [694, 723] width 512 height 19
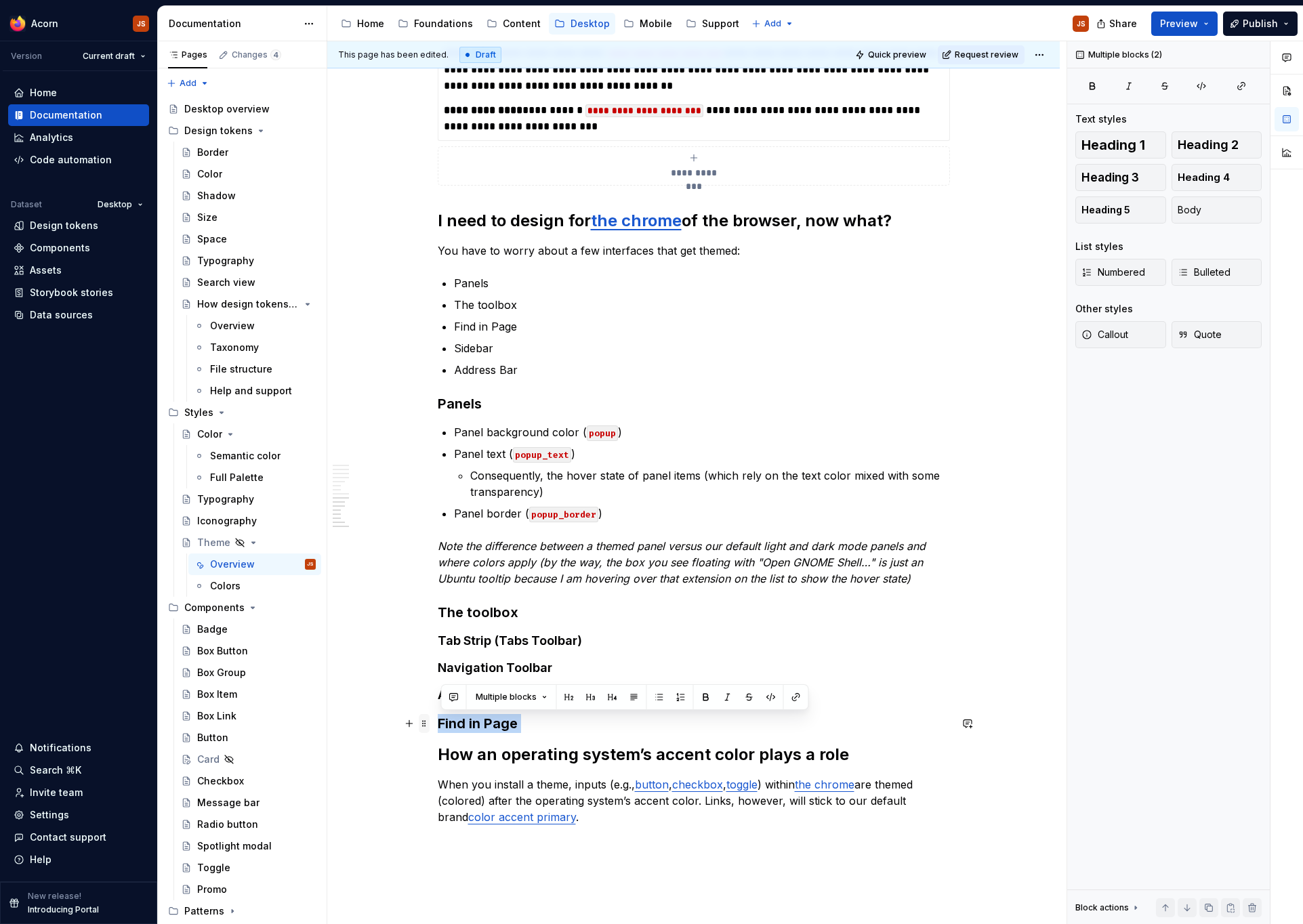
drag, startPoint x: 553, startPoint y: 741, endPoint x: 426, endPoint y: 719, distance: 128.9
copy h3 "Find in Page"
click at [568, 730] on h3 "Find in Page" at bounding box center [694, 723] width 512 height 19
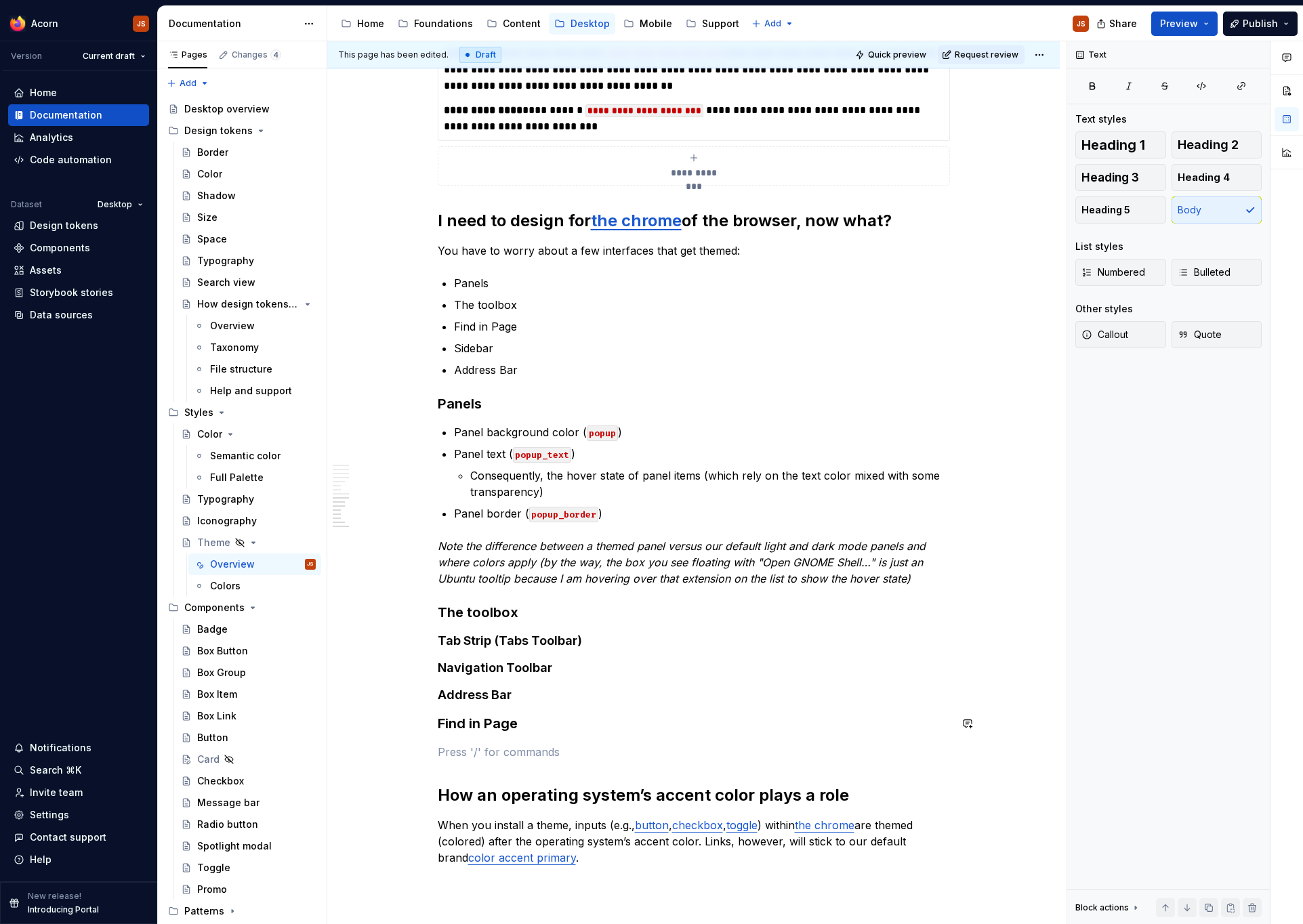
paste div
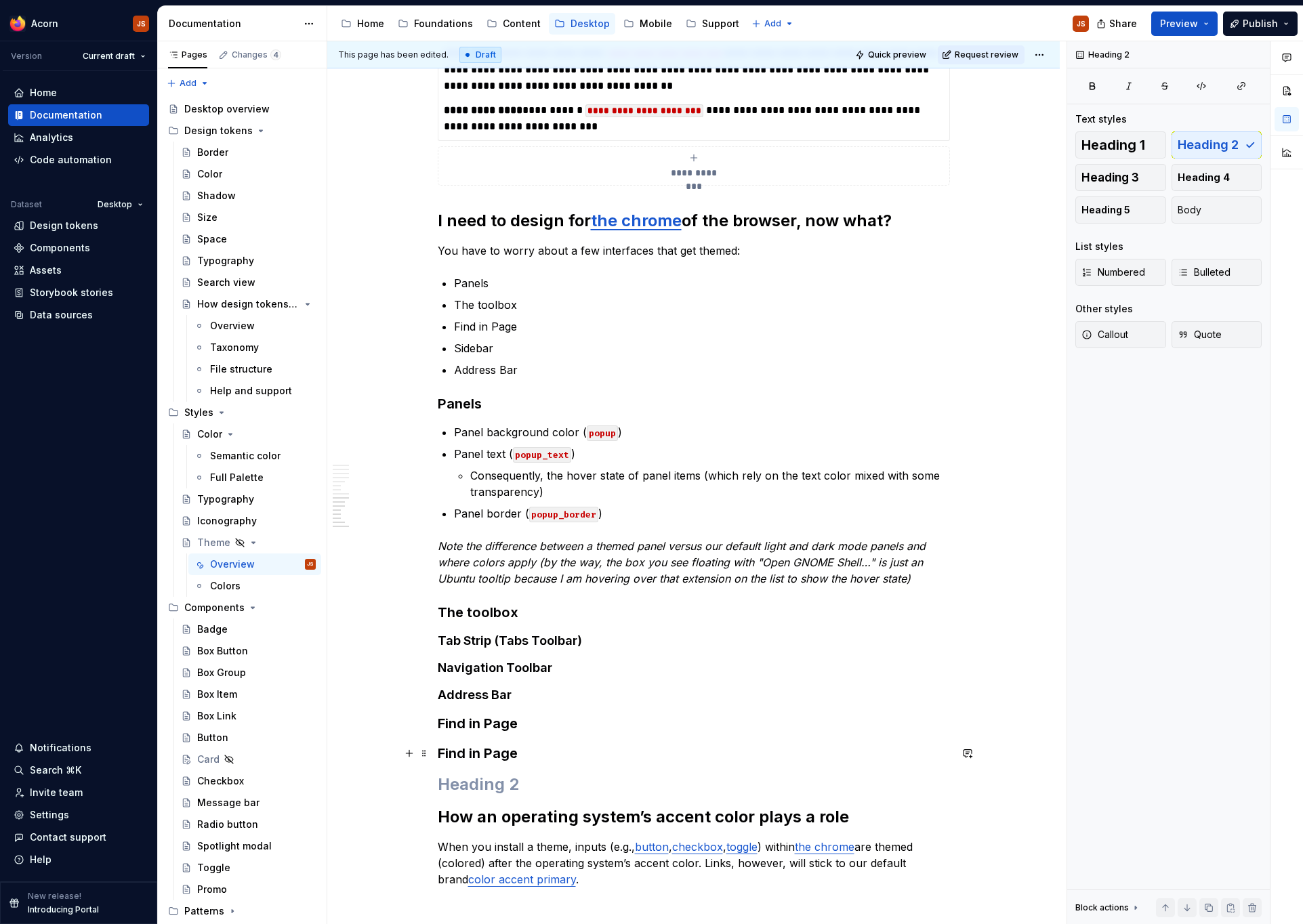
click at [501, 758] on h3 "Find in Page" at bounding box center [694, 753] width 512 height 19
click at [501, 756] on h3 "Sdeibar" at bounding box center [694, 753] width 512 height 19
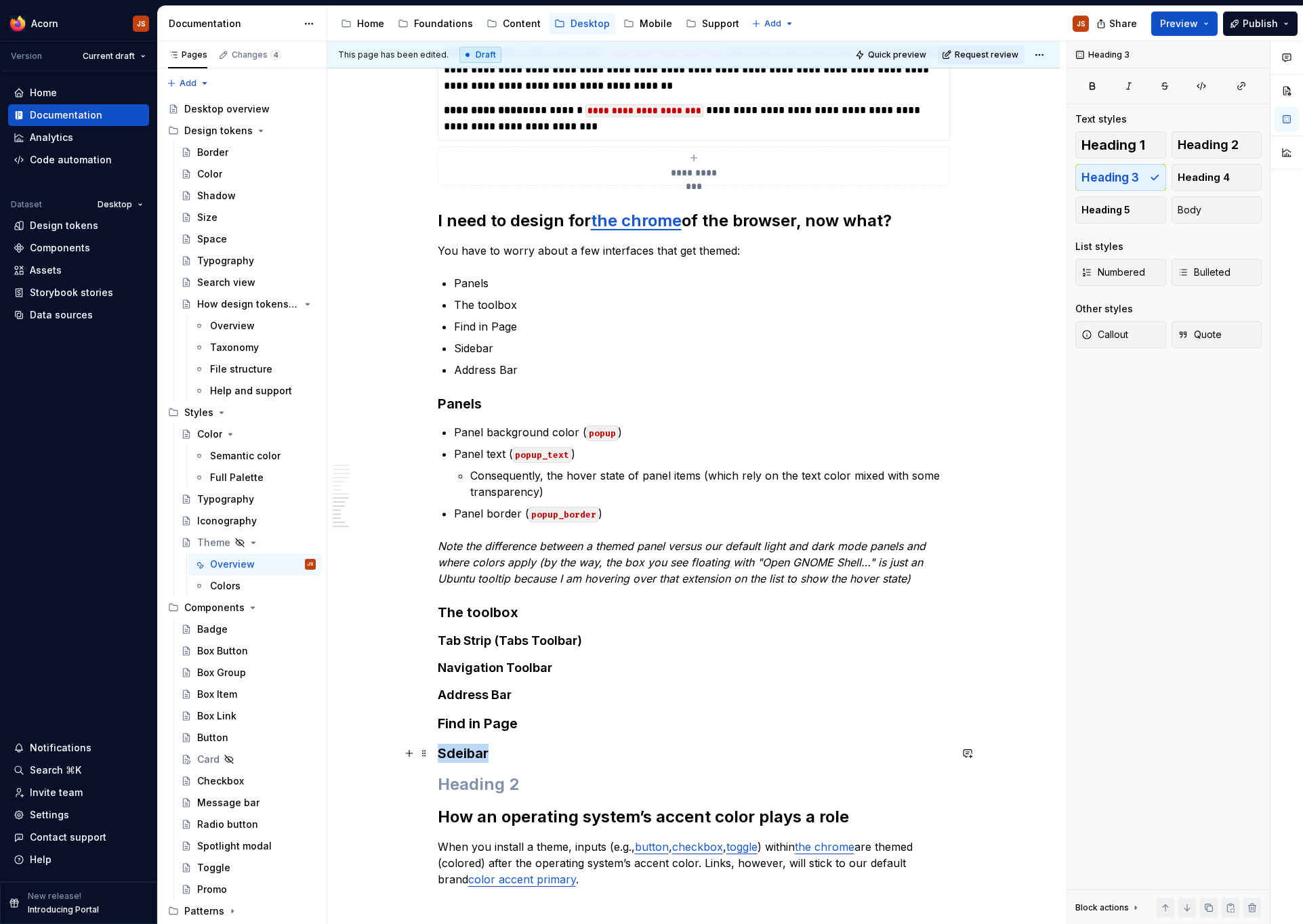
click at [501, 756] on h3 "Sdeibar" at bounding box center [694, 753] width 512 height 19
click at [482, 787] on h2 at bounding box center [694, 784] width 512 height 22
click at [494, 779] on h2 "Address Bar" at bounding box center [694, 784] width 512 height 22
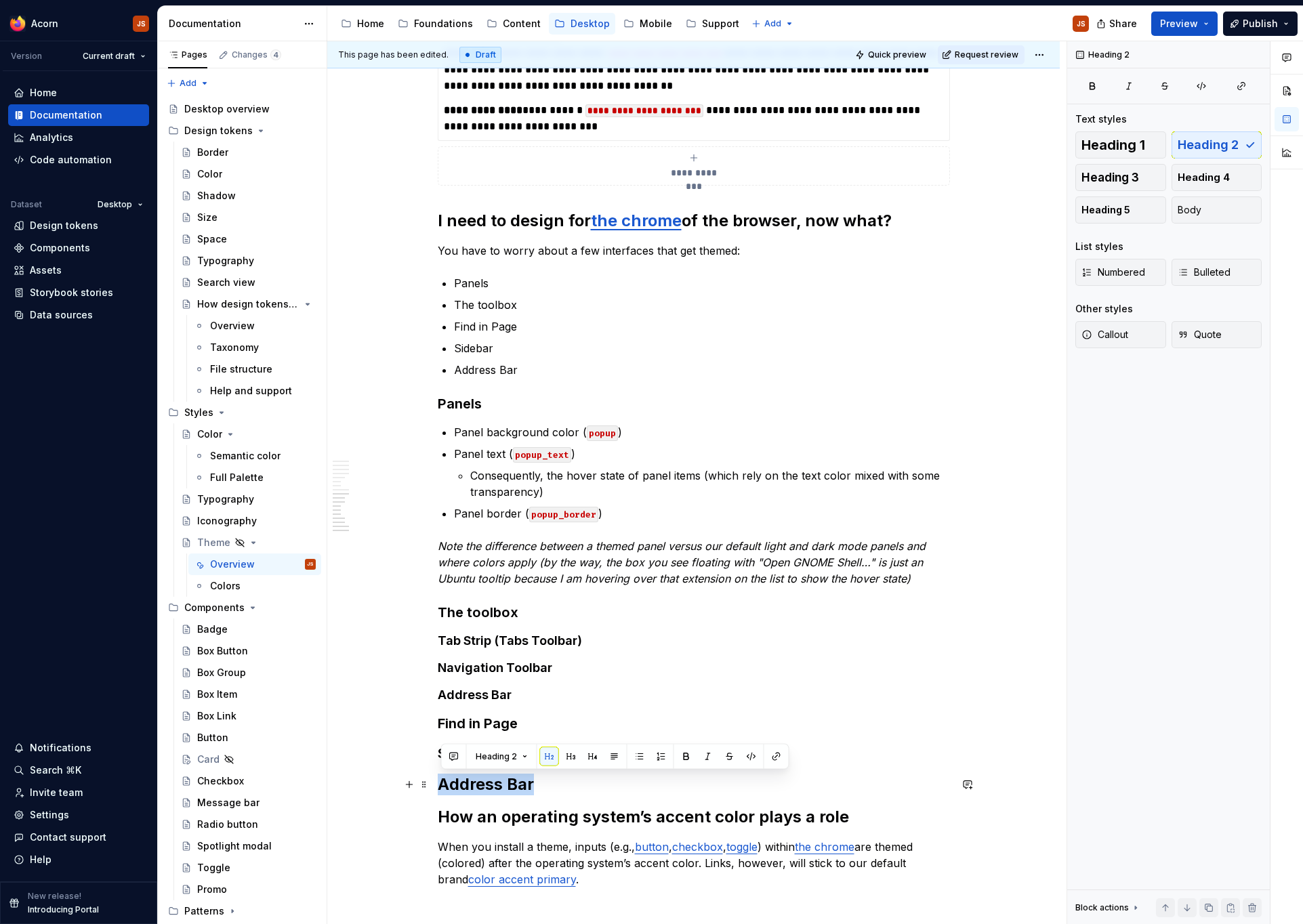
click at [494, 779] on h2 "Address Bar" at bounding box center [694, 784] width 512 height 22
click at [569, 754] on button "button" at bounding box center [571, 757] width 19 height 19
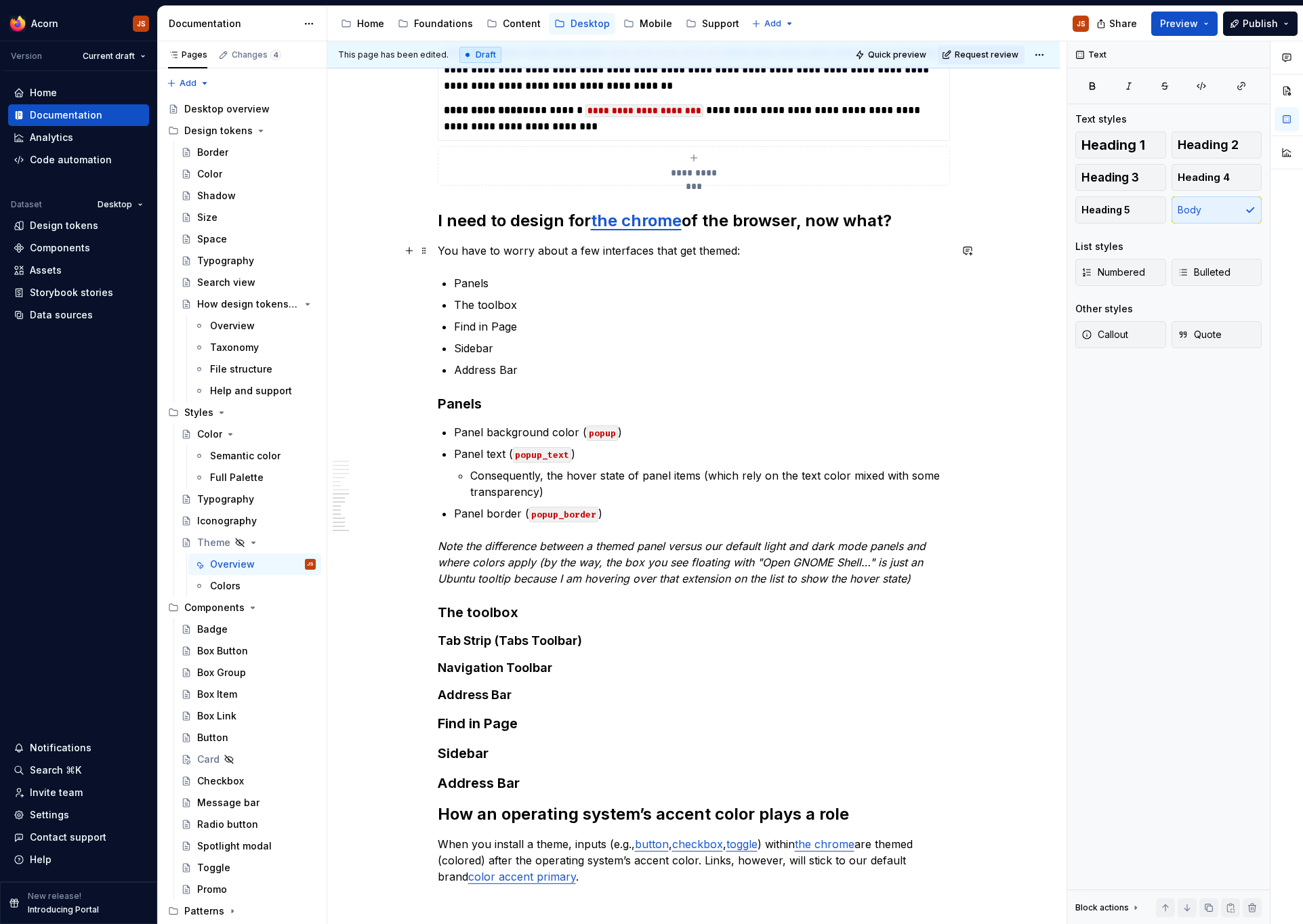
click at [694, 255] on p "You have to worry about a few interfaces that get themed:" at bounding box center [694, 251] width 512 height 16
click at [733, 246] on p "You have to worry about a few interfaces that get themed:" at bounding box center [694, 251] width 512 height 16
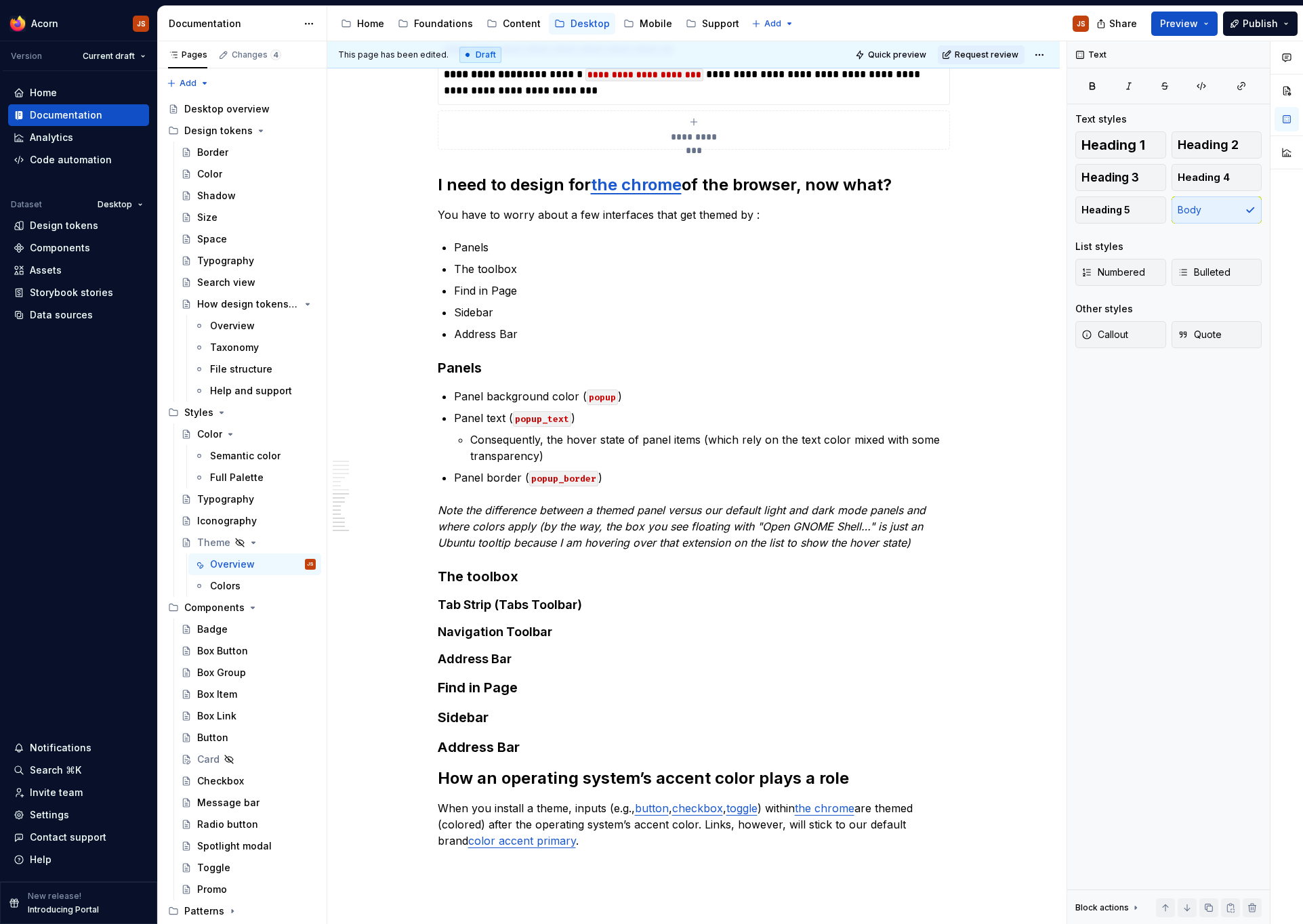
scroll to position [2308, 0]
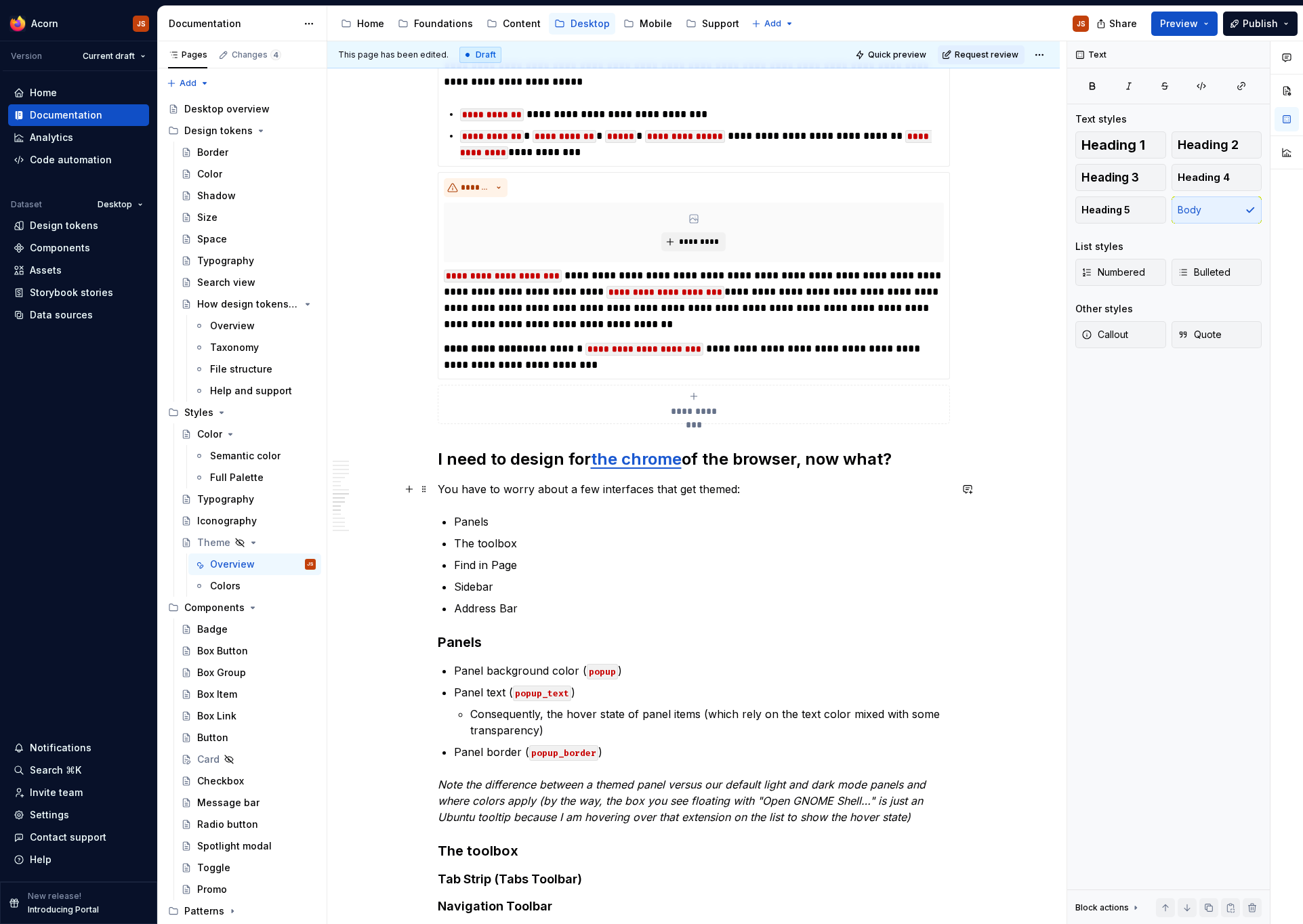
click at [675, 485] on p "You have to worry about a few interfaces that get themed:" at bounding box center [694, 489] width 512 height 16
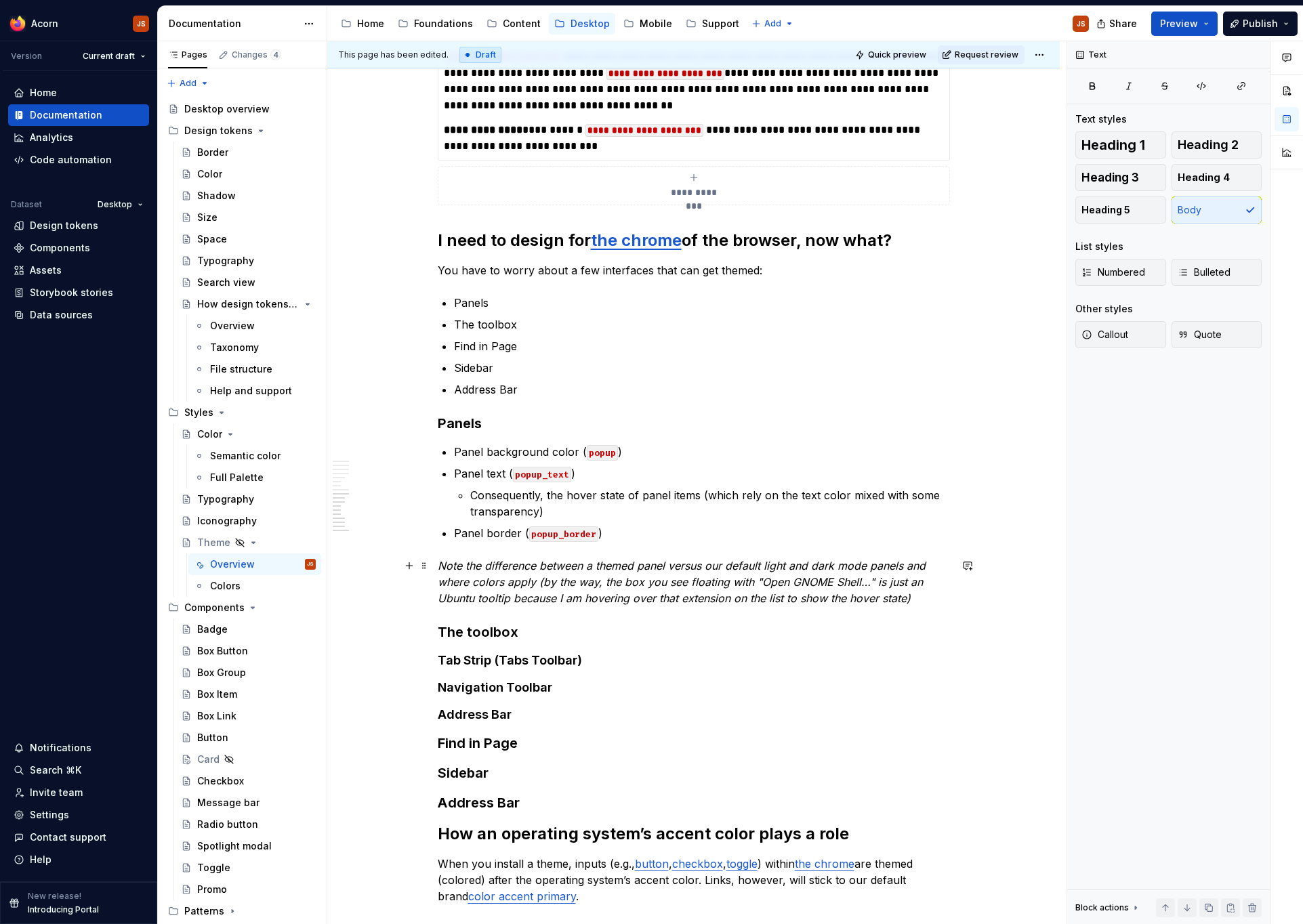
scroll to position [2528, 0]
click at [532, 326] on p "The toolbox" at bounding box center [702, 323] width 496 height 16
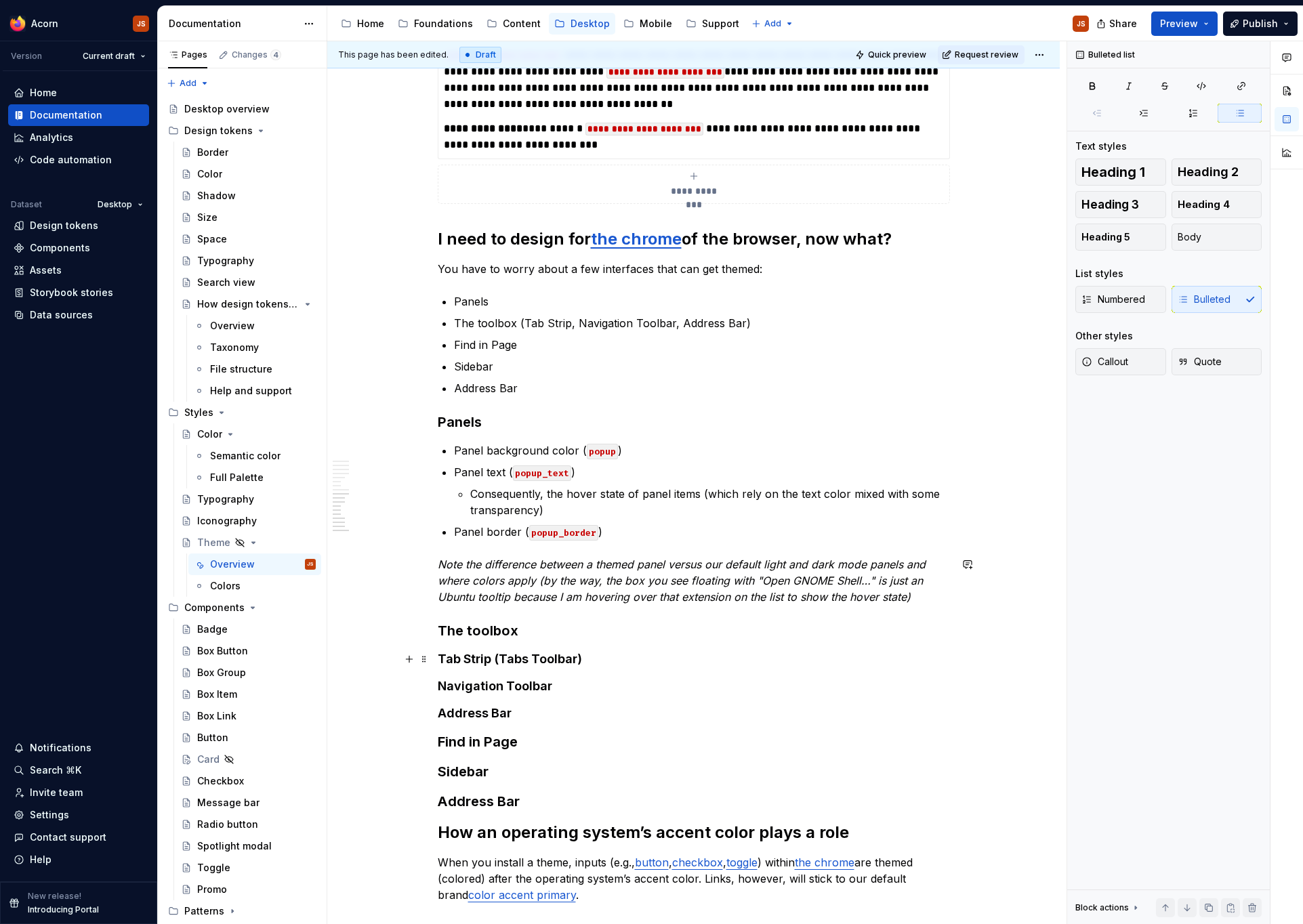
scroll to position [2825, 0]
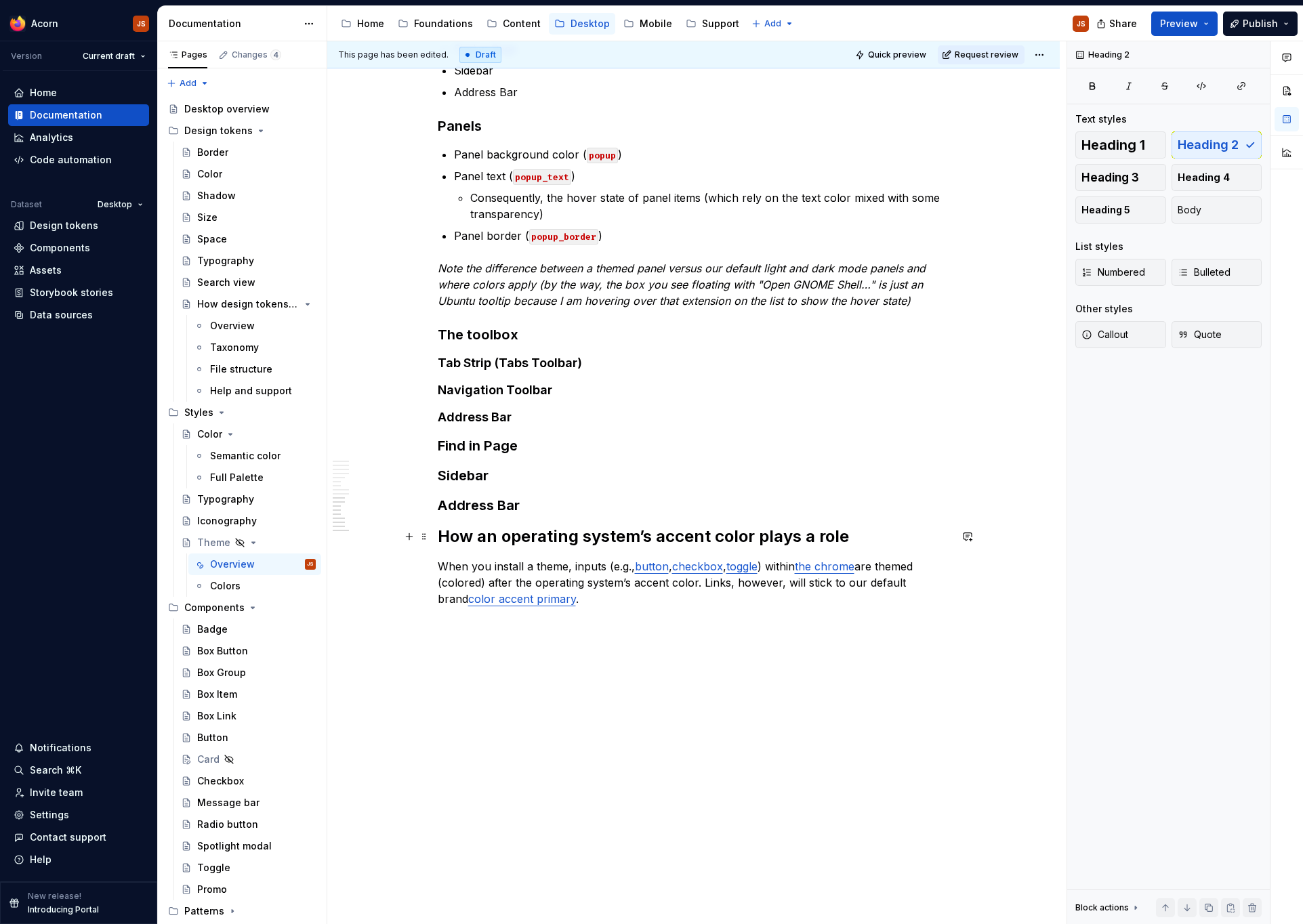
click at [492, 535] on h2 "How an operating system’s accent color plays a role" at bounding box center [694, 536] width 512 height 22
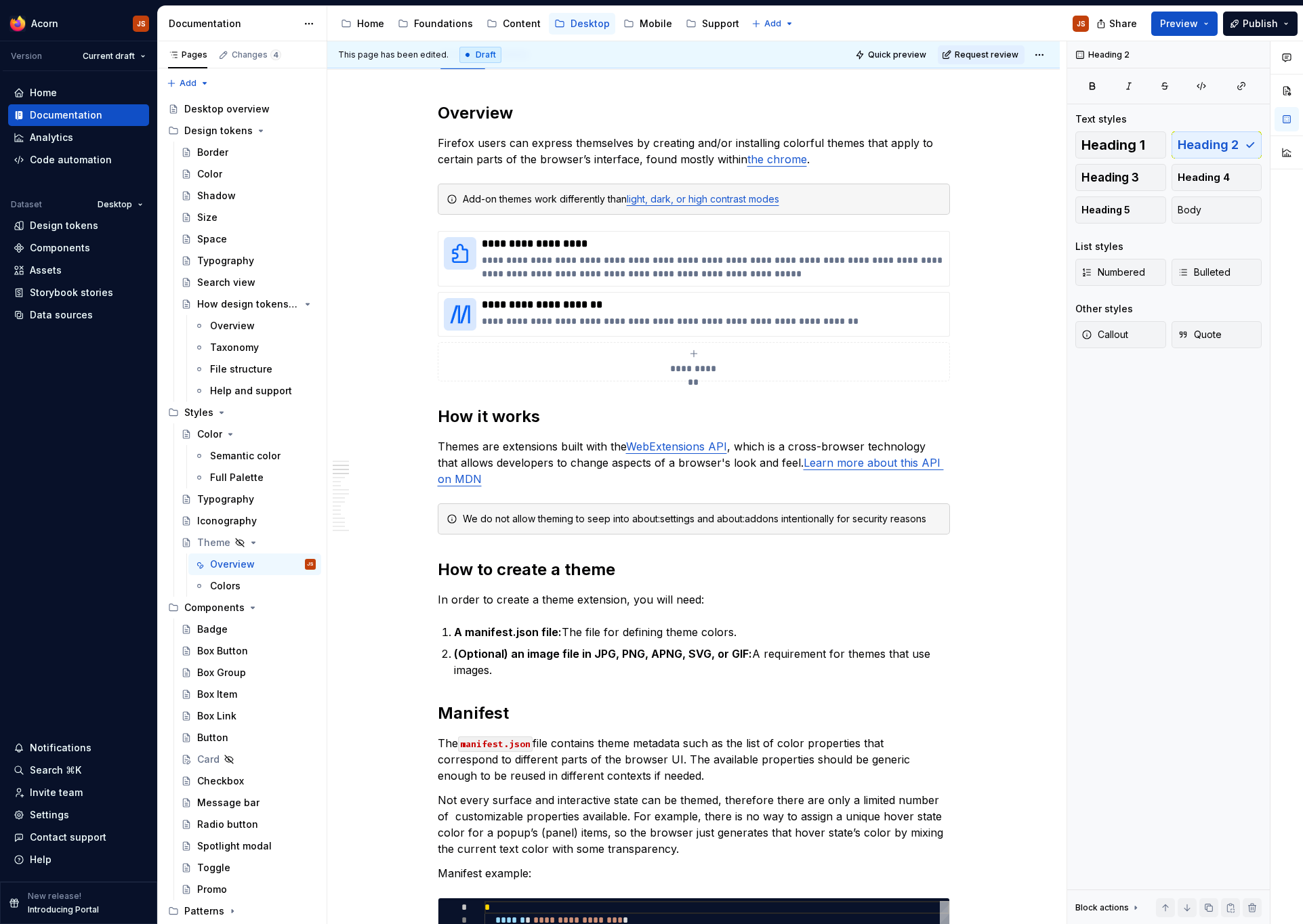
scroll to position [0, 0]
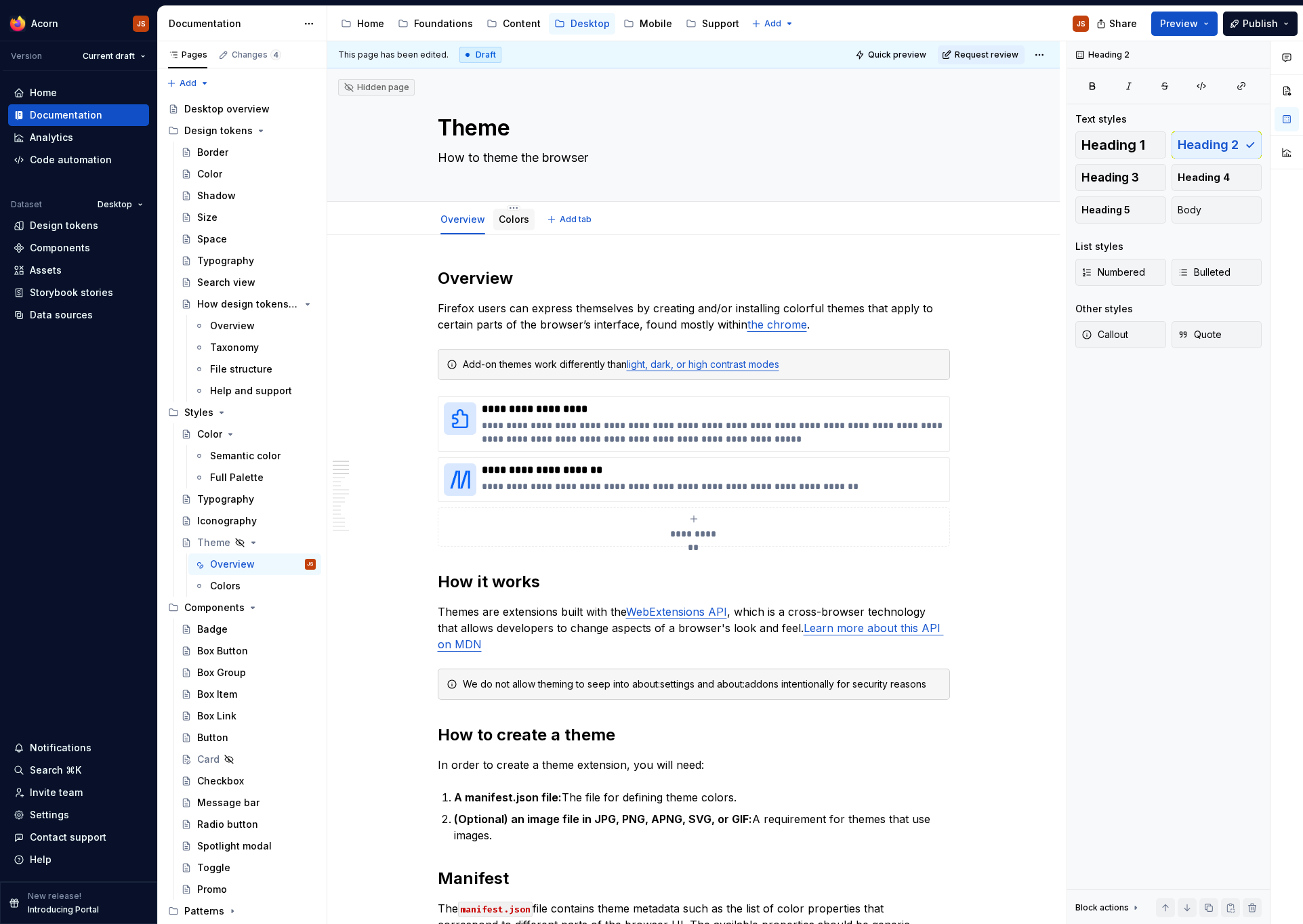
click at [504, 225] on div "Colors" at bounding box center [513, 219] width 30 height 13
click at [502, 223] on link "Colors" at bounding box center [513, 219] width 30 height 11
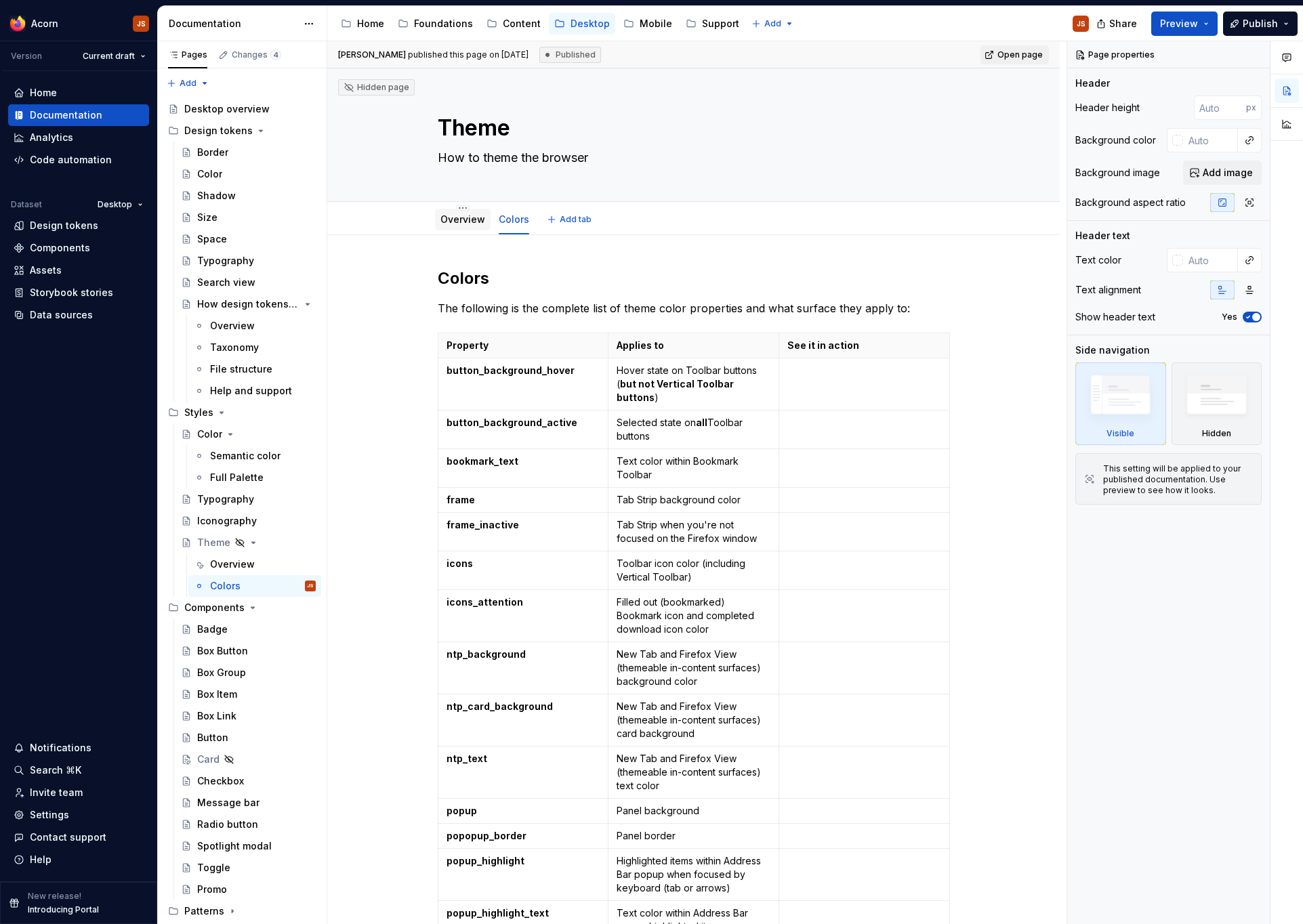
click at [470, 216] on link "Overview" at bounding box center [463, 219] width 45 height 11
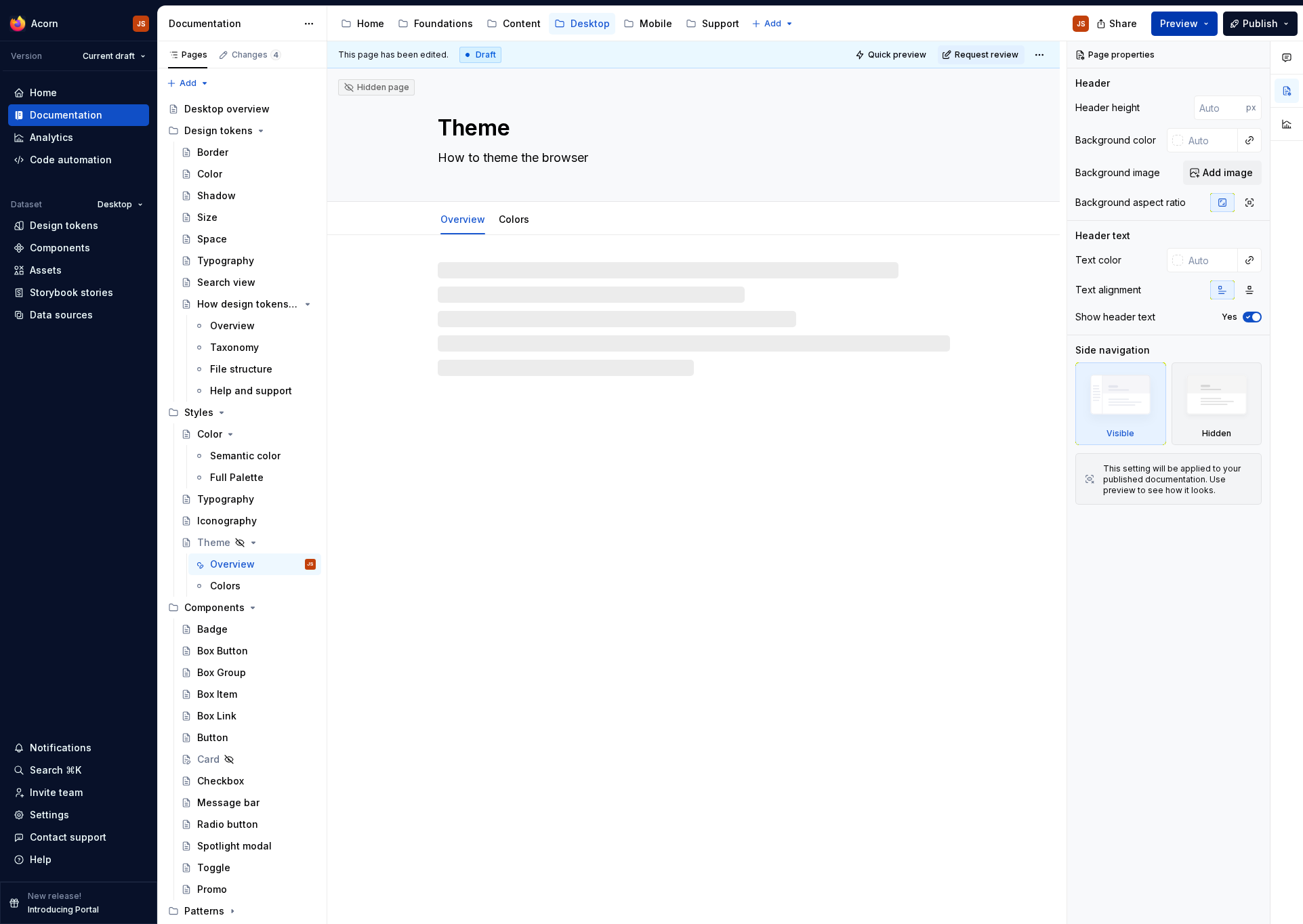
click at [1170, 30] on button "Preview" at bounding box center [1184, 23] width 67 height 25
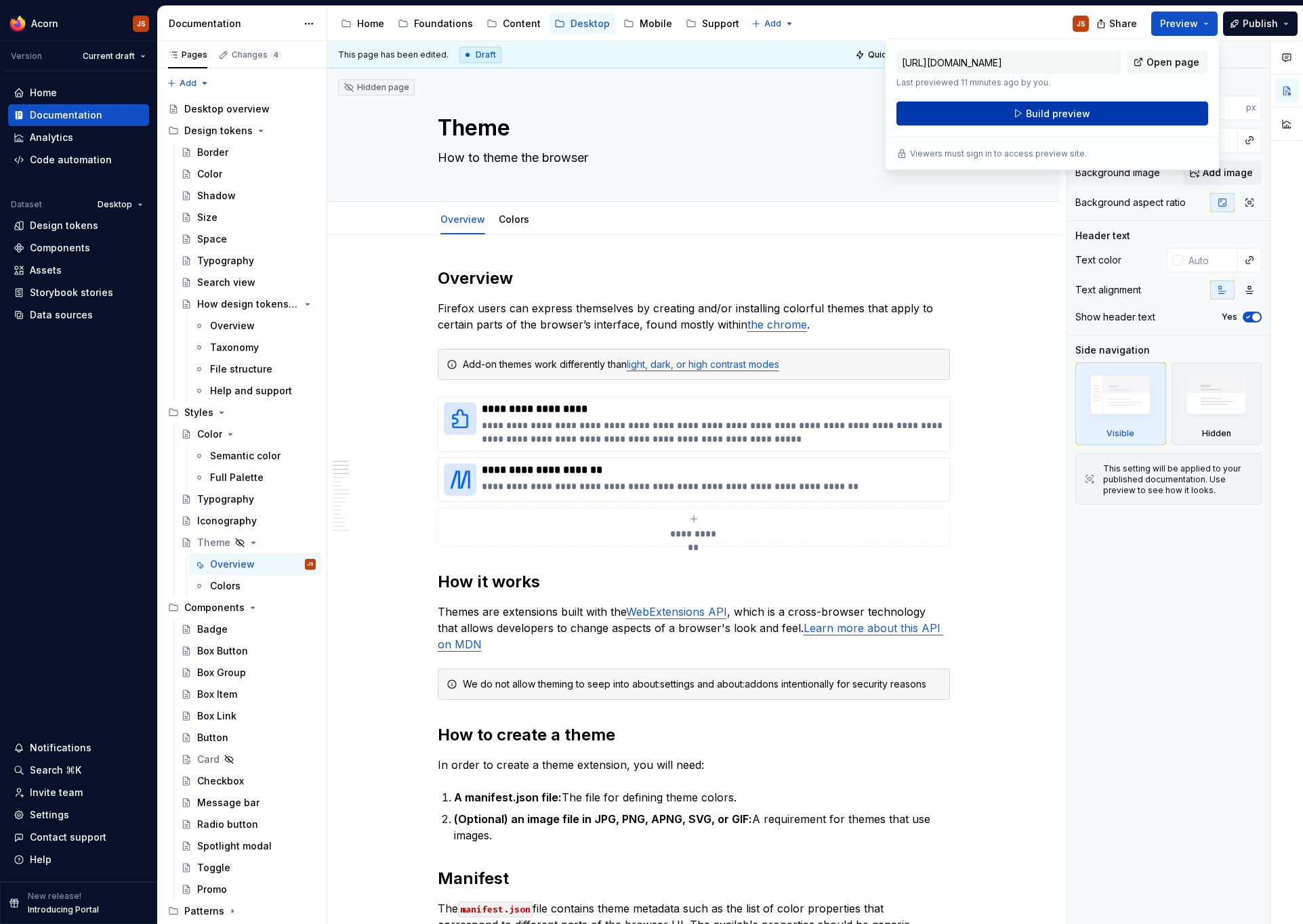
click at [1118, 121] on button "Build preview" at bounding box center [1052, 114] width 312 height 25
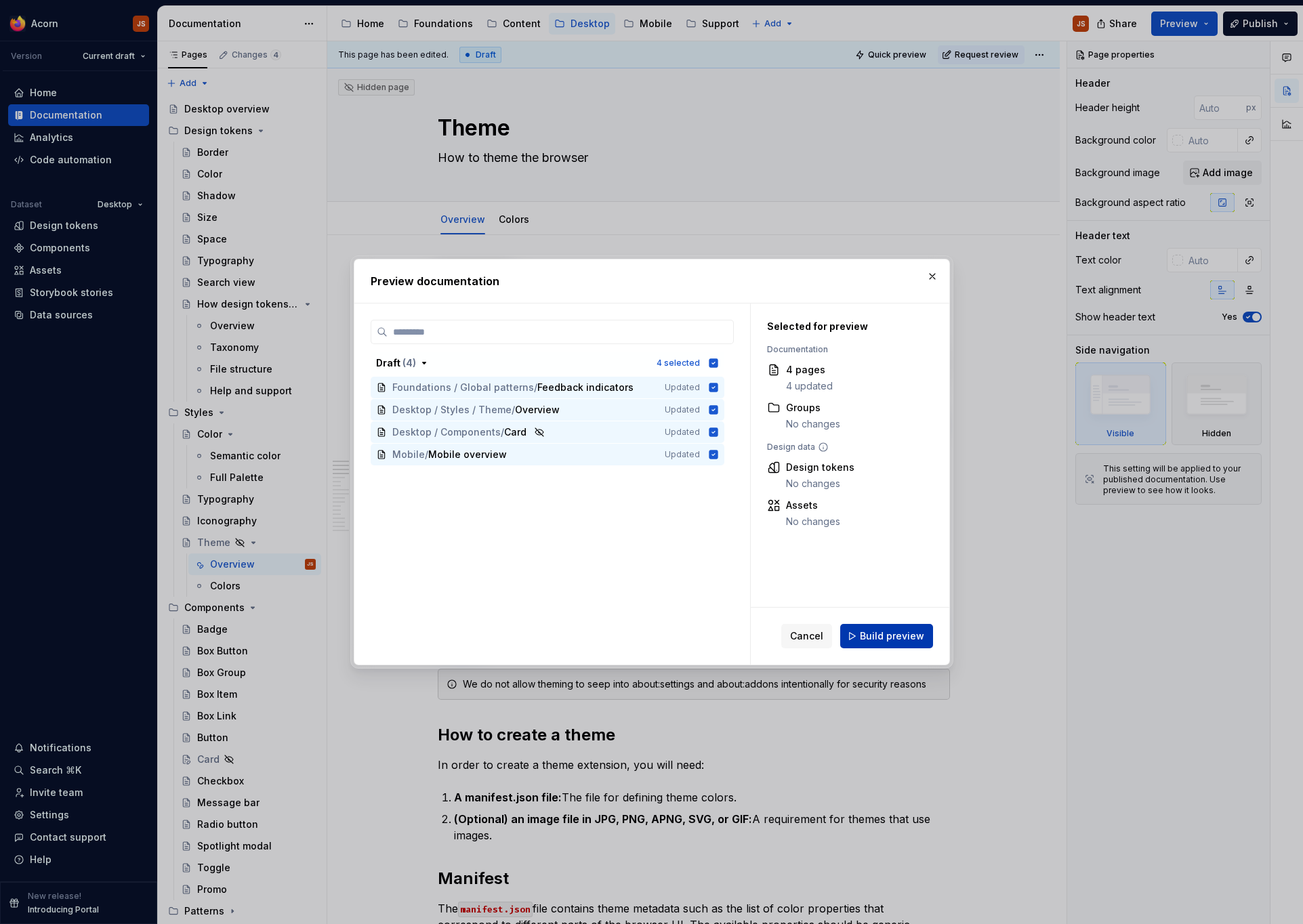
click at [911, 636] on span "Build preview" at bounding box center [892, 636] width 65 height 13
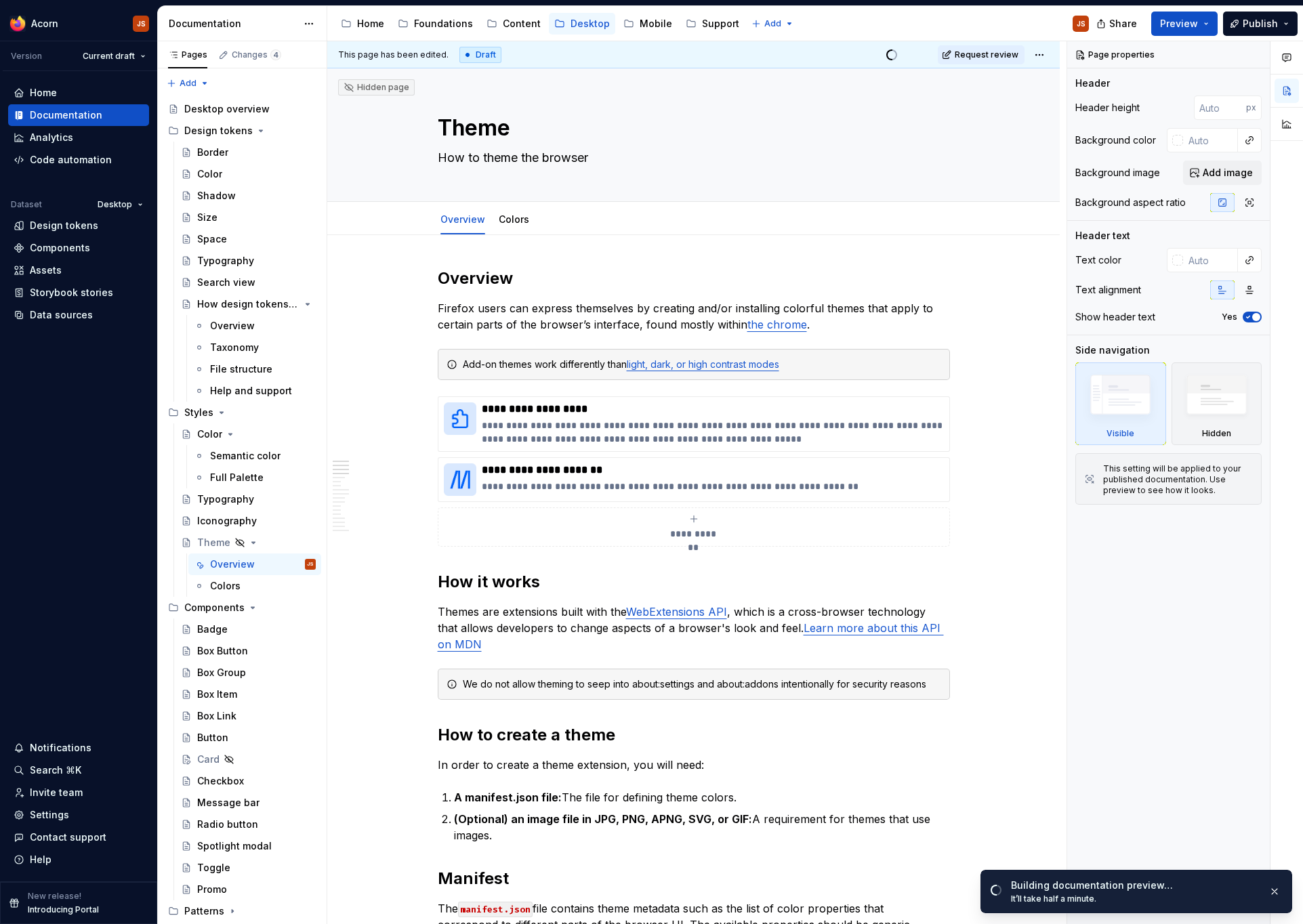
type textarea "*"
